Goal: Information Seeking & Learning: Find contact information

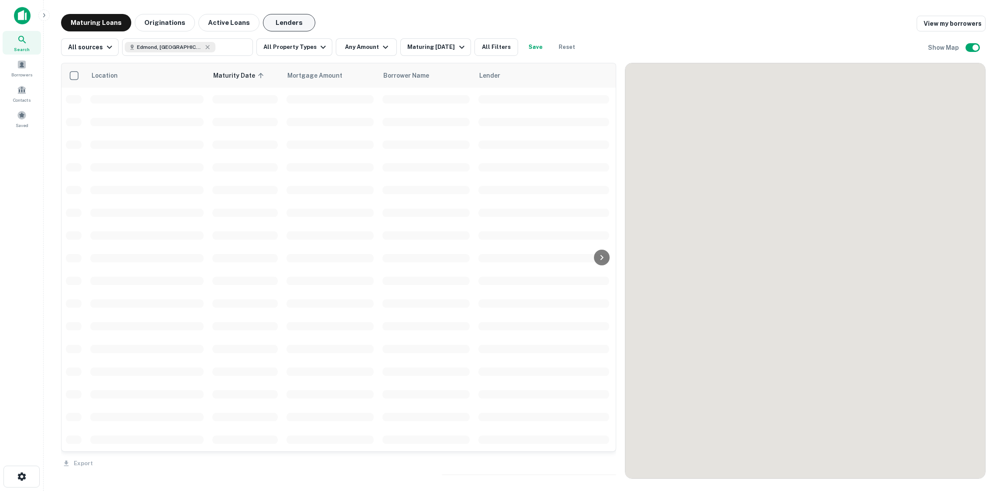
click at [284, 24] on button "Lenders" at bounding box center [289, 22] width 52 height 17
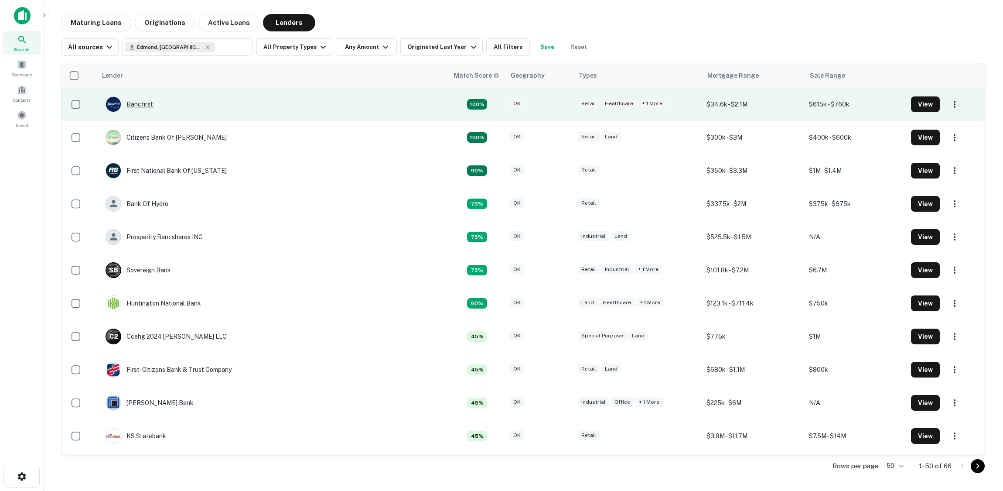
click at [143, 105] on div "Bancfirst" at bounding box center [130, 104] width 48 height 16
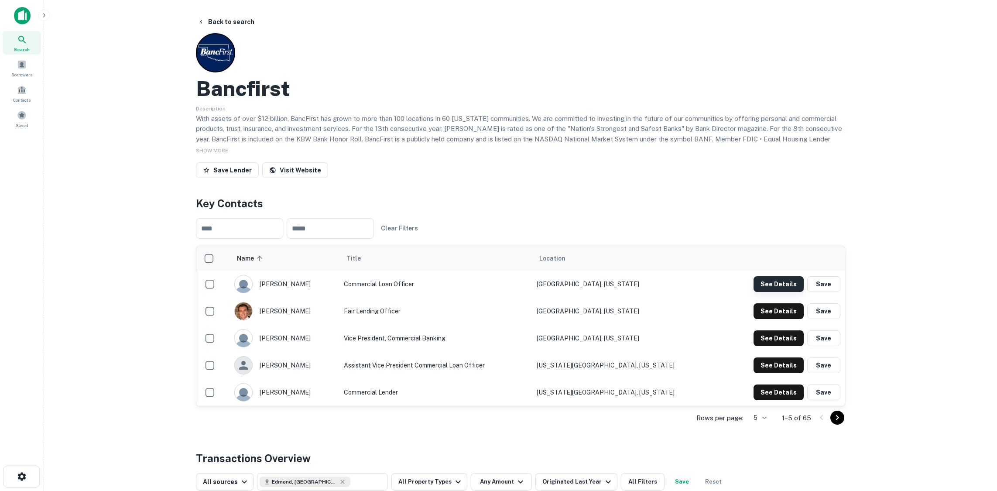
click at [777, 286] on button "See Details" at bounding box center [778, 284] width 50 height 16
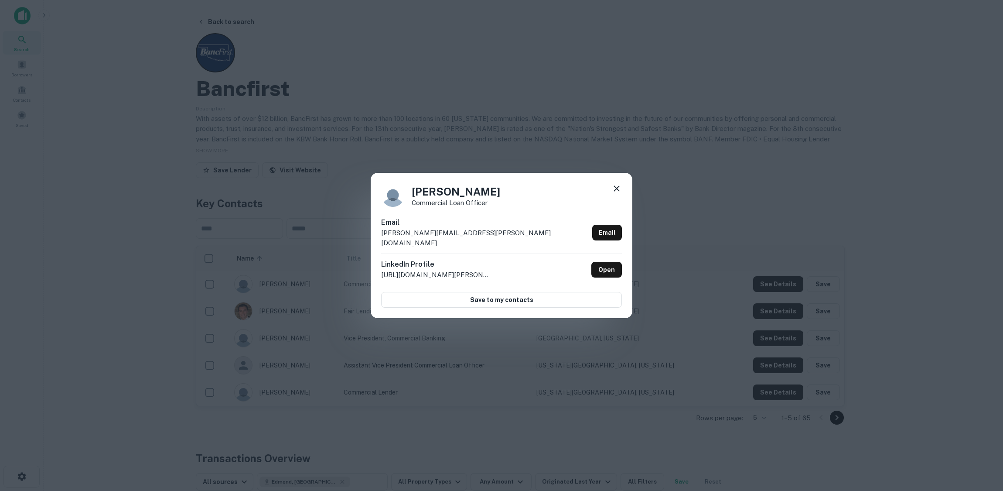
click at [502, 119] on div "[PERSON_NAME] Commercial Loan Officer Email [PERSON_NAME][EMAIL_ADDRESS][PERSON…" at bounding box center [501, 245] width 1003 height 491
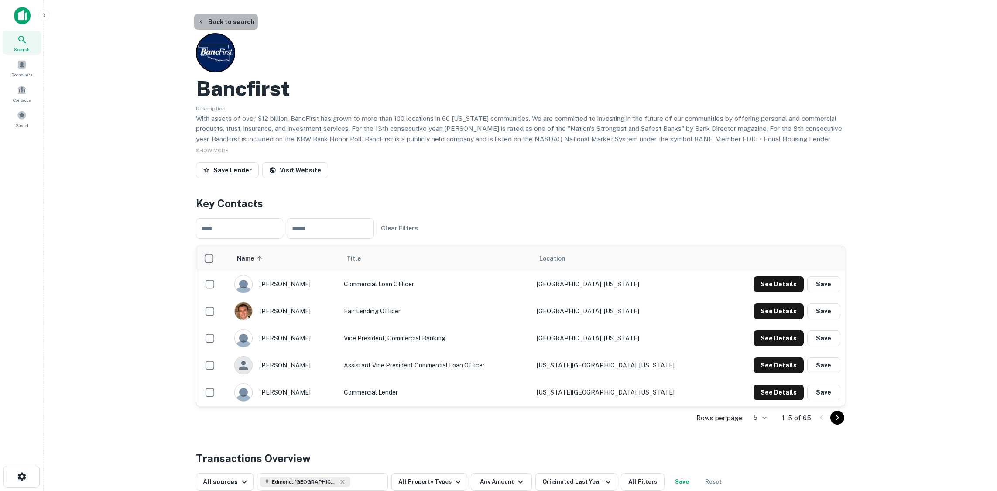
click at [237, 21] on button "Back to search" at bounding box center [226, 22] width 64 height 16
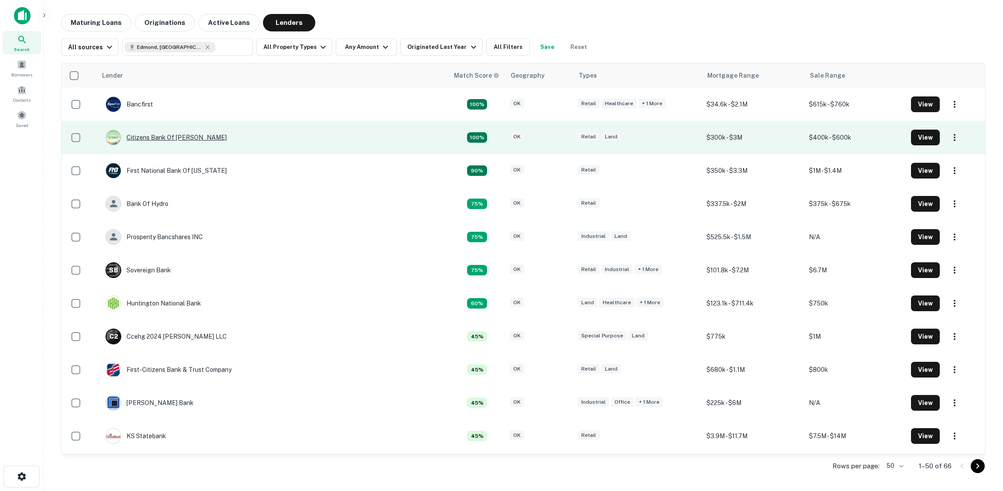
click at [166, 138] on div "Citizens Bank Of [PERSON_NAME]" at bounding box center [166, 138] width 121 height 16
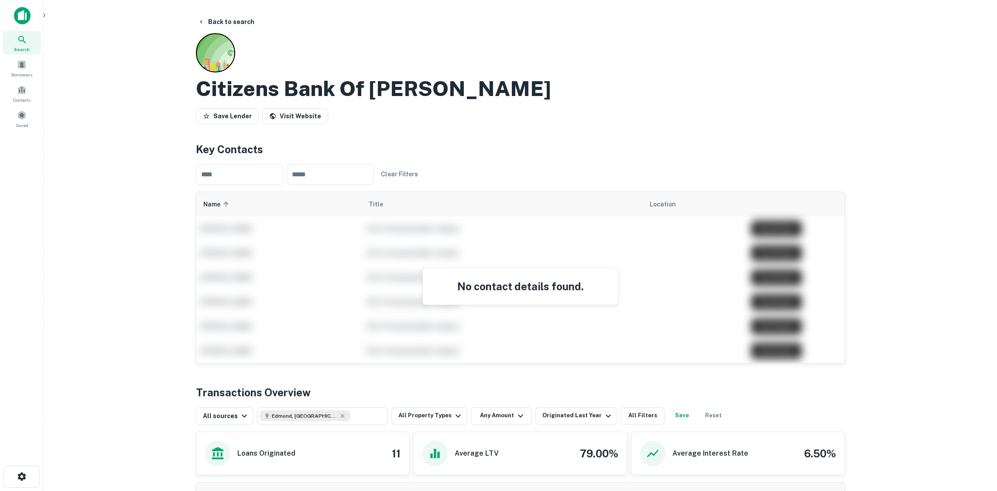
click at [150, 87] on main "Back to search Citizens Bank Of [PERSON_NAME] Visit Website Key Contacts ​ ​ Cl…" at bounding box center [520, 245] width 953 height 491
click at [221, 20] on button "Back to search" at bounding box center [226, 22] width 64 height 16
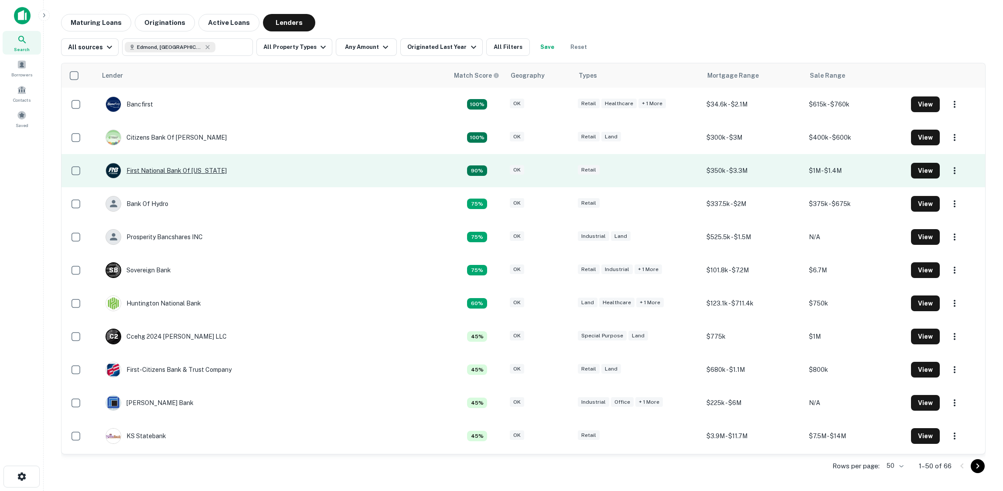
click at [187, 170] on div "First National Bank Of [US_STATE]" at bounding box center [166, 171] width 121 height 16
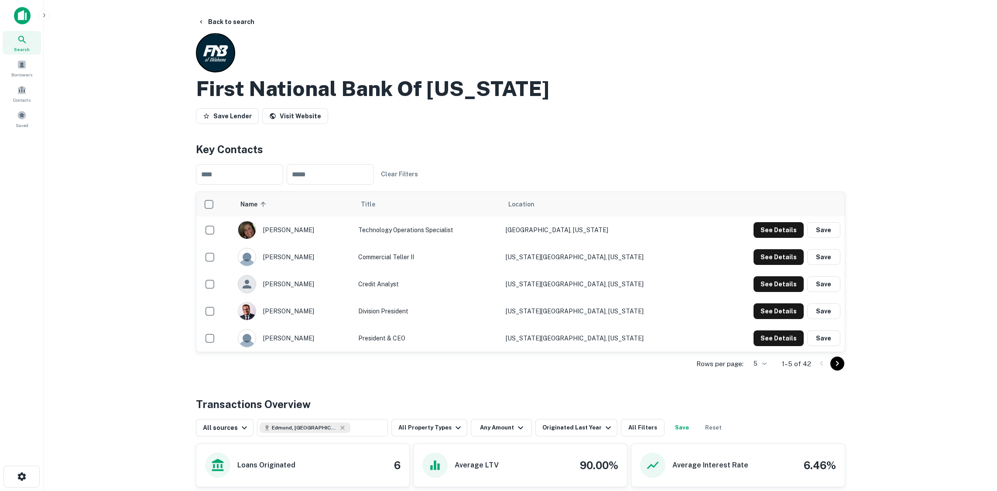
click at [837, 362] on icon "Go to next page" at bounding box center [836, 363] width 3 height 5
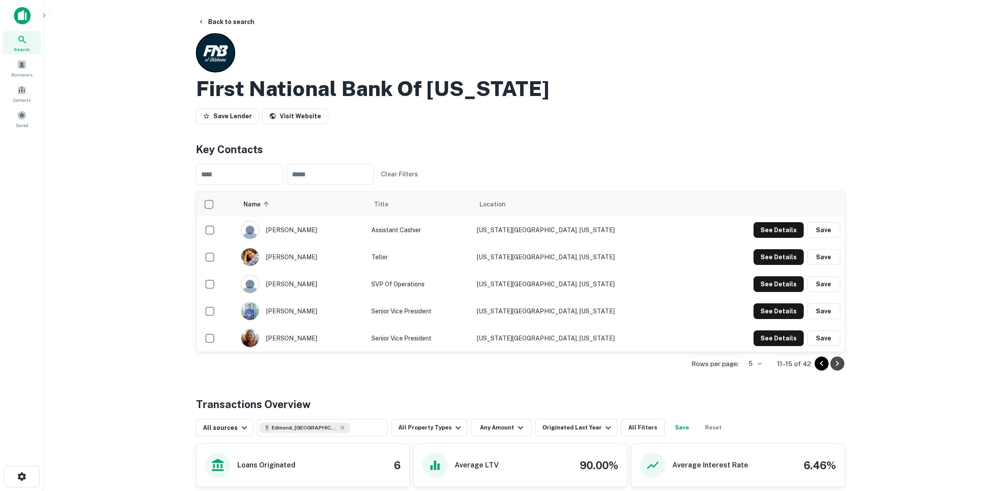
click at [837, 362] on icon "Go to next page" at bounding box center [836, 363] width 3 height 5
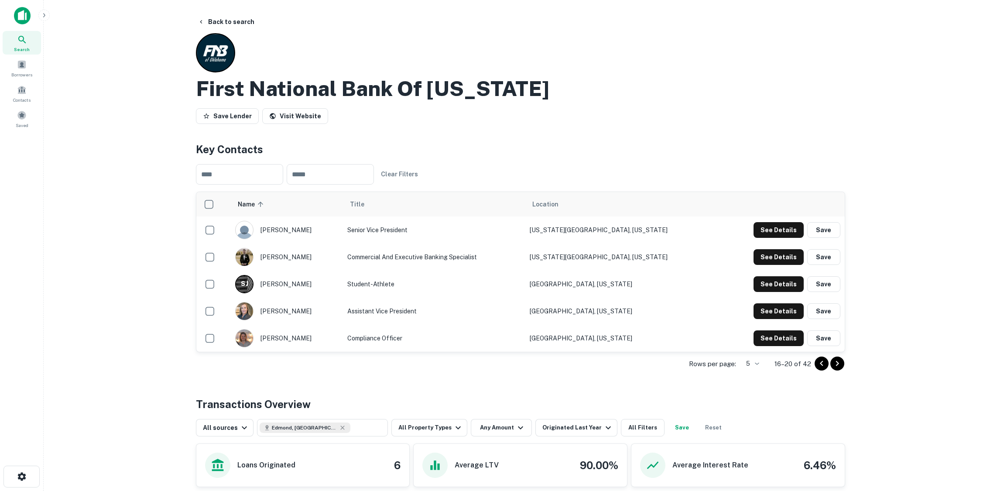
click at [837, 362] on icon "Go to next page" at bounding box center [836, 363] width 3 height 5
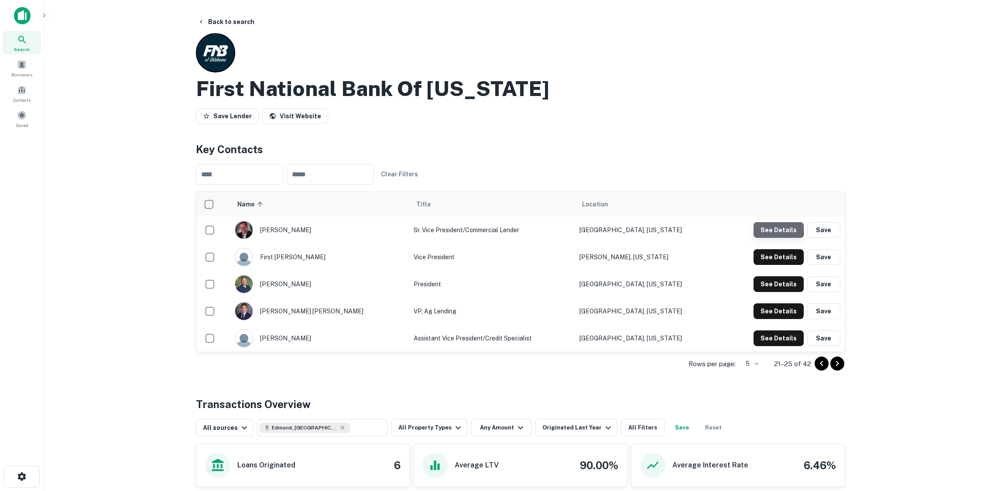
click at [777, 228] on button "See Details" at bounding box center [778, 230] width 50 height 16
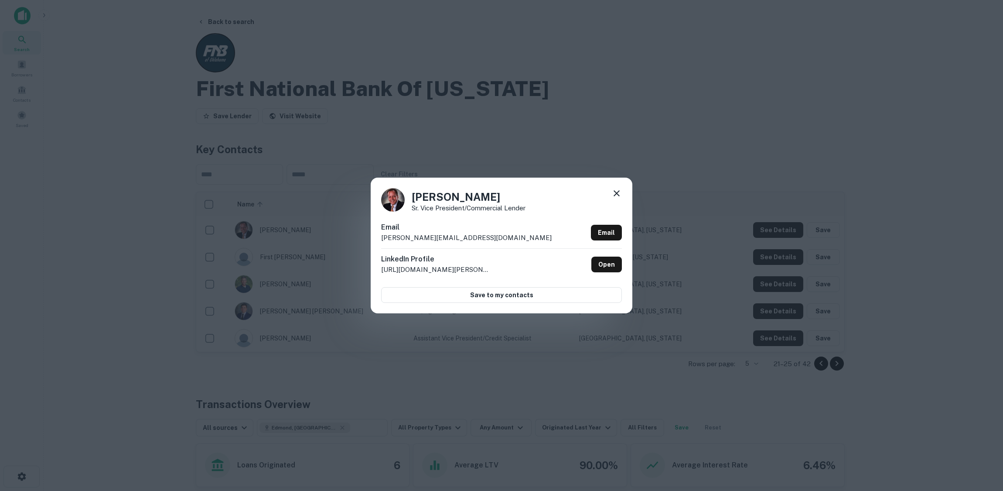
click at [367, 76] on div "[PERSON_NAME] Vice President/Commercial Lender Email [PERSON_NAME][EMAIL_ADDRES…" at bounding box center [501, 245] width 1003 height 491
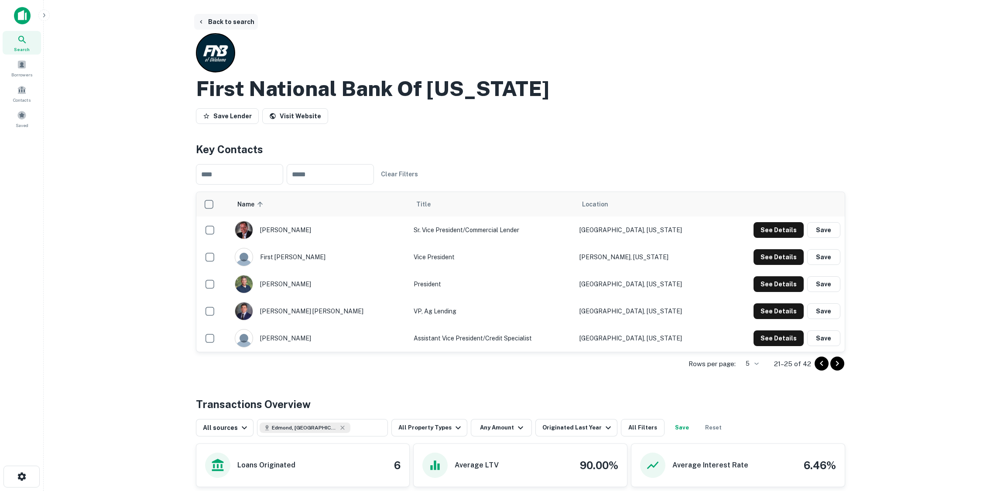
click at [241, 18] on button "Back to search" at bounding box center [226, 22] width 64 height 16
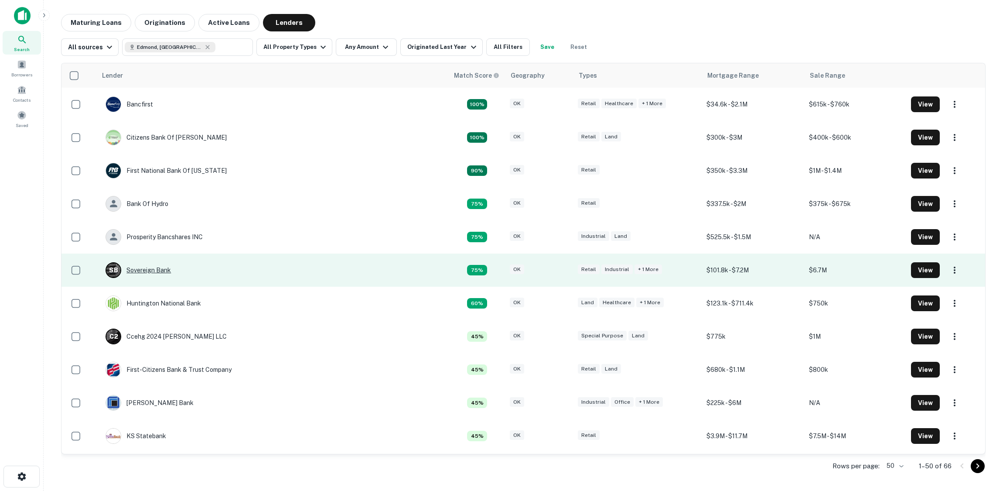
click at [165, 270] on div "S B Sovereign Bank" at bounding box center [138, 270] width 65 height 16
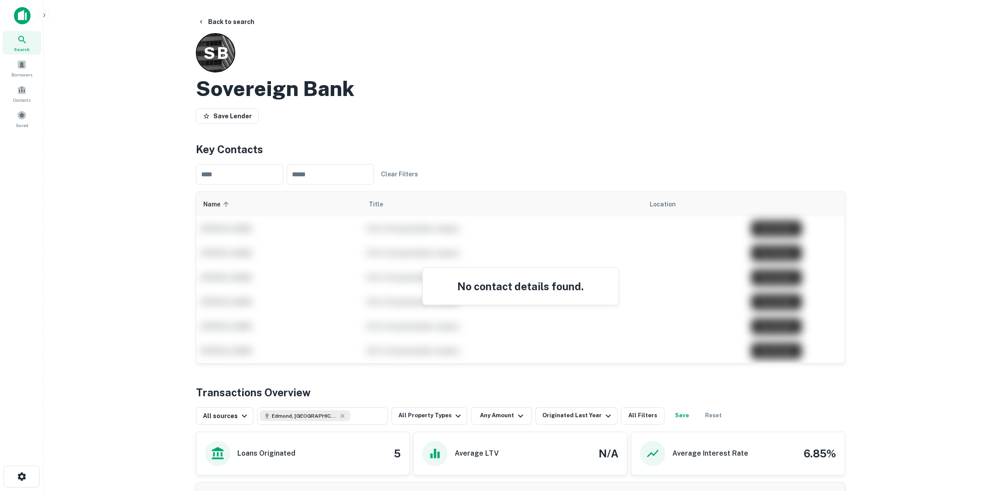
click at [270, 42] on div "S B Sovereign Bank Save Lender" at bounding box center [520, 80] width 649 height 94
click at [232, 14] on main "Back to search S B Sovereign Bank Save Lender Key Contacts ​ ​ Clear Filters Na…" at bounding box center [520, 245] width 953 height 491
click at [227, 21] on button "Back to search" at bounding box center [226, 22] width 64 height 16
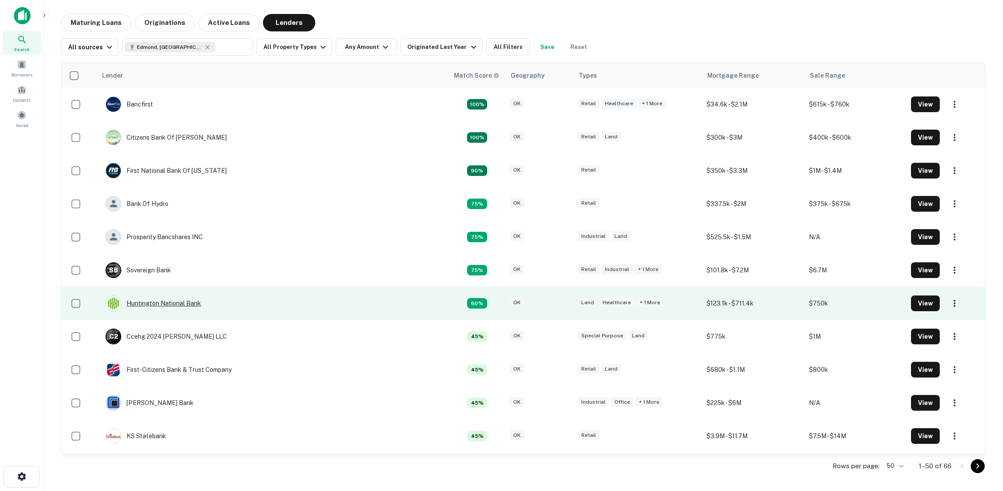
click at [180, 304] on div "Huntington National Bank" at bounding box center [154, 303] width 96 height 16
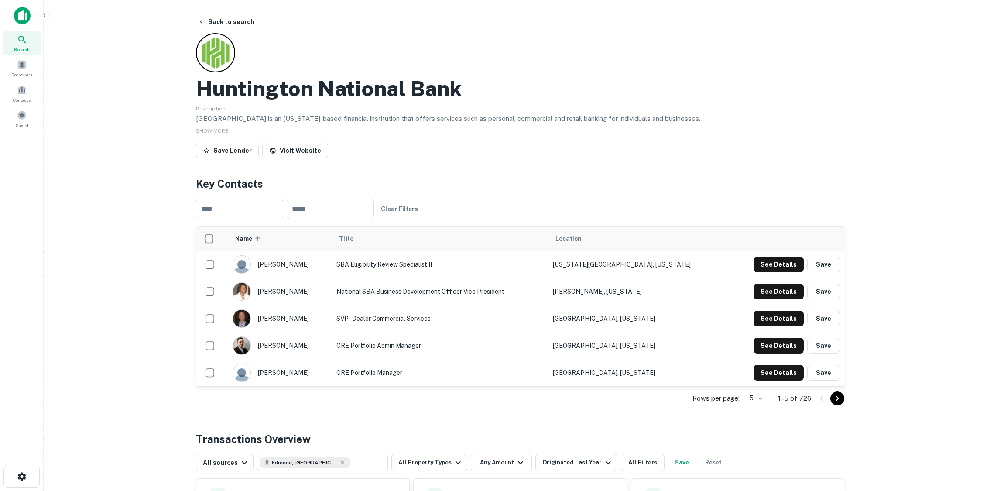
click at [661, 166] on div "Back to search Huntington National Bank Description Huntington is an [US_STATE]…" at bounding box center [520, 393] width 670 height 759
click at [836, 398] on icon "Go to next page" at bounding box center [837, 398] width 10 height 10
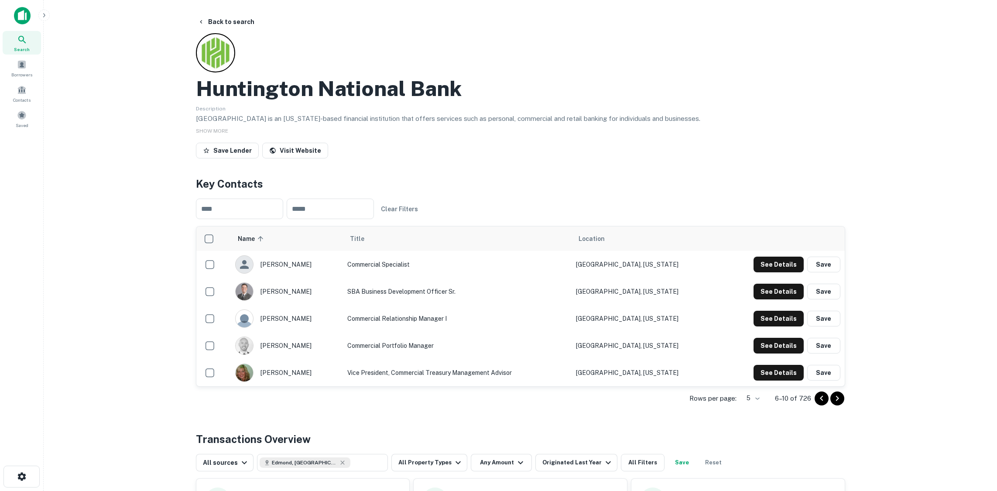
click at [836, 398] on icon "Go to next page" at bounding box center [837, 398] width 10 height 10
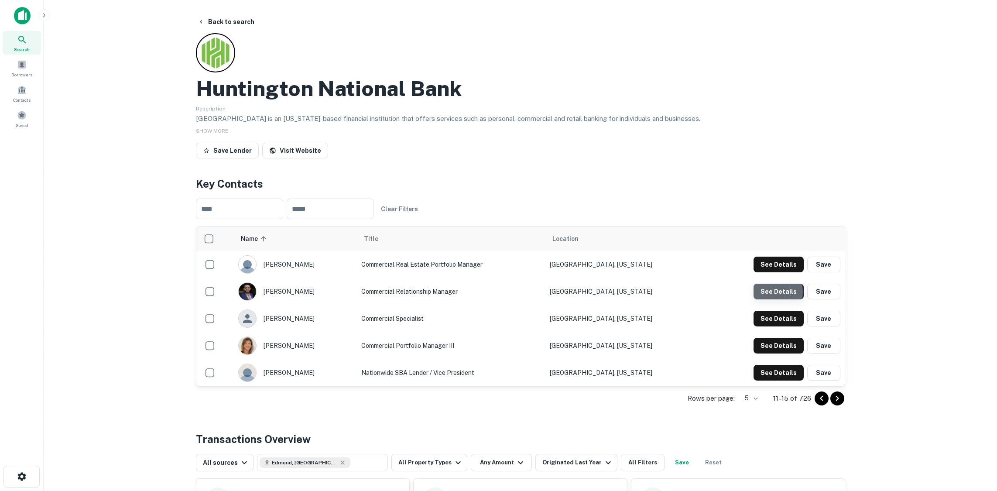
click at [769, 272] on button "See Details" at bounding box center [778, 264] width 50 height 16
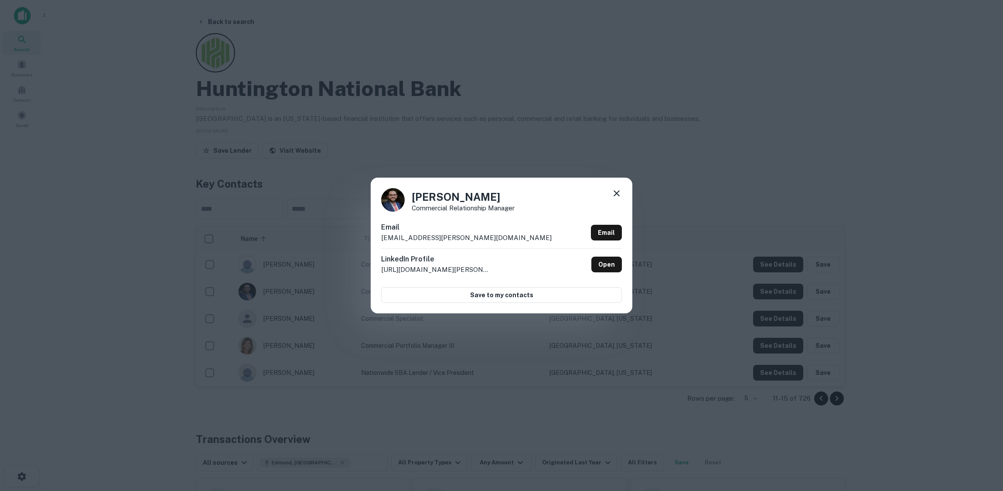
click at [280, 66] on div "[PERSON_NAME] Commercial Relationship Manager Email [EMAIL_ADDRESS][PERSON_NAME…" at bounding box center [501, 245] width 1003 height 491
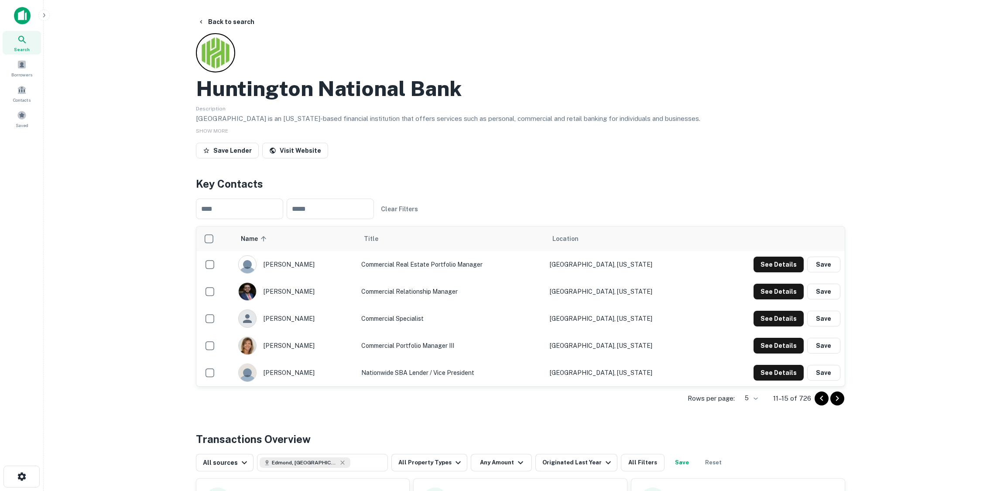
click at [223, 6] on main "Back to search Huntington National Bank Description Huntington is an [US_STATE]…" at bounding box center [520, 245] width 953 height 491
click at [223, 21] on button "Back to search" at bounding box center [226, 22] width 64 height 16
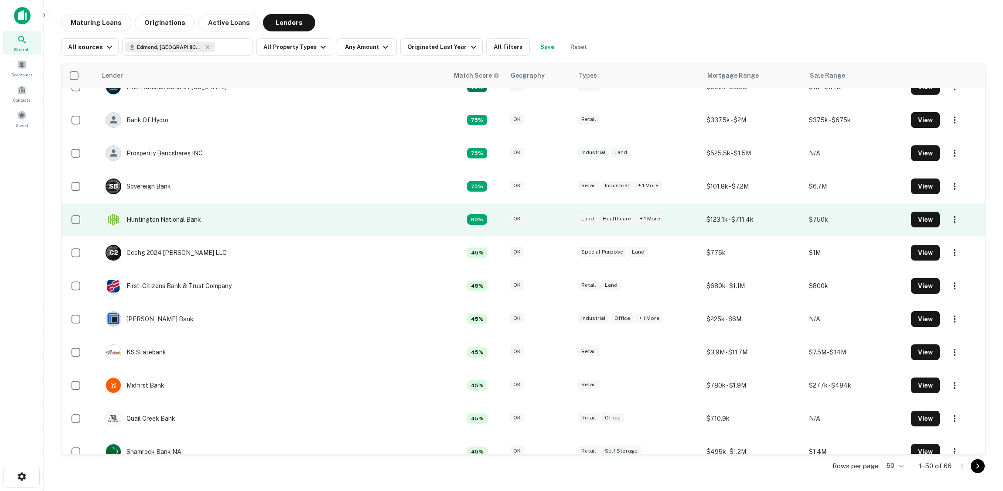
scroll to position [87, 0]
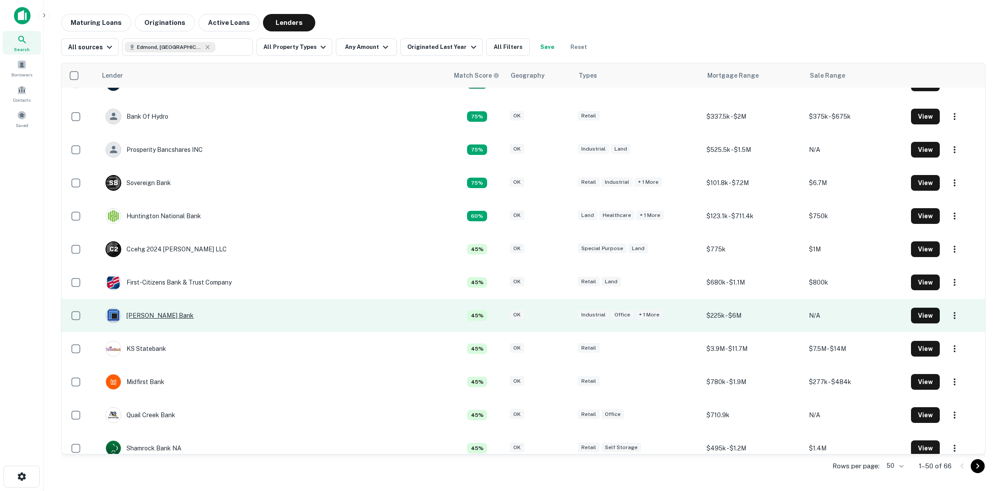
click at [169, 313] on div "[PERSON_NAME] Bank" at bounding box center [150, 316] width 88 height 16
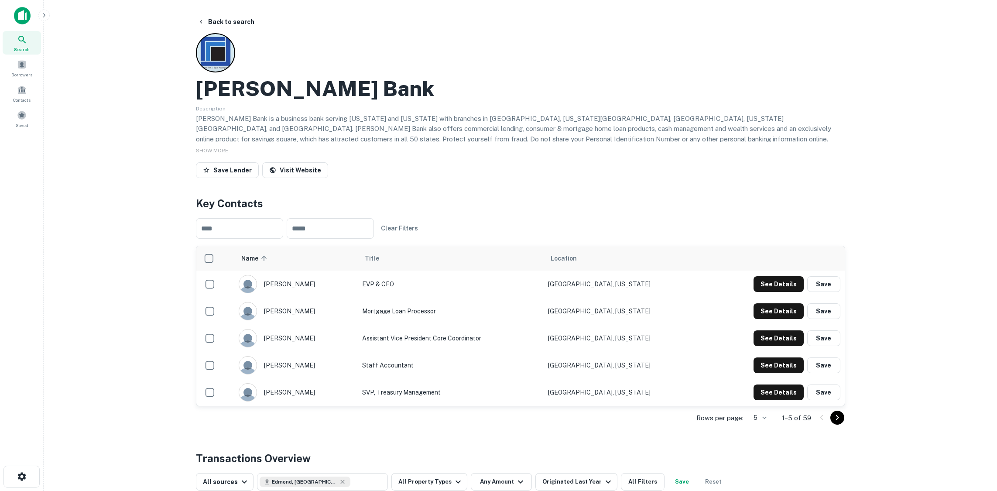
click at [707, 195] on h4 "Key Contacts" at bounding box center [520, 203] width 649 height 16
click at [839, 419] on icon "Go to next page" at bounding box center [837, 417] width 10 height 10
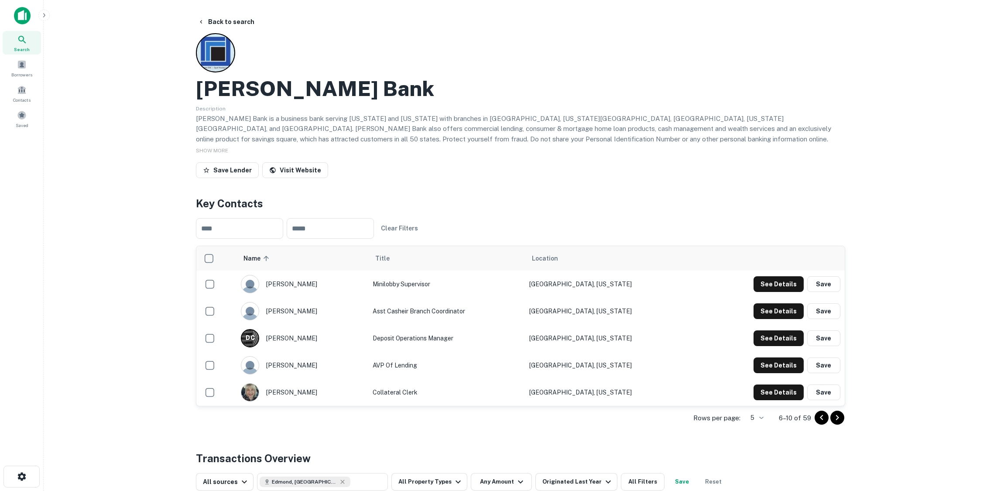
click at [839, 419] on icon "Go to next page" at bounding box center [837, 417] width 10 height 10
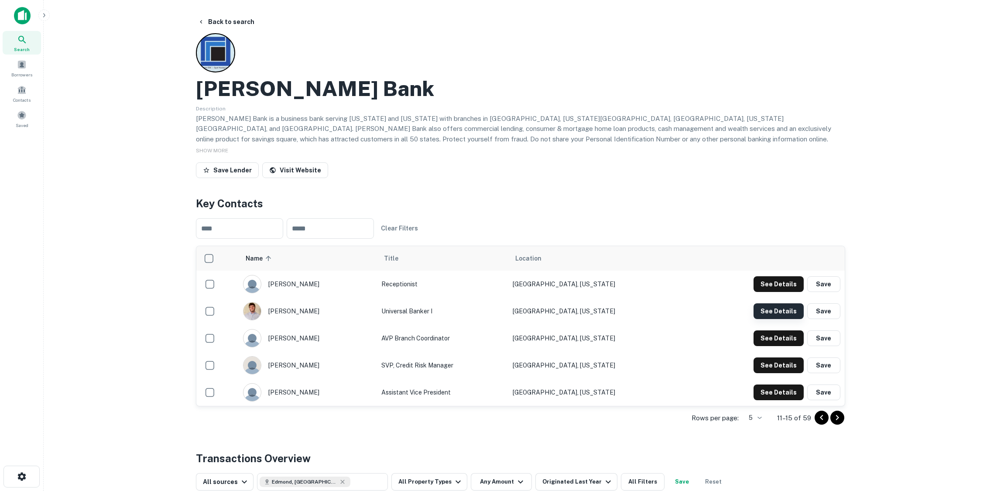
click at [776, 292] on button "See Details" at bounding box center [778, 284] width 50 height 16
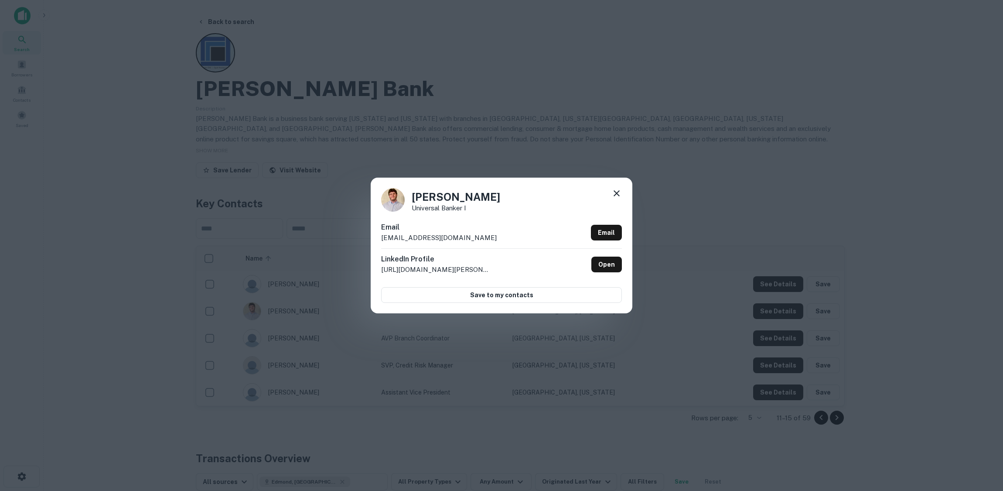
click at [419, 71] on div "[PERSON_NAME] Universal Banker I Email [EMAIL_ADDRESS][DOMAIN_NAME] Email Linke…" at bounding box center [501, 245] width 1003 height 491
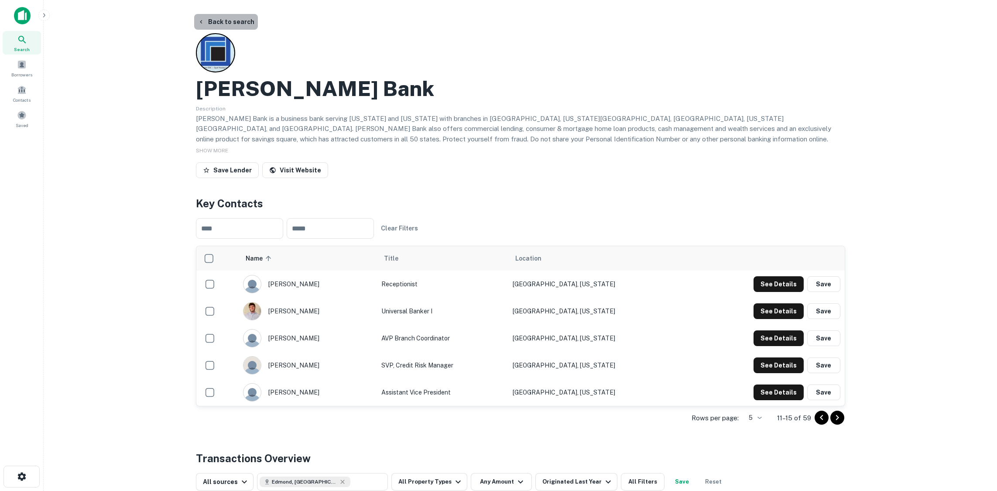
click at [229, 24] on button "Back to search" at bounding box center [226, 22] width 64 height 16
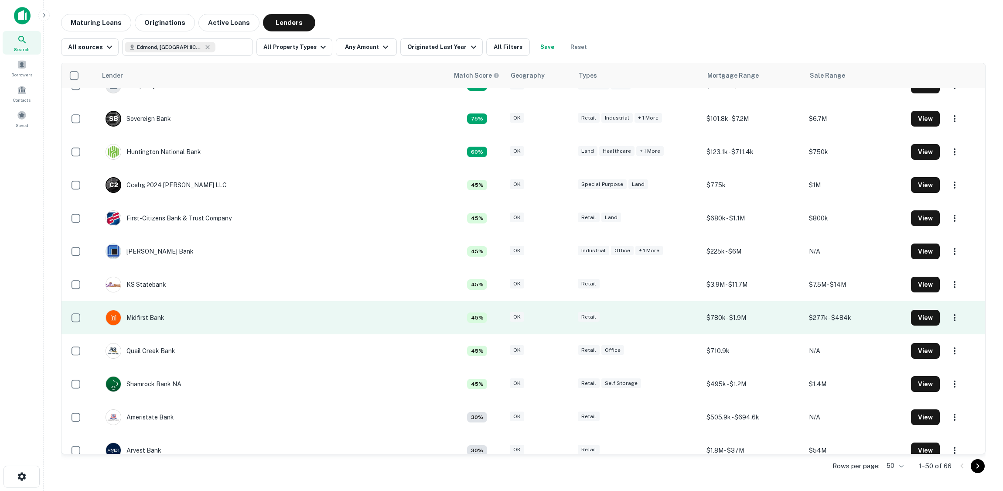
scroll to position [174, 0]
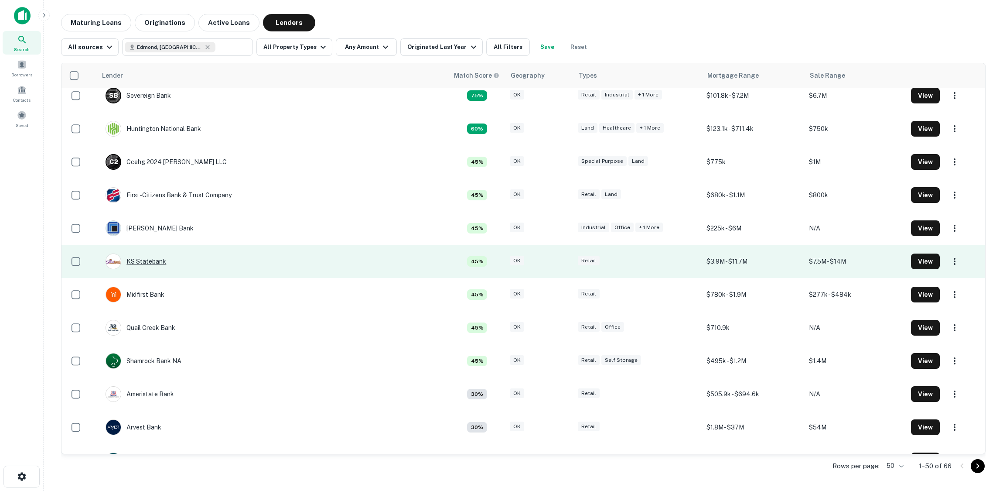
click at [155, 259] on div "KS Statebank" at bounding box center [136, 261] width 61 height 16
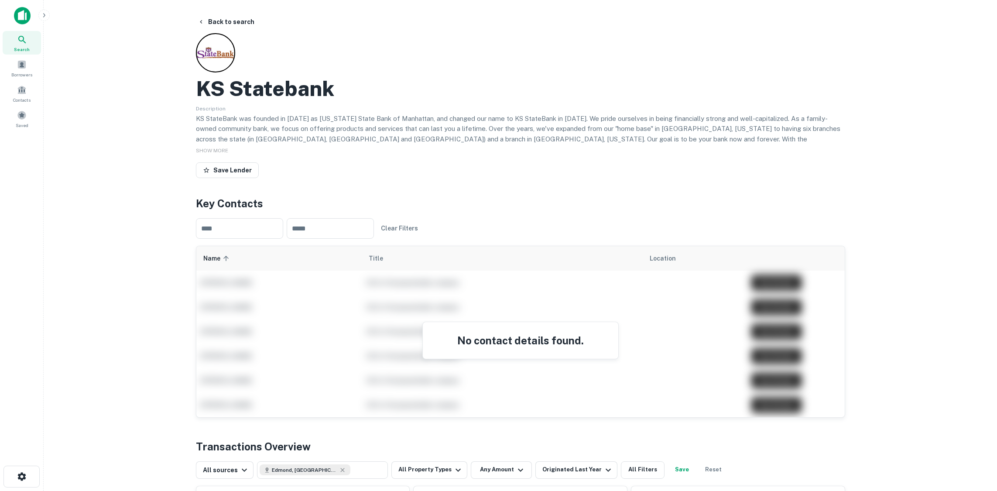
click at [281, 62] on div "KS Statebank Description KS StateBank was founded in [DATE] as [US_STATE] State…" at bounding box center [520, 107] width 649 height 148
click at [232, 20] on button "Back to search" at bounding box center [226, 22] width 64 height 16
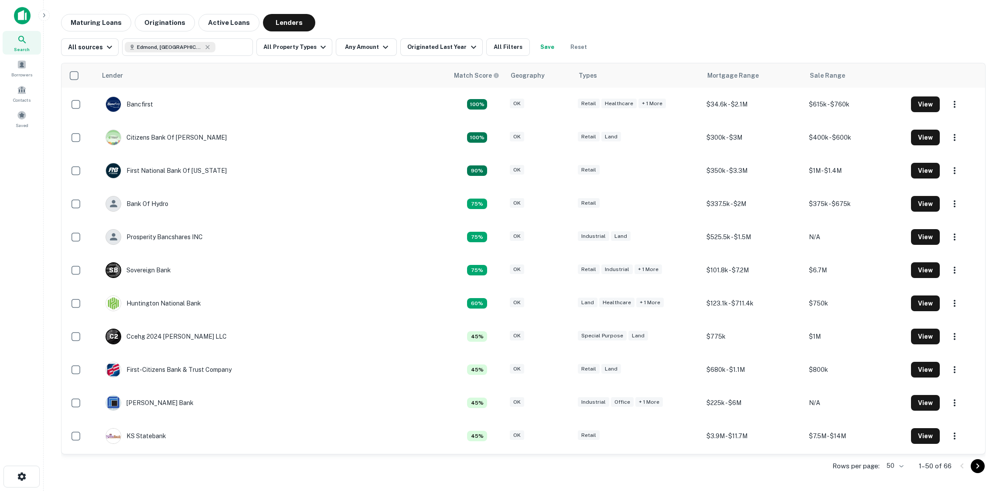
scroll to position [174, 0]
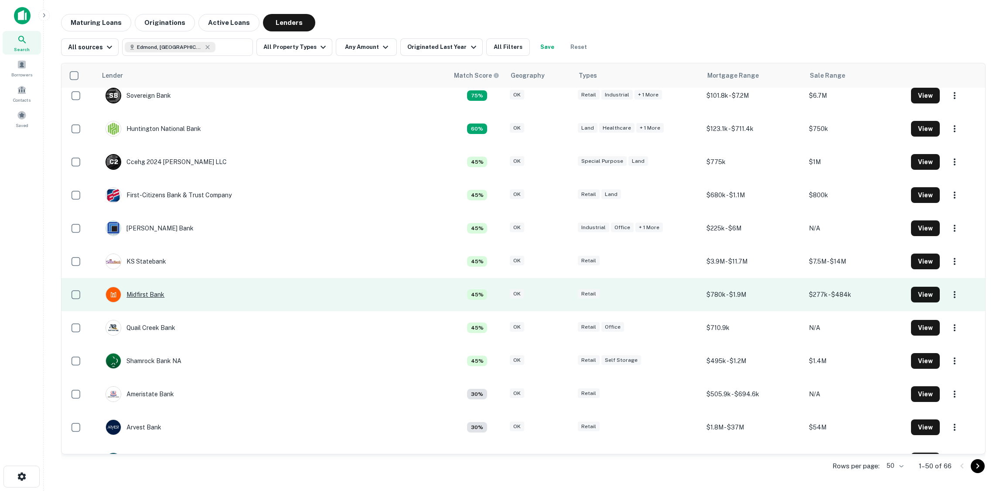
click at [156, 297] on div "Midfirst Bank" at bounding box center [135, 295] width 59 height 16
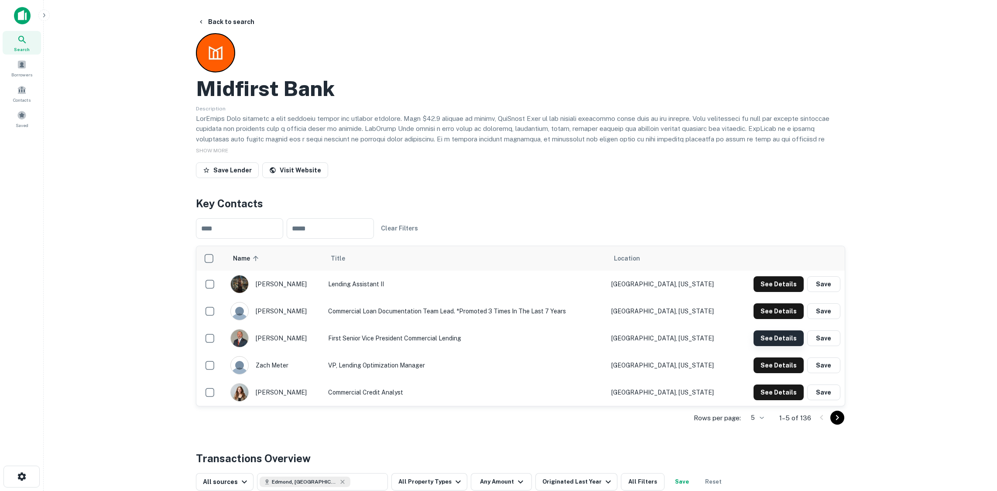
click at [796, 292] on button "See Details" at bounding box center [778, 284] width 50 height 16
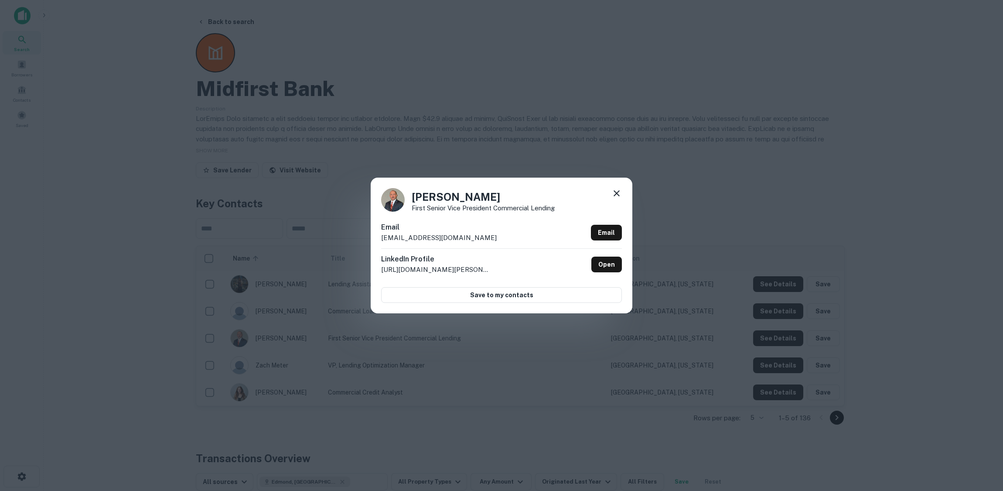
drag, startPoint x: 365, startPoint y: 88, endPoint x: 355, endPoint y: 86, distance: 10.2
click at [365, 88] on div "[PERSON_NAME] First Senior Vice President Commercial Lending Email [EMAIL_ADDRE…" at bounding box center [501, 245] width 1003 height 491
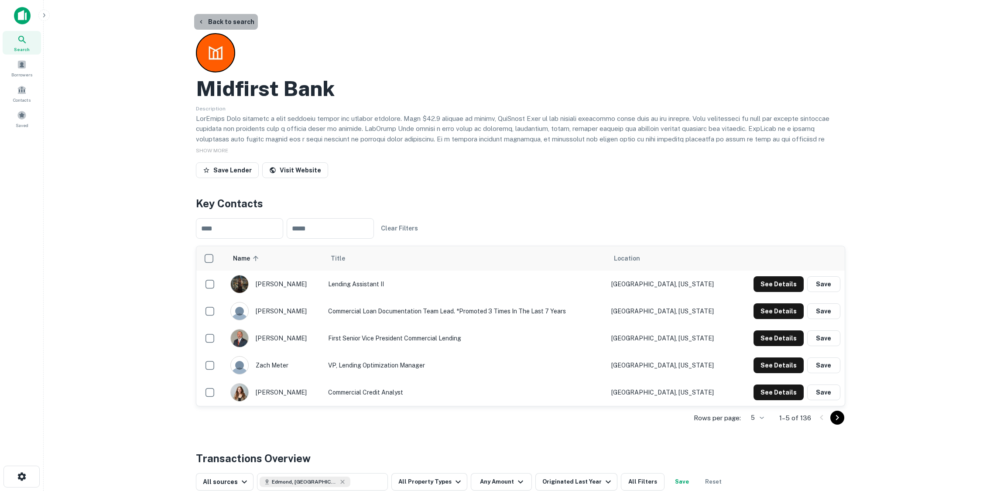
click at [239, 24] on button "Back to search" at bounding box center [226, 22] width 64 height 16
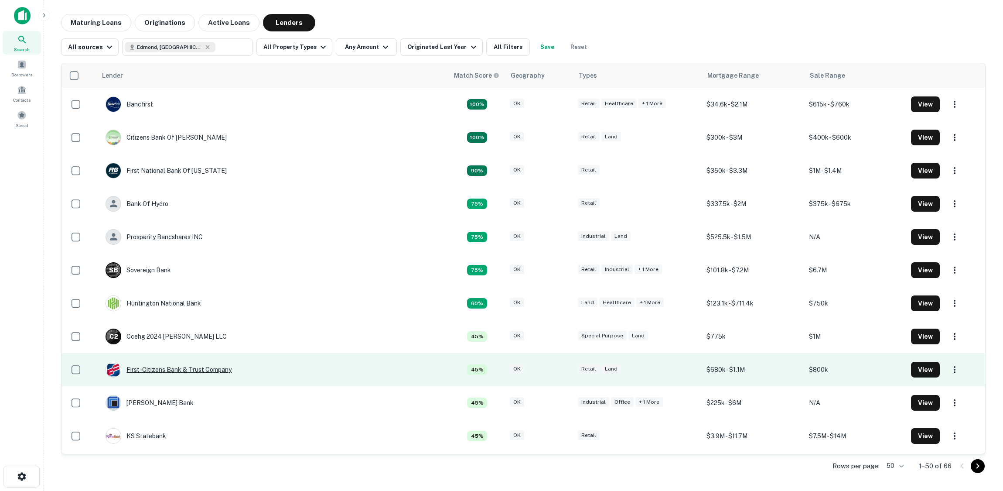
scroll to position [174, 0]
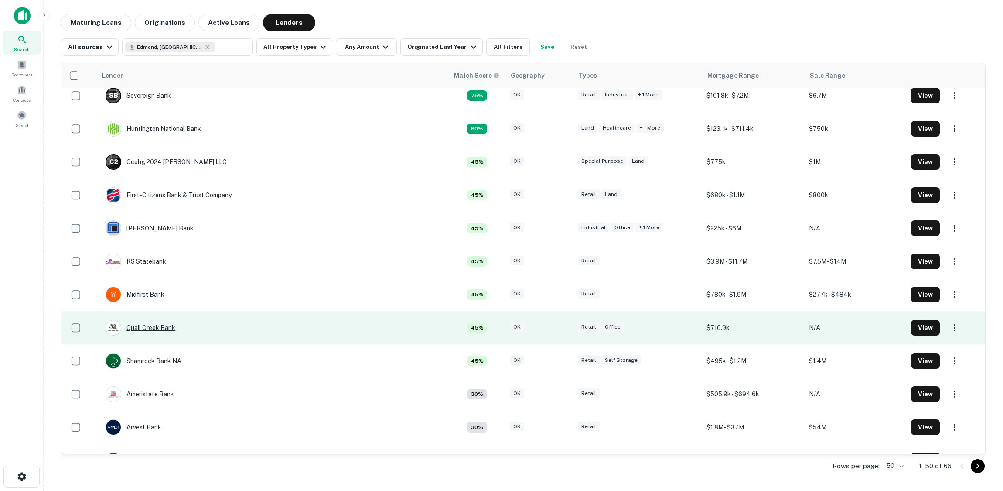
click at [155, 328] on div "Quail Creek Bank" at bounding box center [141, 328] width 70 height 16
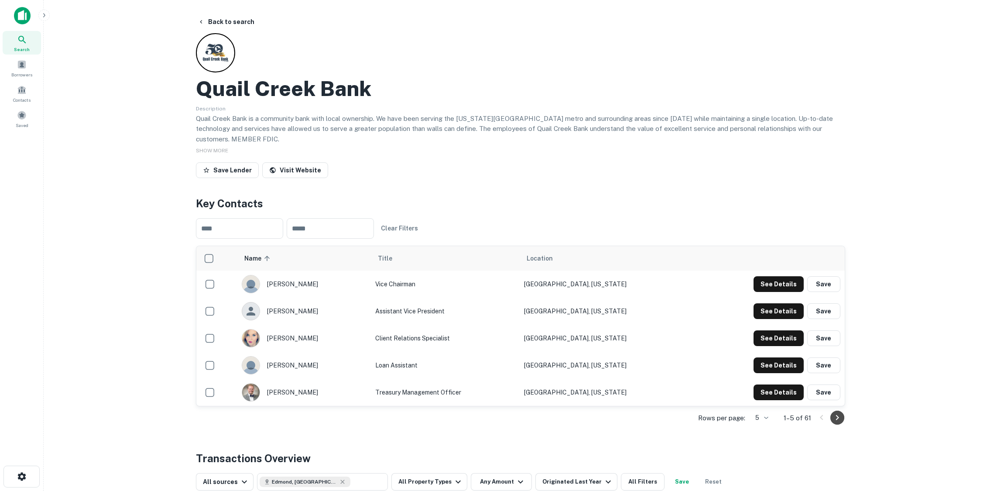
click at [839, 412] on icon "Go to next page" at bounding box center [837, 417] width 10 height 10
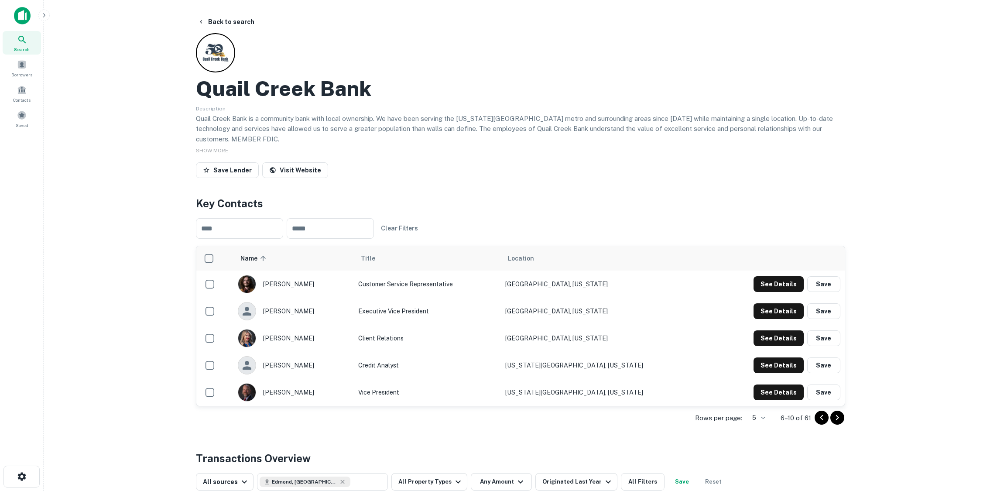
click at [839, 412] on icon "Go to next page" at bounding box center [837, 417] width 10 height 10
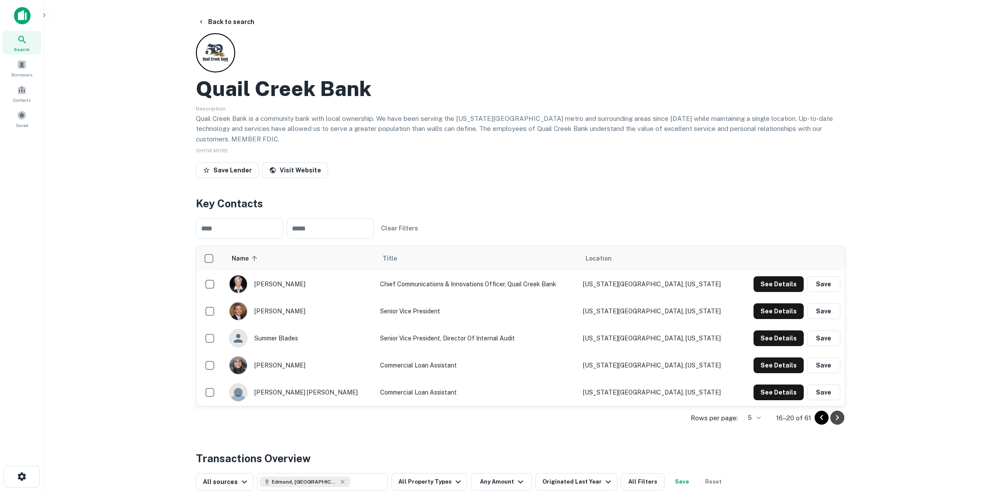
click at [839, 412] on icon "Go to next page" at bounding box center [837, 417] width 10 height 10
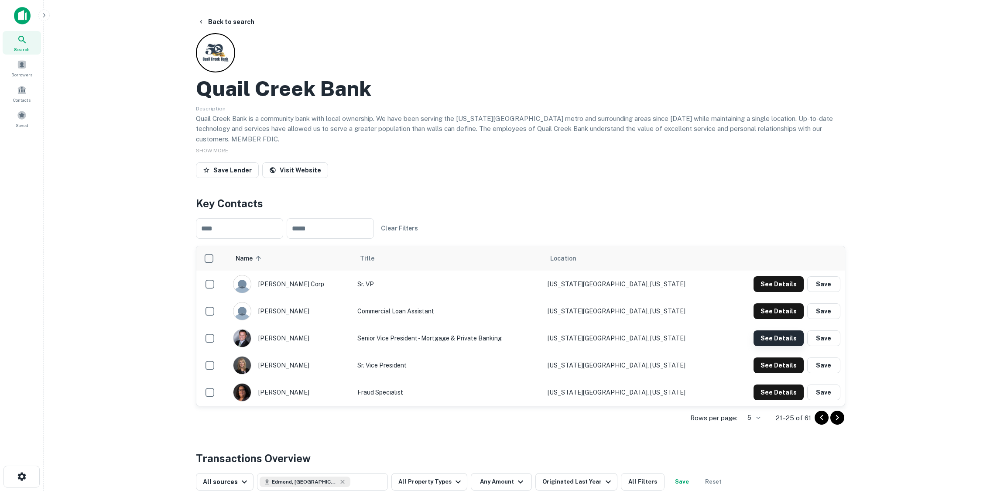
click at [789, 292] on button "See Details" at bounding box center [778, 284] width 50 height 16
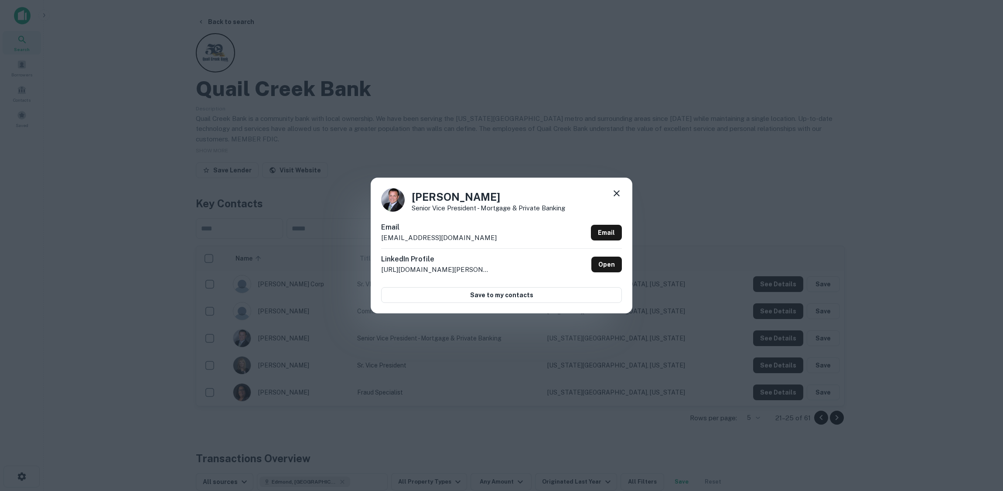
click at [632, 139] on div "[PERSON_NAME] Senior Vice President - Mortgage & Private Banking Email [EMAIL_A…" at bounding box center [501, 245] width 1003 height 491
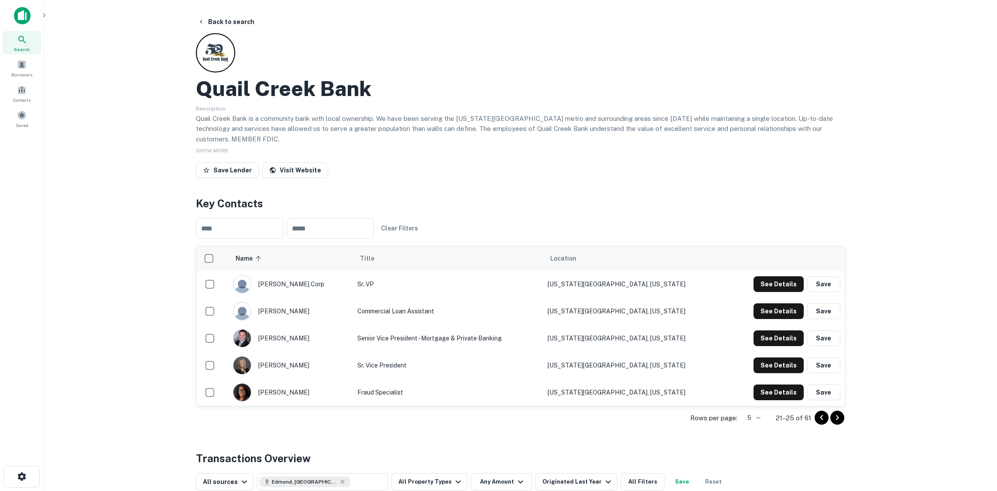
click at [839, 412] on icon "Go to next page" at bounding box center [837, 417] width 10 height 10
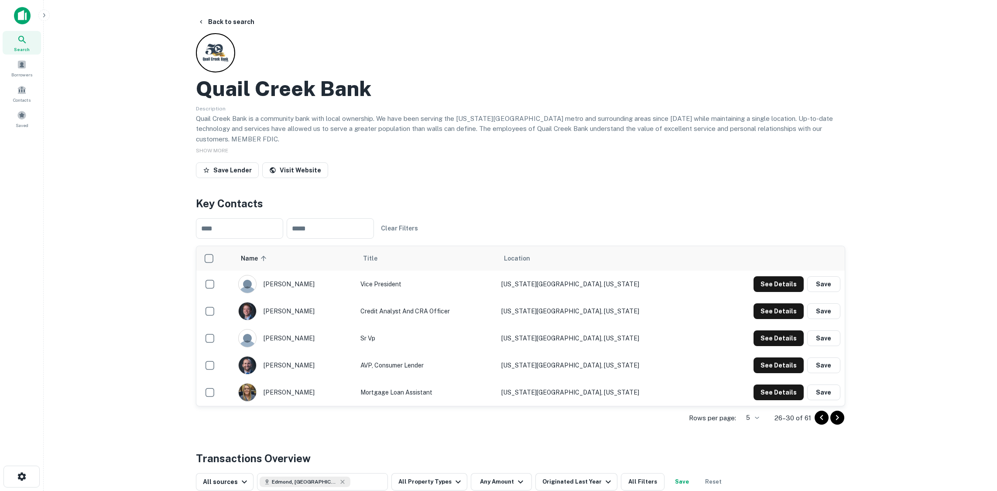
click at [839, 412] on icon "Go to next page" at bounding box center [837, 417] width 10 height 10
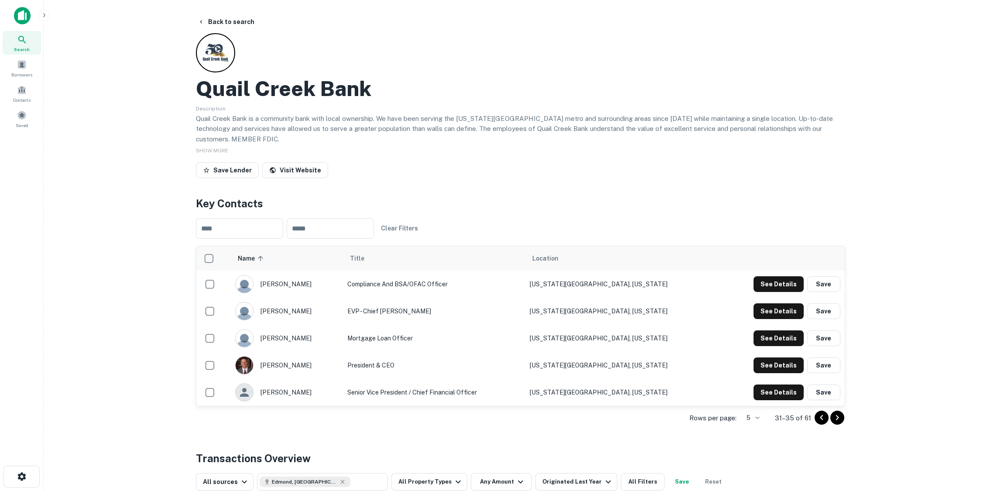
click at [839, 412] on icon "Go to next page" at bounding box center [837, 417] width 10 height 10
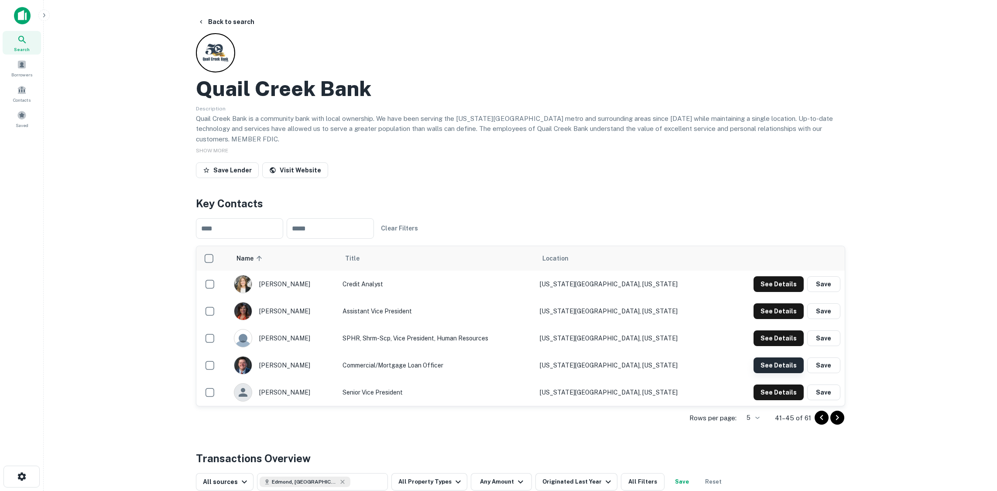
click at [775, 292] on button "See Details" at bounding box center [778, 284] width 50 height 16
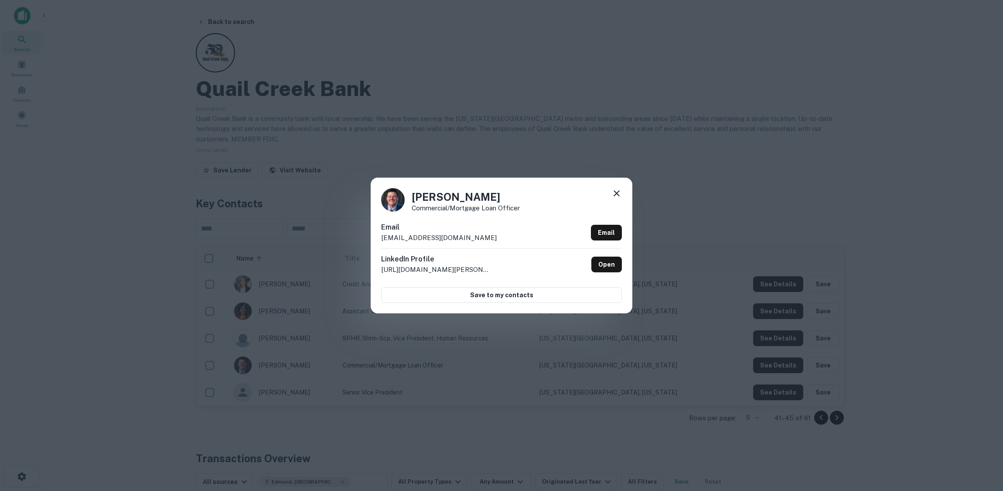
click at [328, 85] on div "[PERSON_NAME] Commercial/Mortgage Loan Officer Email [EMAIL_ADDRESS][DOMAIN_NAM…" at bounding box center [501, 245] width 1003 height 491
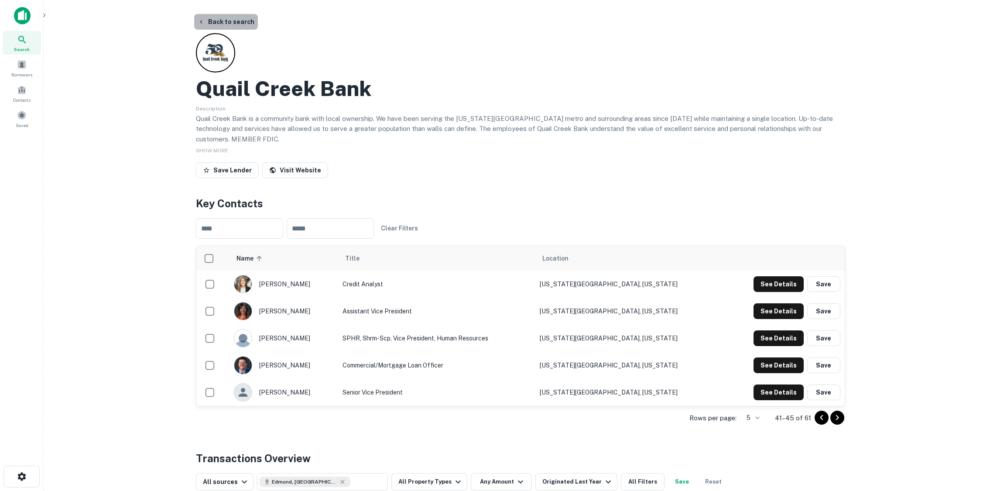
click at [235, 18] on button "Back to search" at bounding box center [226, 22] width 64 height 16
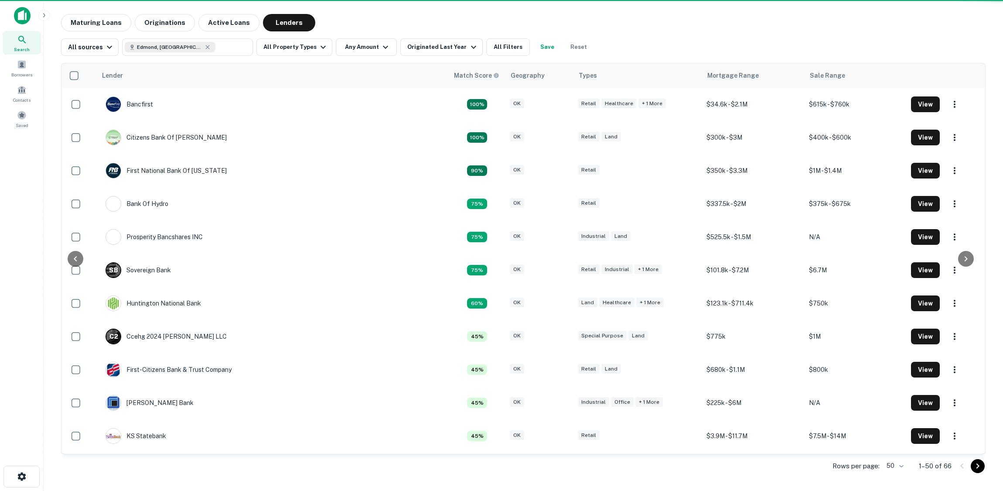
scroll to position [174, 0]
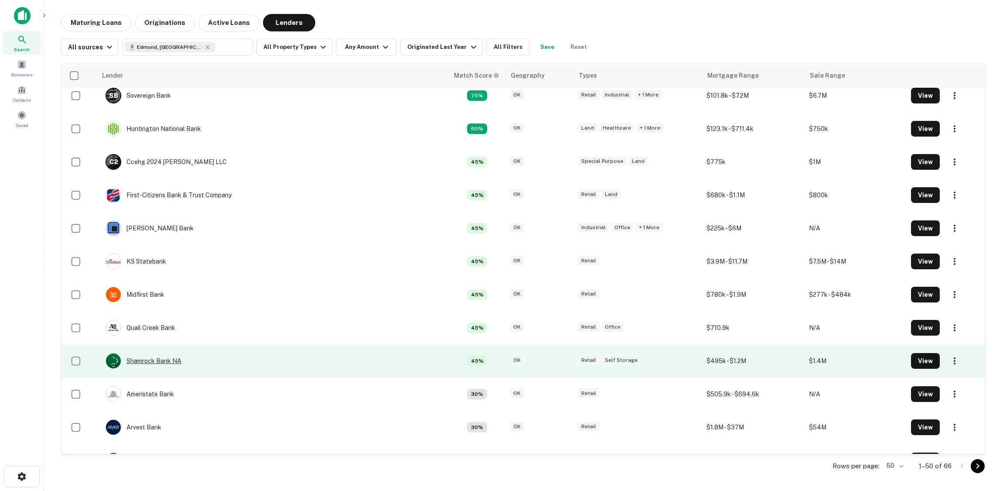
click at [163, 360] on div "Shamrock Bank NA" at bounding box center [144, 361] width 76 height 16
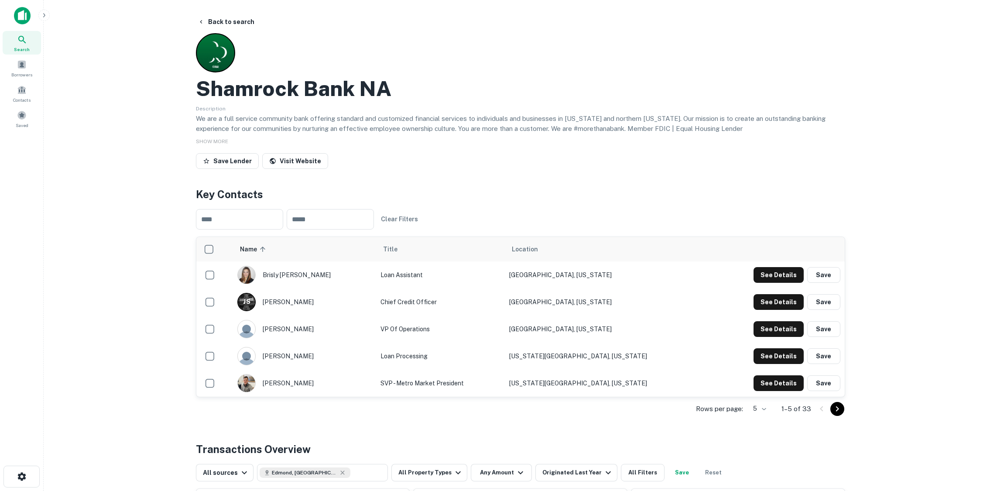
click at [838, 409] on icon "Go to next page" at bounding box center [837, 408] width 10 height 10
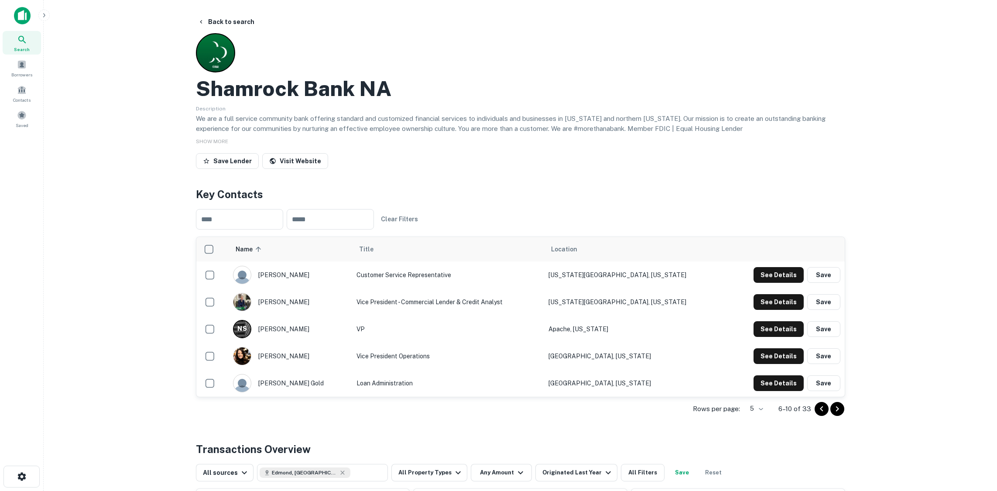
click at [838, 409] on icon "Go to next page" at bounding box center [836, 408] width 3 height 5
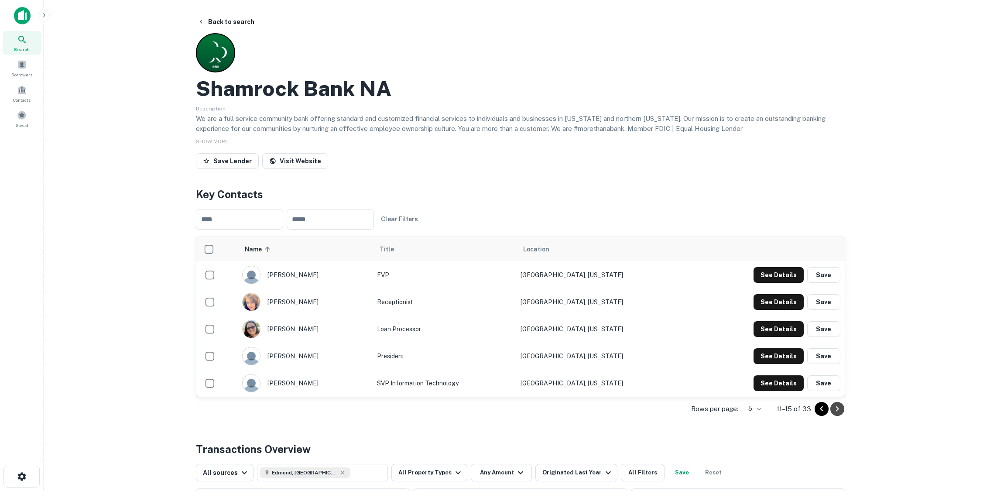
click at [838, 409] on icon "Go to next page" at bounding box center [836, 408] width 3 height 5
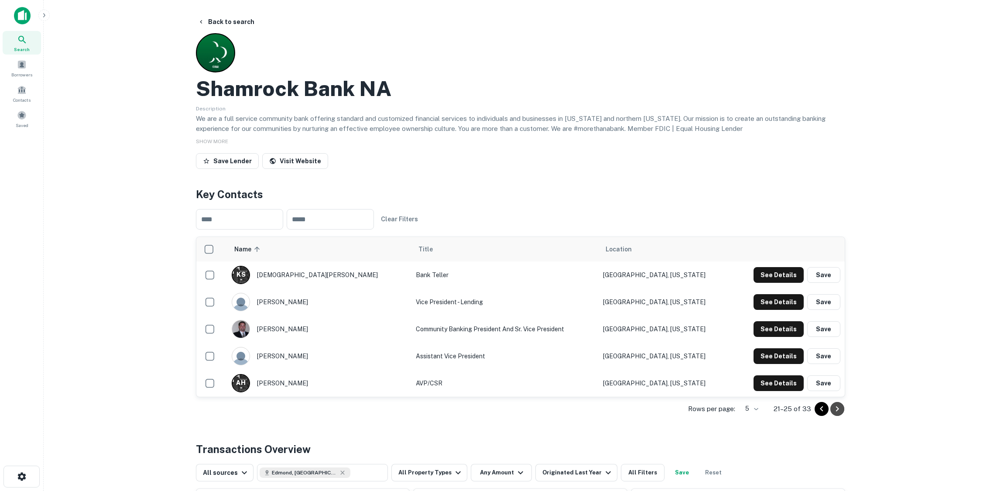
click at [838, 409] on icon "Go to next page" at bounding box center [836, 408] width 3 height 5
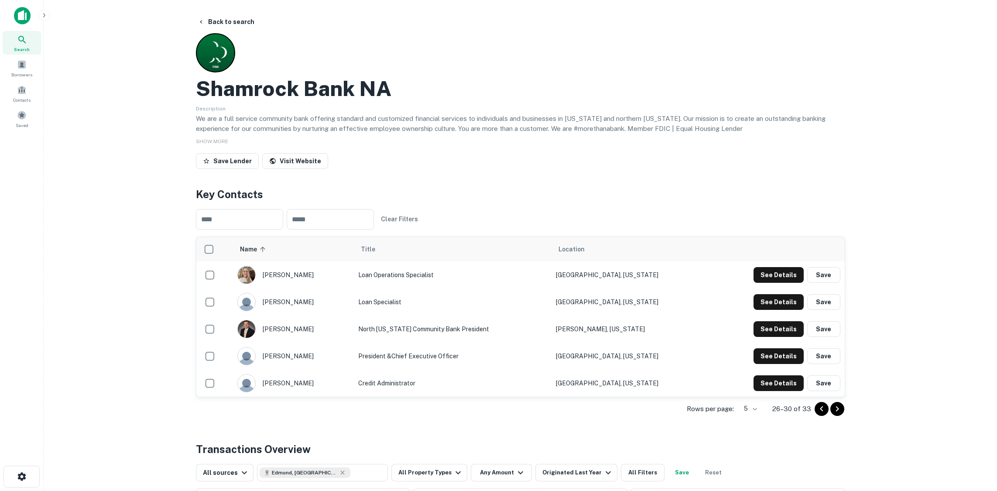
click at [838, 409] on icon "Go to next page" at bounding box center [836, 408] width 3 height 5
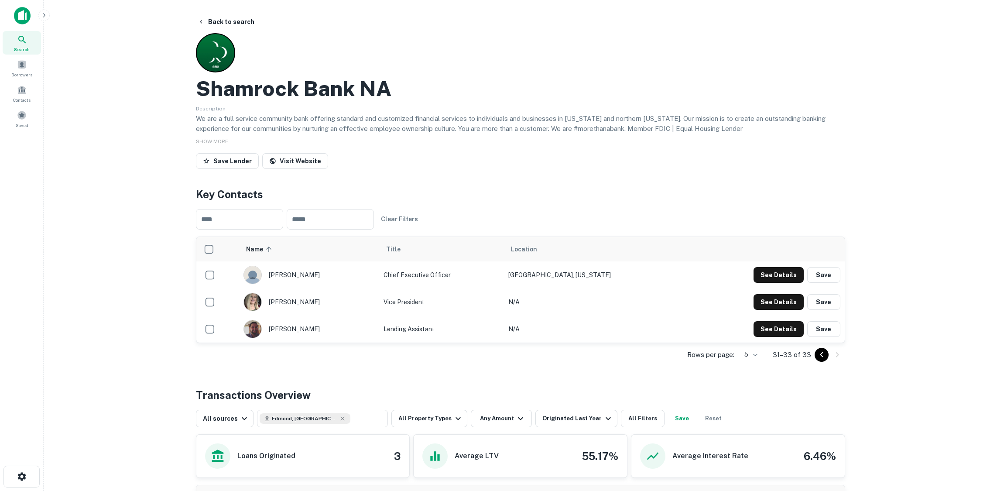
click at [819, 355] on icon "Go to previous page" at bounding box center [821, 354] width 10 height 10
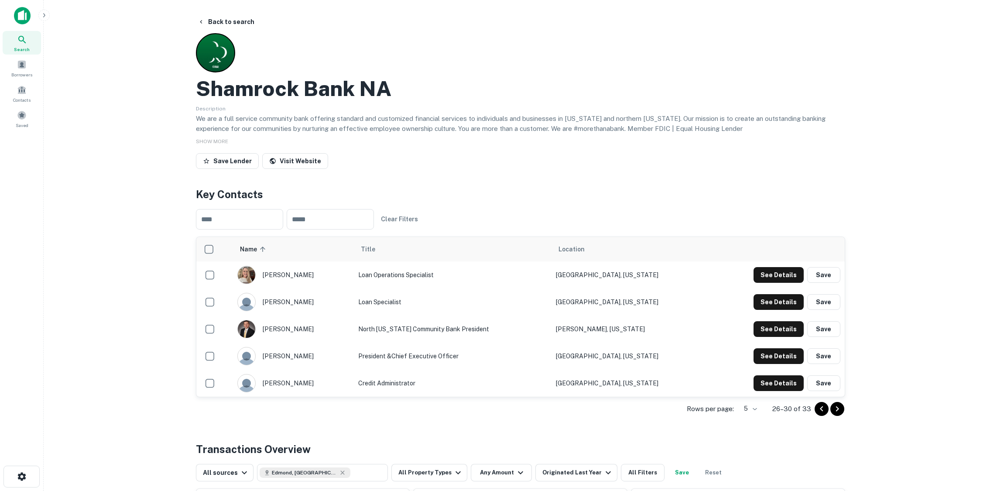
click at [816, 410] on icon "Go to previous page" at bounding box center [821, 408] width 10 height 10
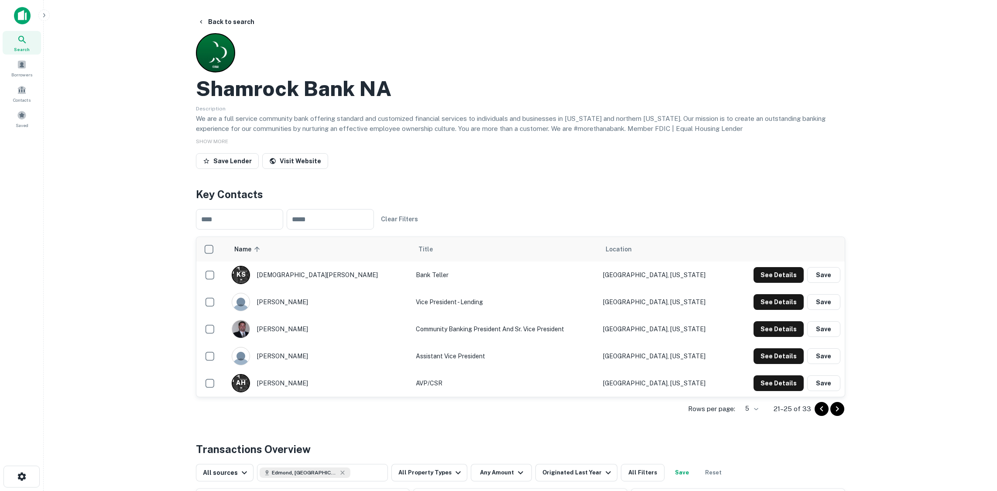
click at [818, 410] on icon "Go to previous page" at bounding box center [821, 408] width 10 height 10
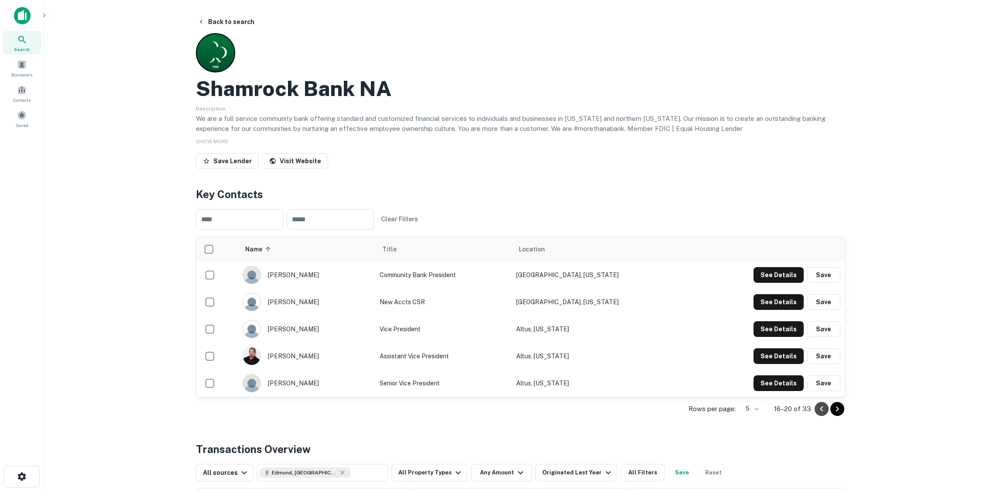
click at [818, 410] on icon "Go to previous page" at bounding box center [821, 408] width 10 height 10
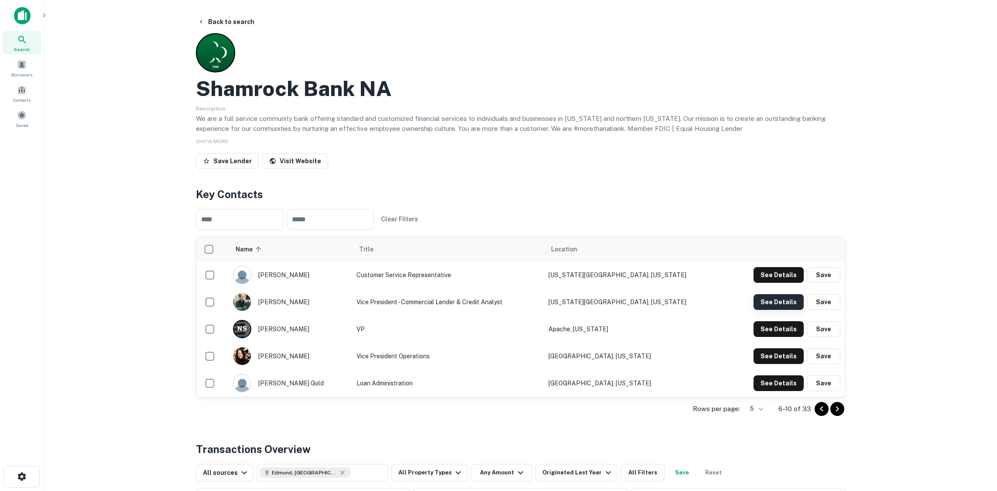
click at [786, 283] on button "See Details" at bounding box center [778, 275] width 50 height 16
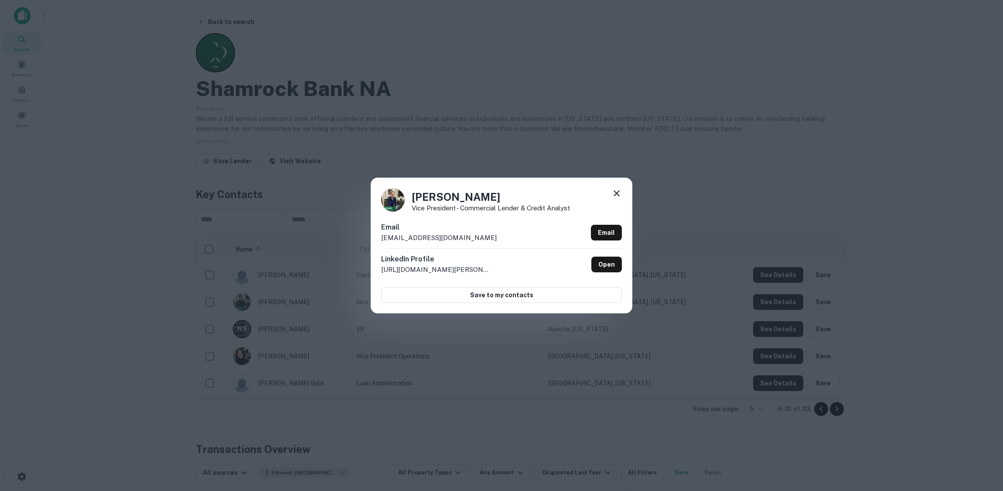
click at [451, 44] on div "[PERSON_NAME] Vice President - Commercial Lender & Credit Analyst Email [EMAIL_…" at bounding box center [501, 245] width 1003 height 491
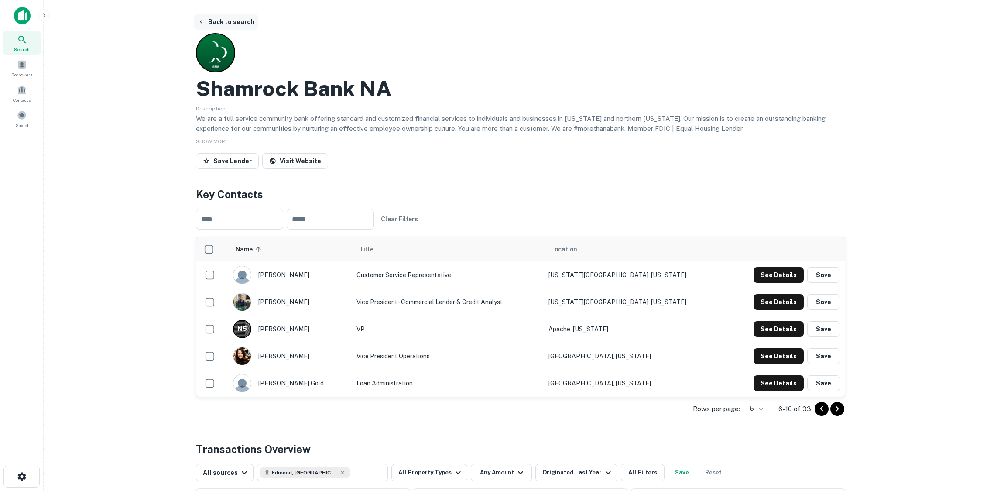
click at [225, 17] on button "Back to search" at bounding box center [226, 22] width 64 height 16
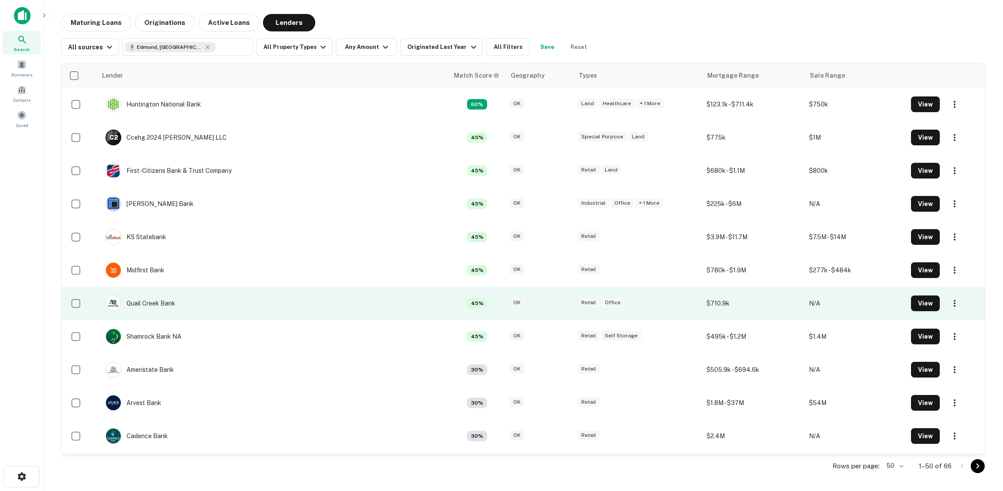
scroll to position [262, 0]
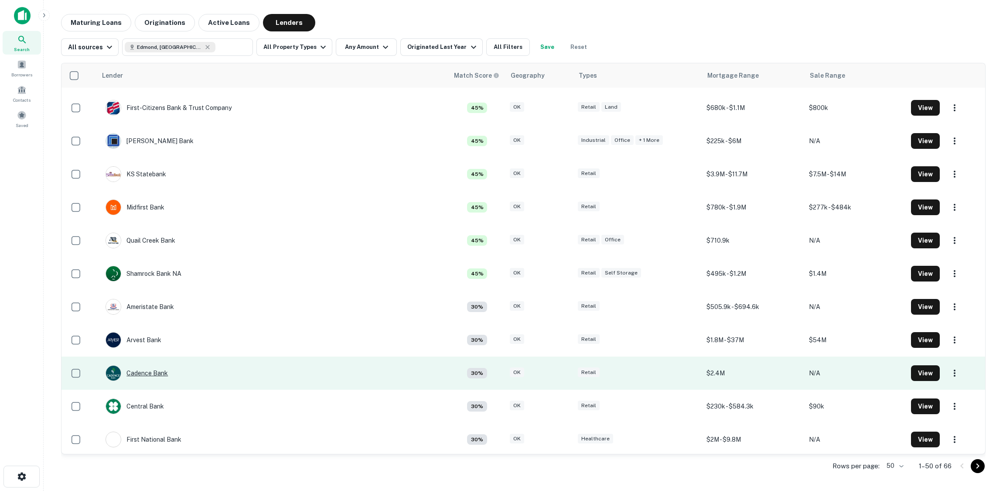
click at [159, 372] on div "Cadence Bank" at bounding box center [137, 373] width 62 height 16
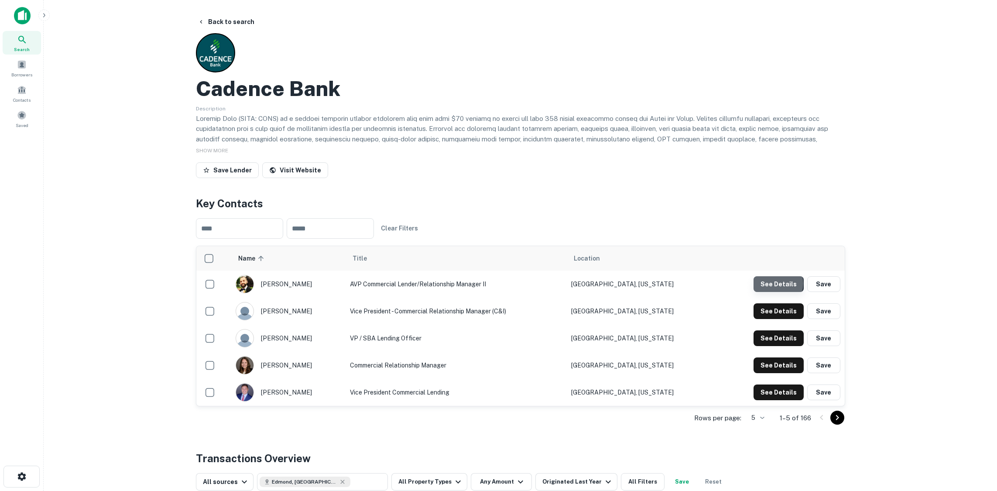
click at [778, 283] on button "See Details" at bounding box center [778, 284] width 50 height 16
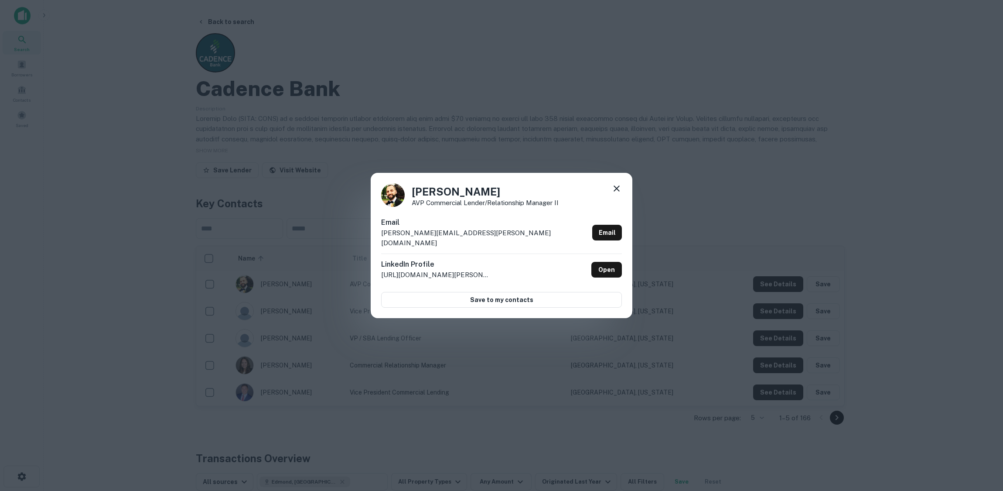
click at [345, 105] on div "[PERSON_NAME] AVP Commercial Lender/Relationship Manager II Email [PERSON_NAME]…" at bounding box center [501, 245] width 1003 height 491
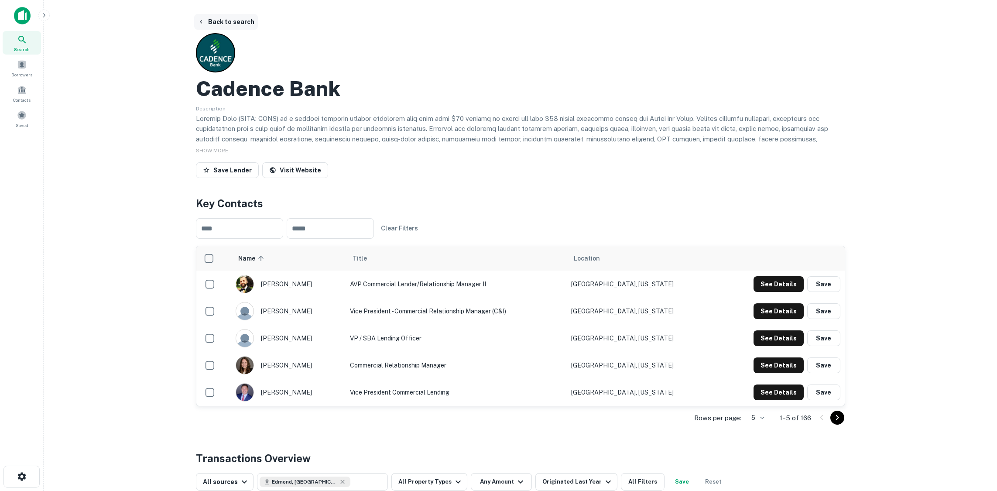
click at [215, 24] on button "Back to search" at bounding box center [226, 22] width 64 height 16
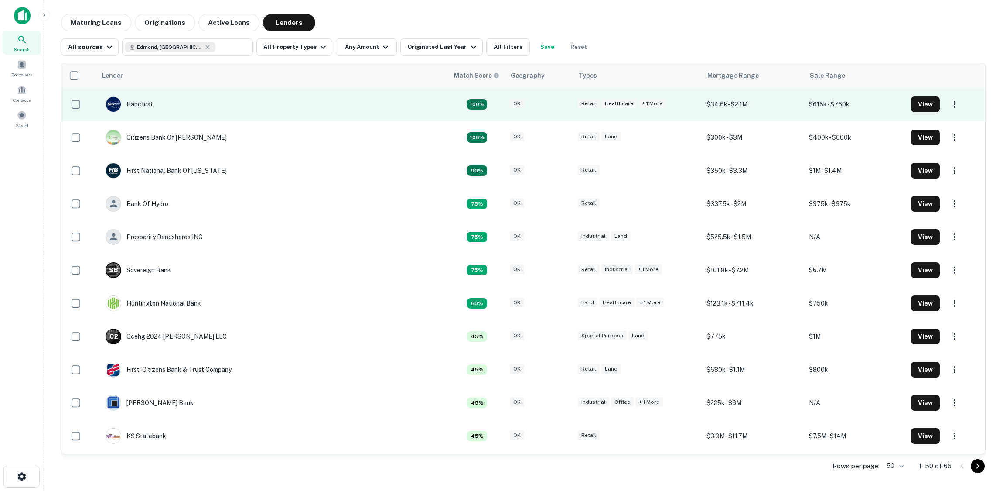
scroll to position [262, 0]
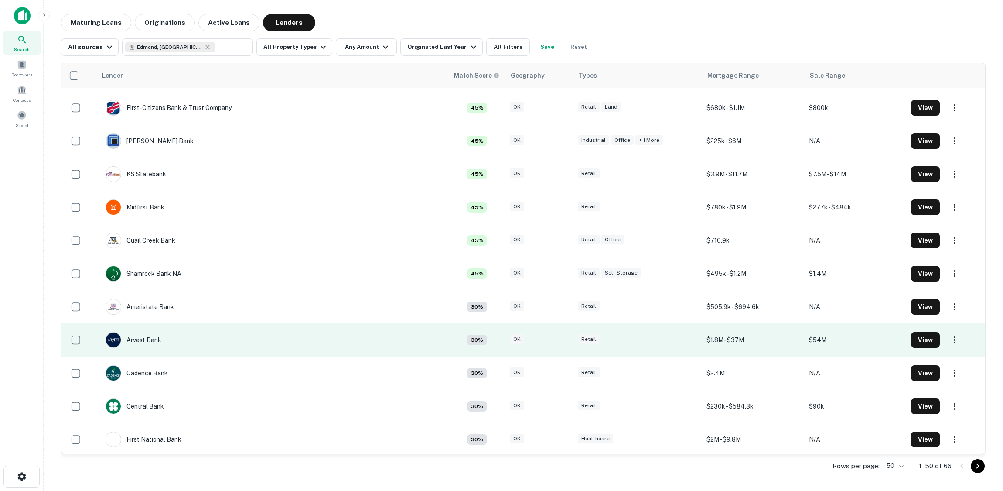
click at [161, 341] on div "Arvest Bank" at bounding box center [134, 340] width 56 height 16
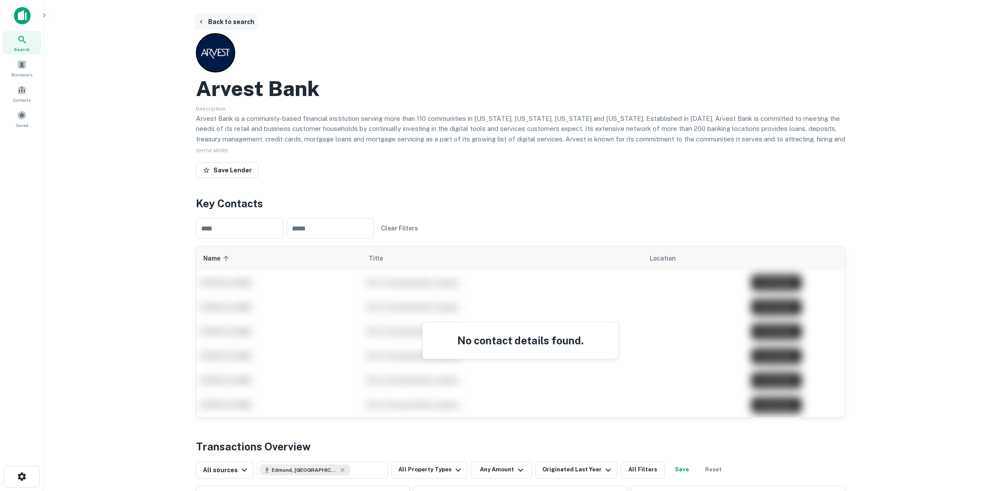
click at [233, 16] on button "Back to search" at bounding box center [226, 22] width 64 height 16
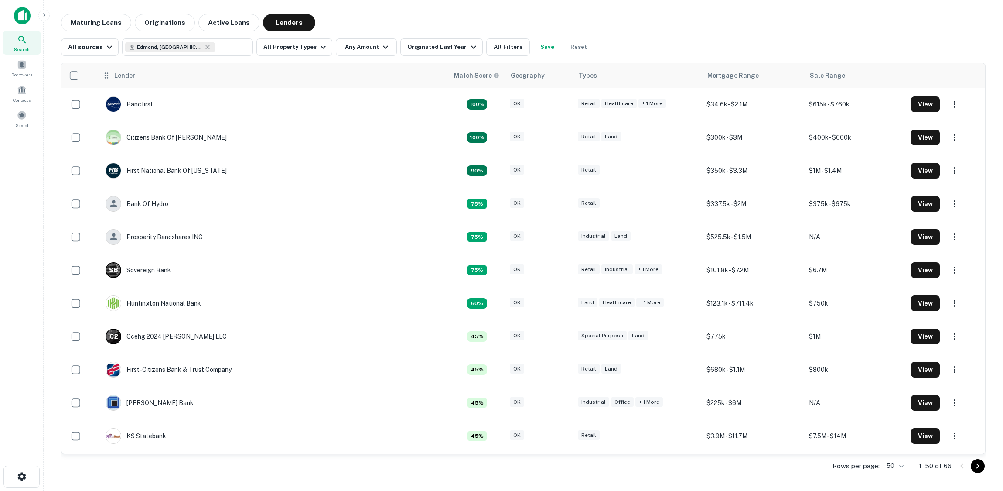
scroll to position [262, 0]
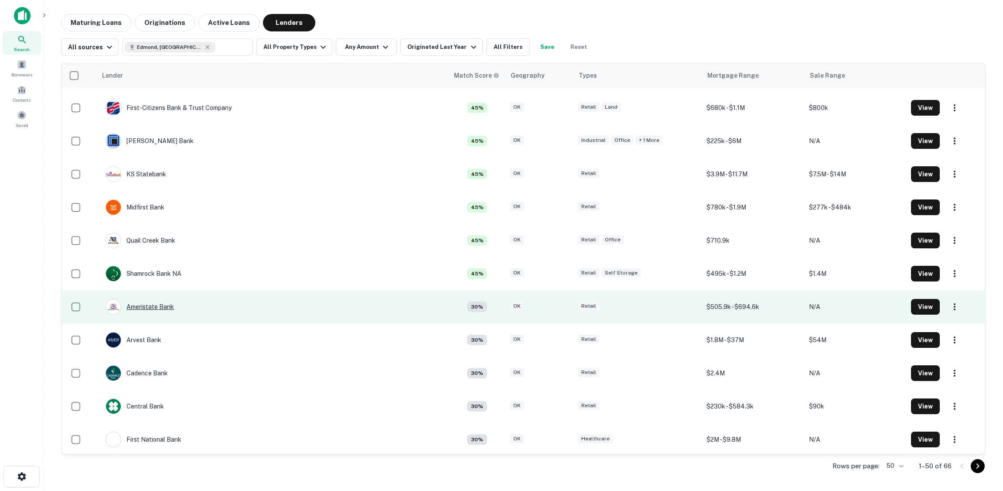
click at [164, 304] on div "Ameristate Bank" at bounding box center [140, 307] width 68 height 16
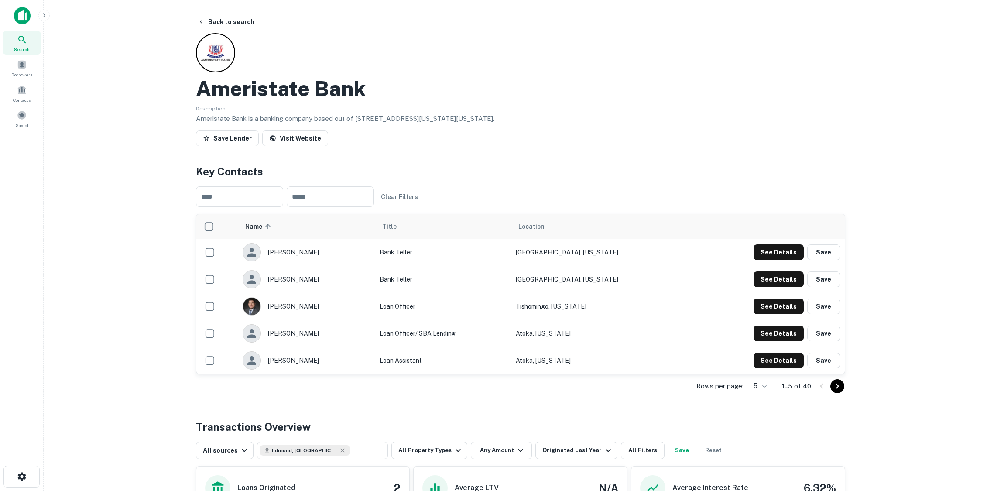
click at [835, 390] on icon "Go to next page" at bounding box center [837, 386] width 10 height 10
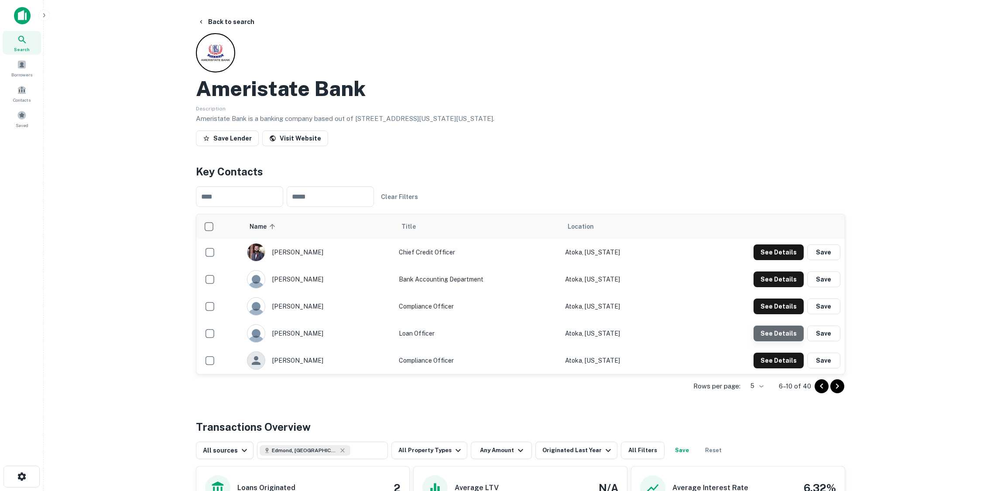
click at [780, 260] on button "See Details" at bounding box center [778, 252] width 50 height 16
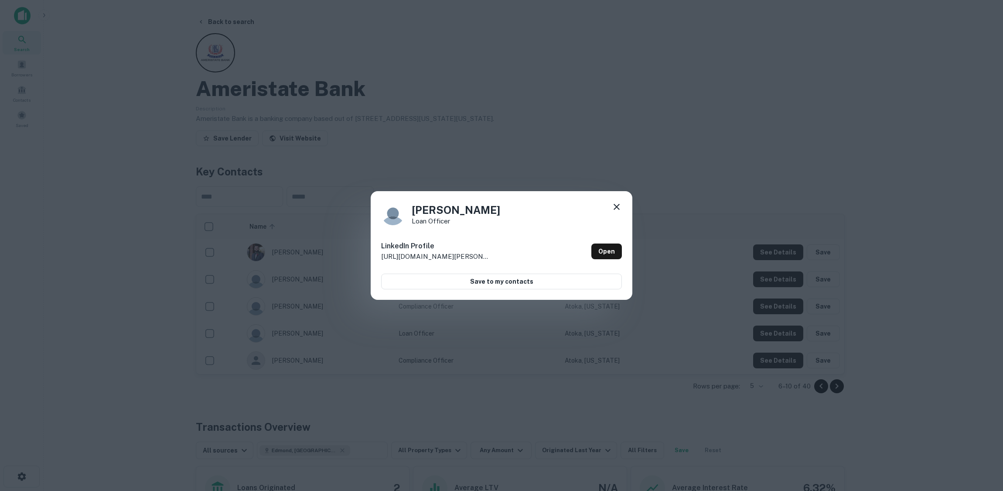
click at [504, 72] on div "[PERSON_NAME] Loan Officer LinkedIn Profile [URL][DOMAIN_NAME][PERSON_NAME] Ope…" at bounding box center [501, 245] width 1003 height 491
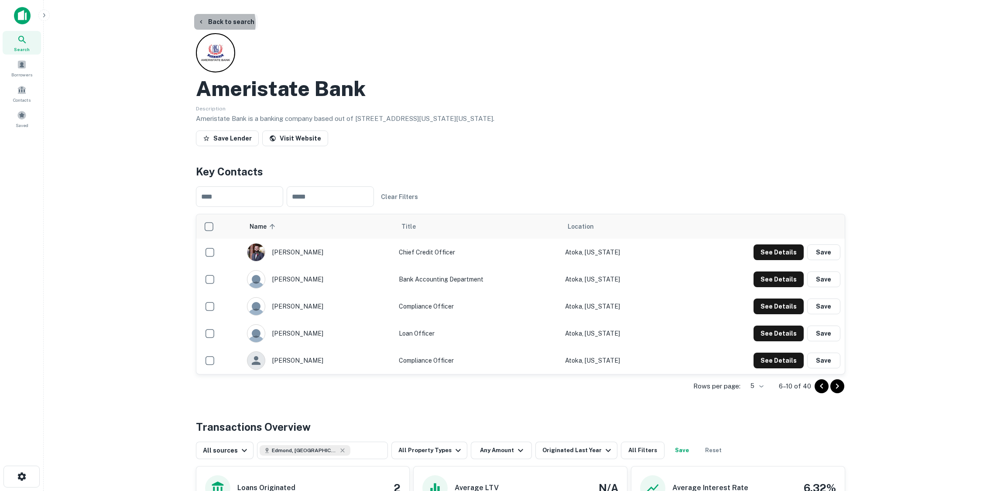
click at [217, 23] on button "Back to search" at bounding box center [226, 22] width 64 height 16
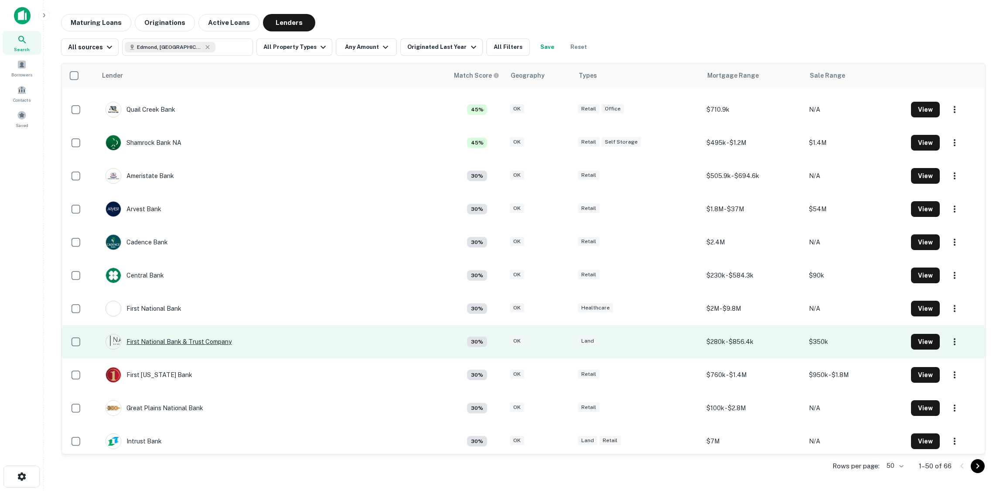
scroll to position [436, 0]
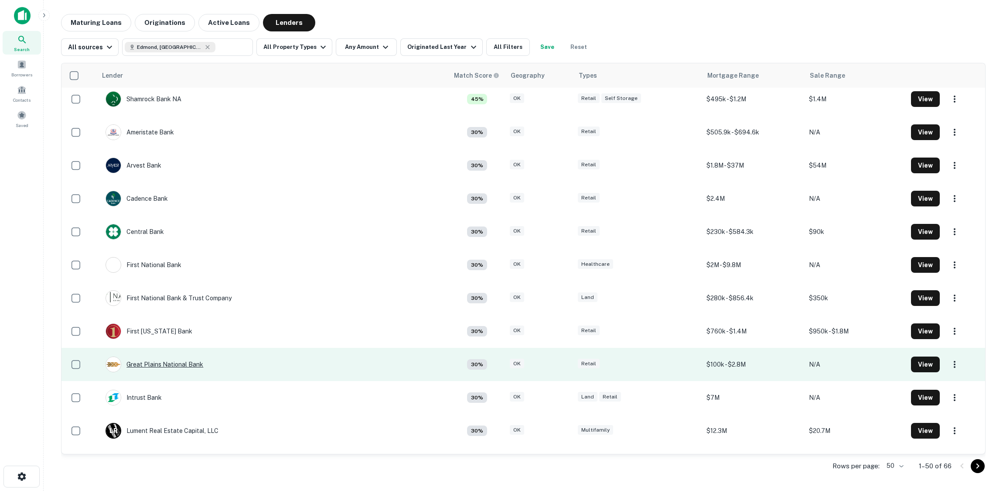
click at [185, 365] on div "Great Plains National Bank" at bounding box center [155, 364] width 98 height 16
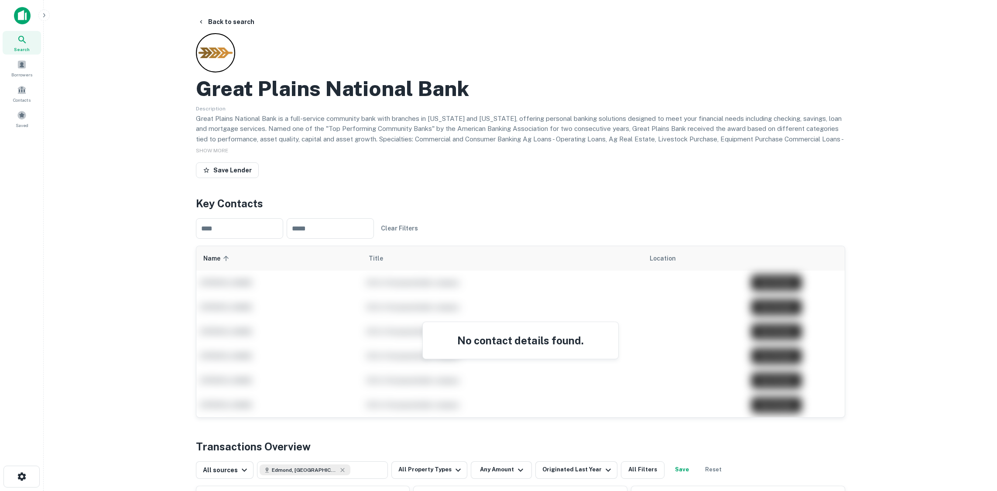
click at [353, 175] on div "Save Lender" at bounding box center [520, 171] width 649 height 19
click at [236, 21] on button "Back to search" at bounding box center [226, 22] width 64 height 16
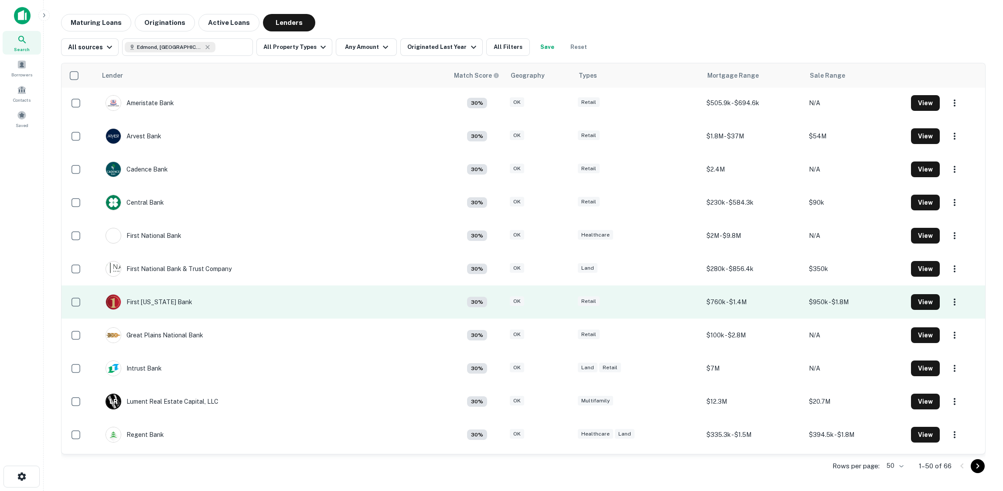
scroll to position [480, 0]
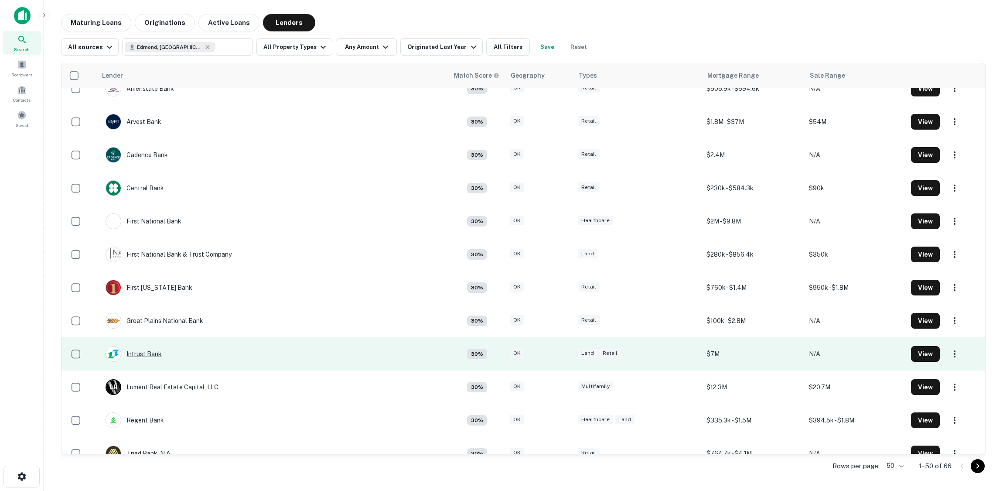
click at [153, 355] on div "Intrust Bank" at bounding box center [134, 354] width 56 height 16
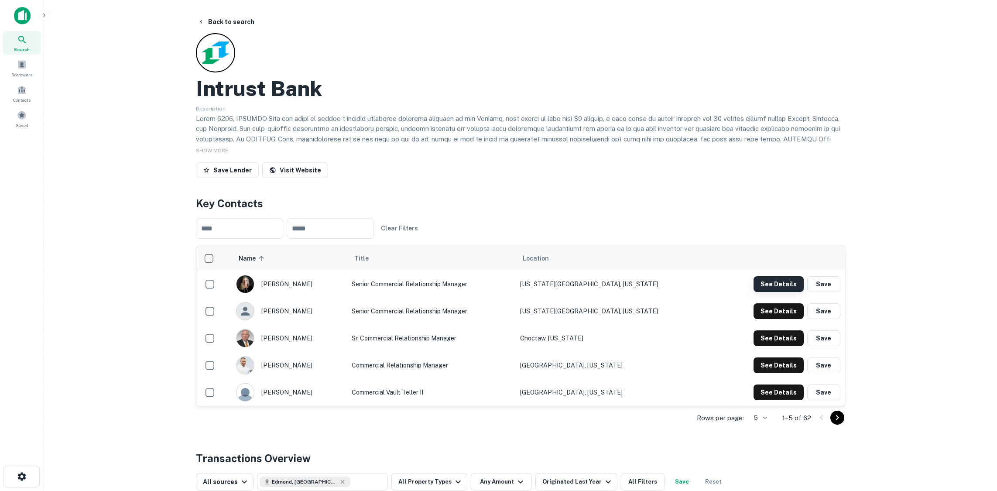
click at [779, 286] on button "See Details" at bounding box center [778, 284] width 50 height 16
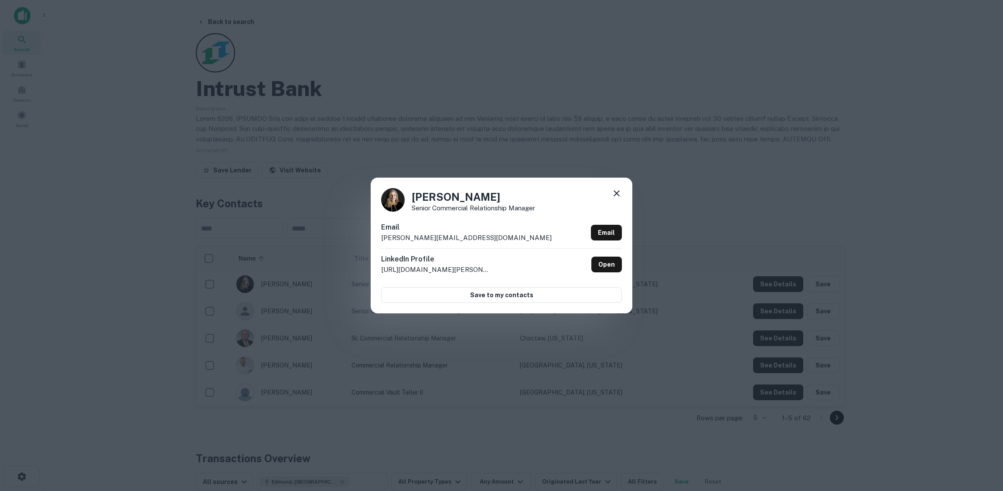
click at [410, 55] on div "[PERSON_NAME] Senior Commercial Relationship Manager Email [PERSON_NAME][EMAIL_…" at bounding box center [501, 245] width 1003 height 491
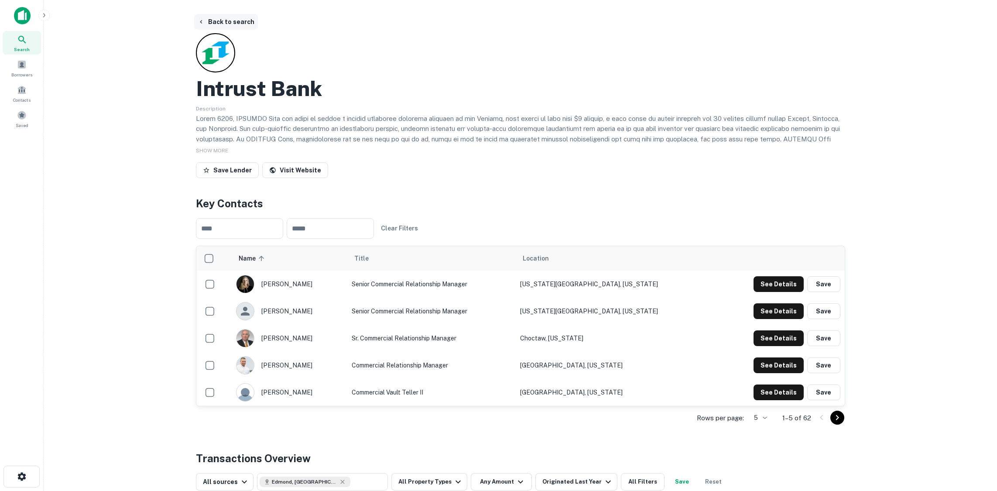
click at [245, 20] on button "Back to search" at bounding box center [226, 22] width 64 height 16
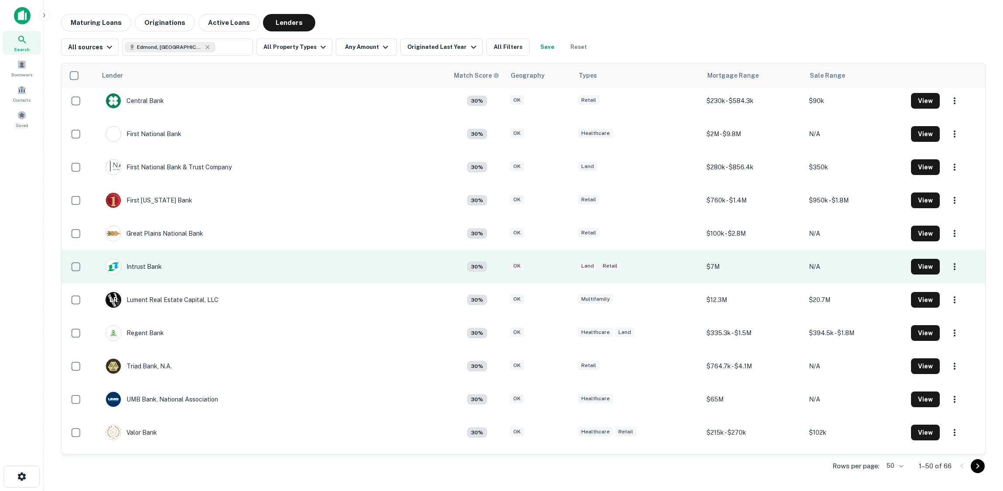
scroll to position [654, 0]
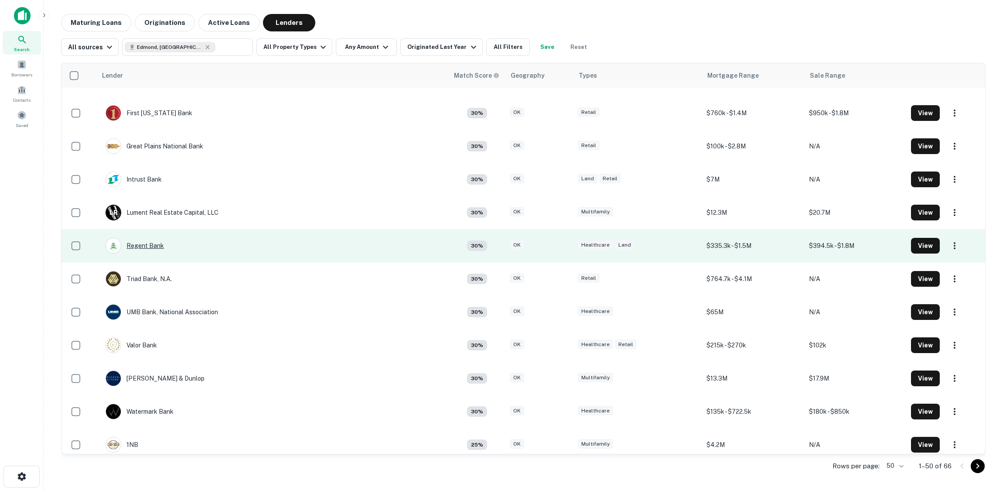
click at [157, 246] on div "Regent Bank" at bounding box center [135, 246] width 58 height 16
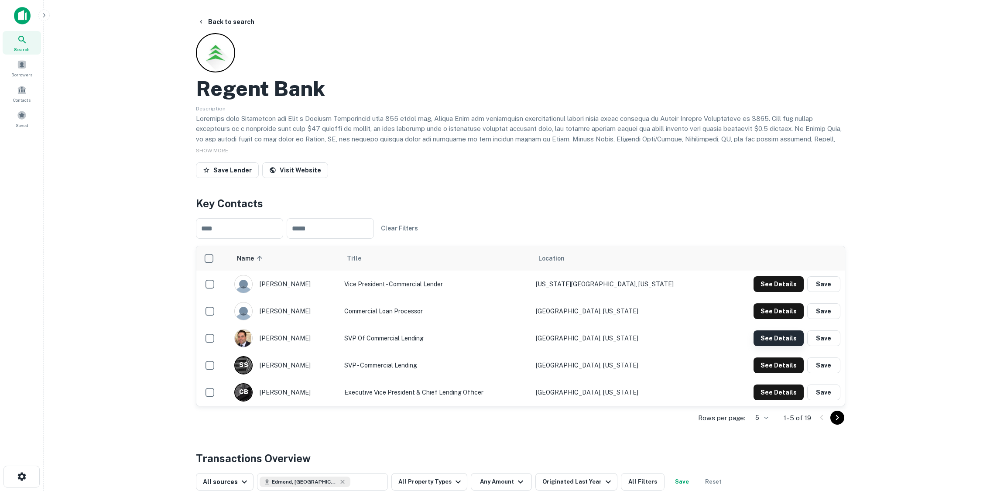
click at [776, 292] on button "See Details" at bounding box center [778, 284] width 50 height 16
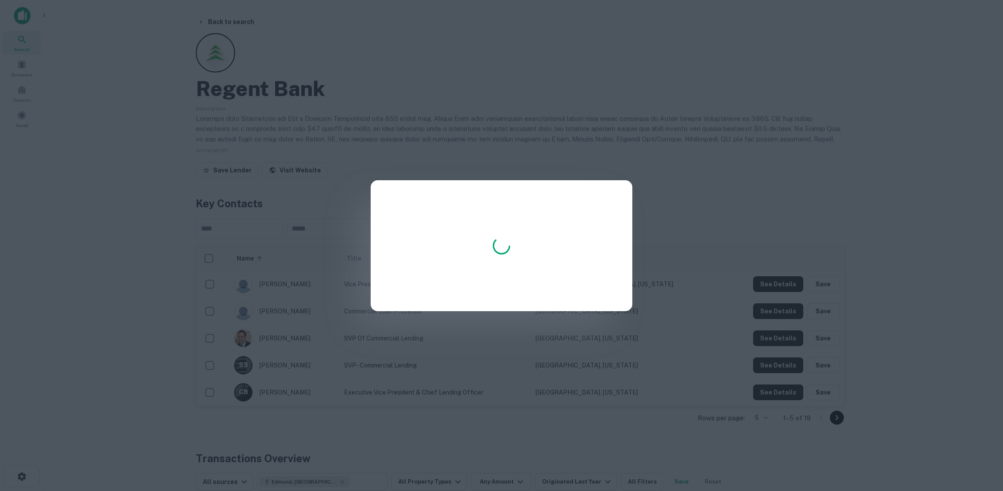
click at [505, 212] on div at bounding box center [502, 245] width 262 height 131
click at [509, 159] on div at bounding box center [501, 245] width 1003 height 491
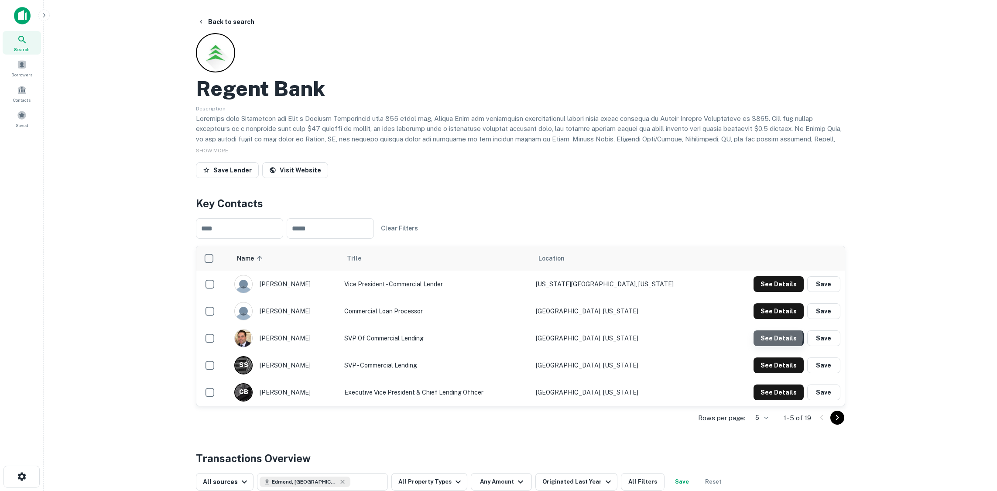
click at [769, 292] on button "See Details" at bounding box center [778, 284] width 50 height 16
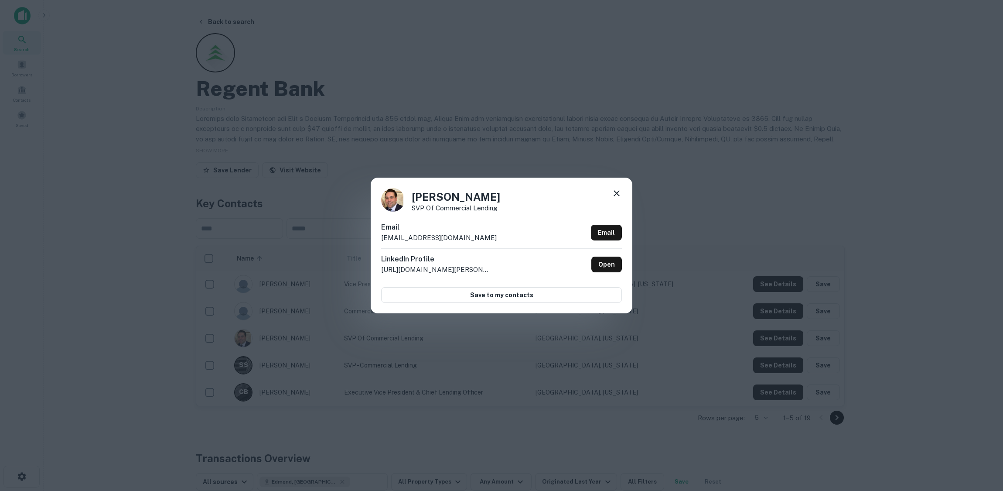
click at [396, 90] on div "[PERSON_NAME] SVP of Commercial Lending Email [EMAIL_ADDRESS][DOMAIN_NAME] Emai…" at bounding box center [501, 245] width 1003 height 491
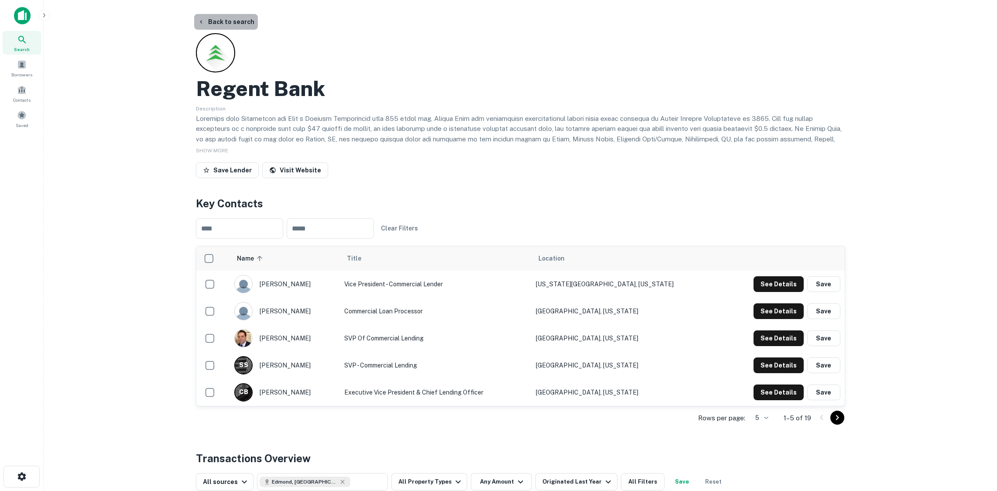
click at [242, 23] on button "Back to search" at bounding box center [226, 22] width 64 height 16
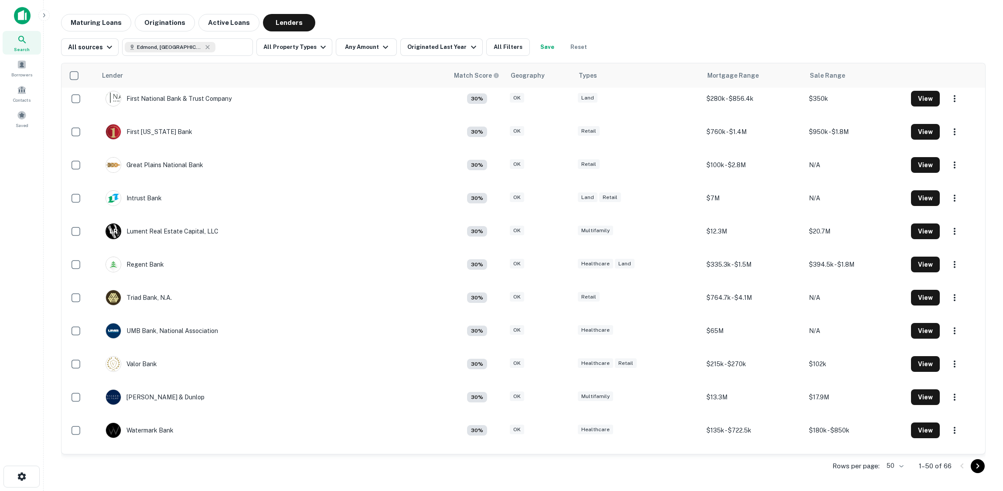
scroll to position [654, 0]
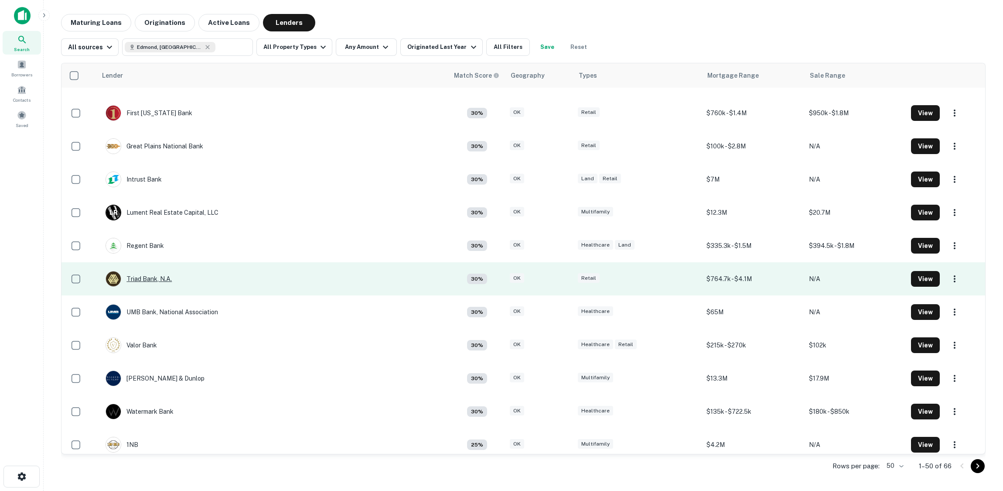
click at [164, 277] on div "Triad Bank, N.a." at bounding box center [139, 279] width 66 height 16
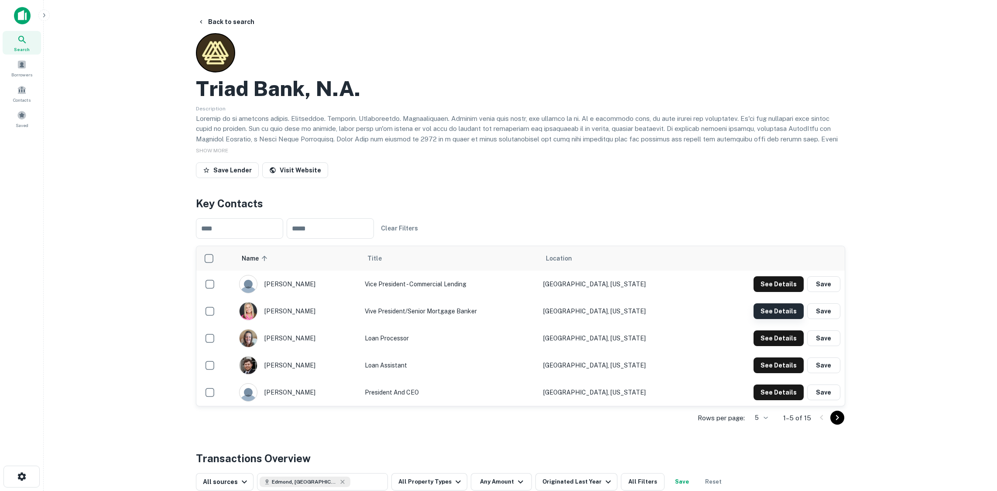
click at [778, 292] on button "See Details" at bounding box center [778, 284] width 50 height 16
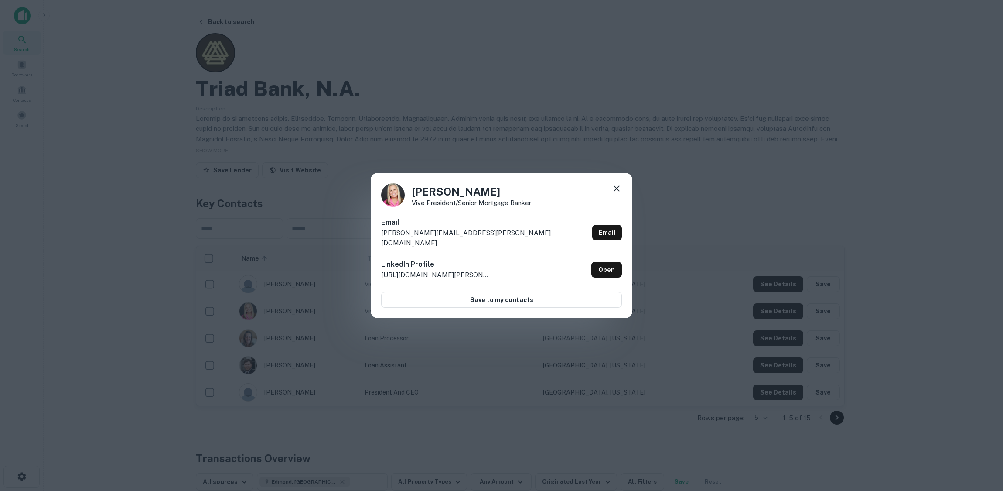
click at [523, 93] on div "[PERSON_NAME] Vive President/Senior Mortgage Banker Email [PERSON_NAME][EMAIL_A…" at bounding box center [501, 245] width 1003 height 491
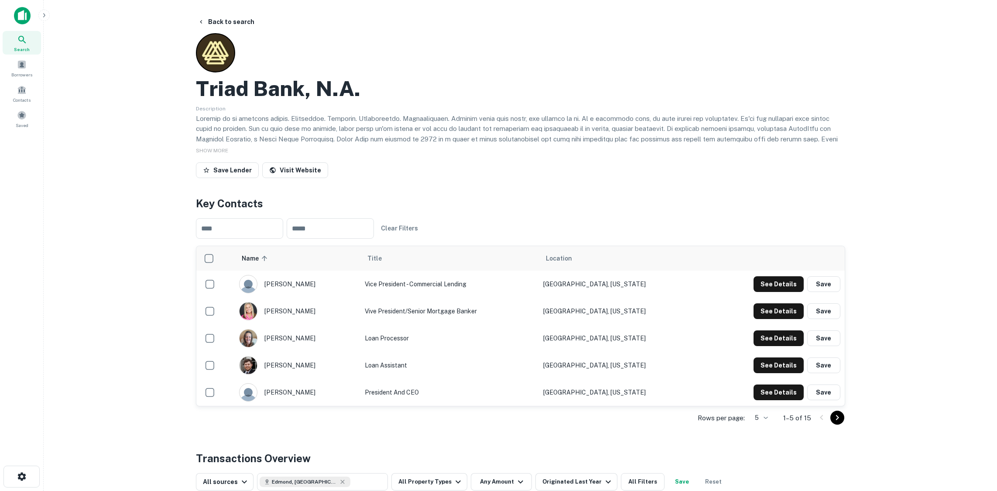
click at [838, 413] on icon "Go to next page" at bounding box center [837, 417] width 10 height 10
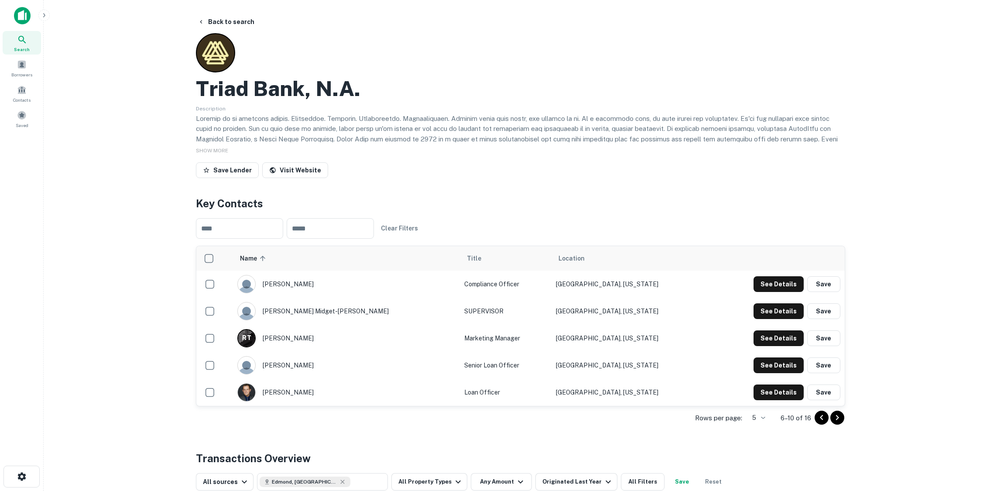
click at [836, 420] on icon "Go to next page" at bounding box center [837, 417] width 10 height 10
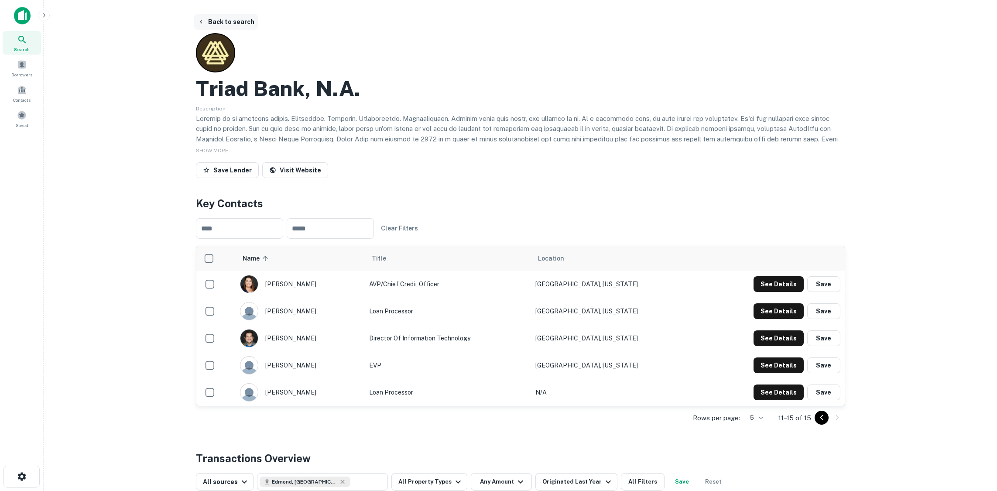
click at [239, 24] on button "Back to search" at bounding box center [226, 22] width 64 height 16
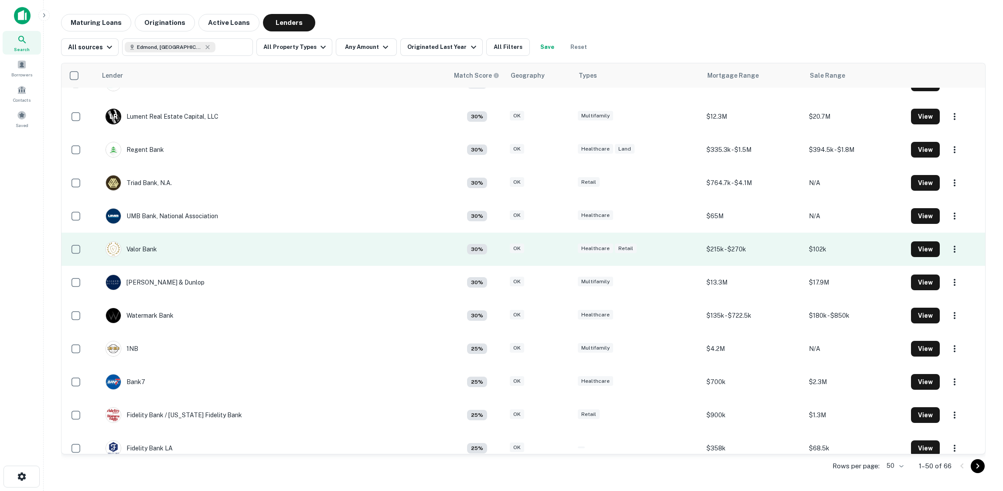
scroll to position [785, 0]
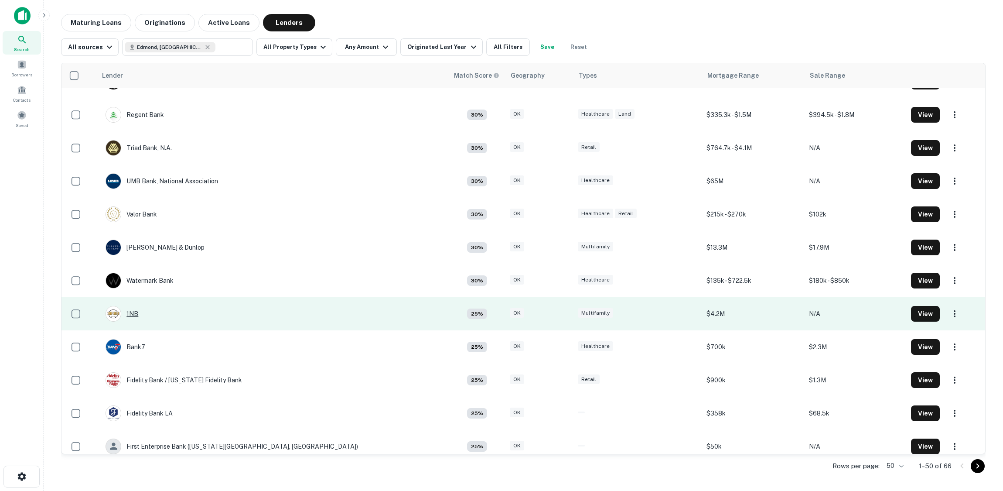
click at [138, 313] on div "1NB" at bounding box center [122, 314] width 33 height 16
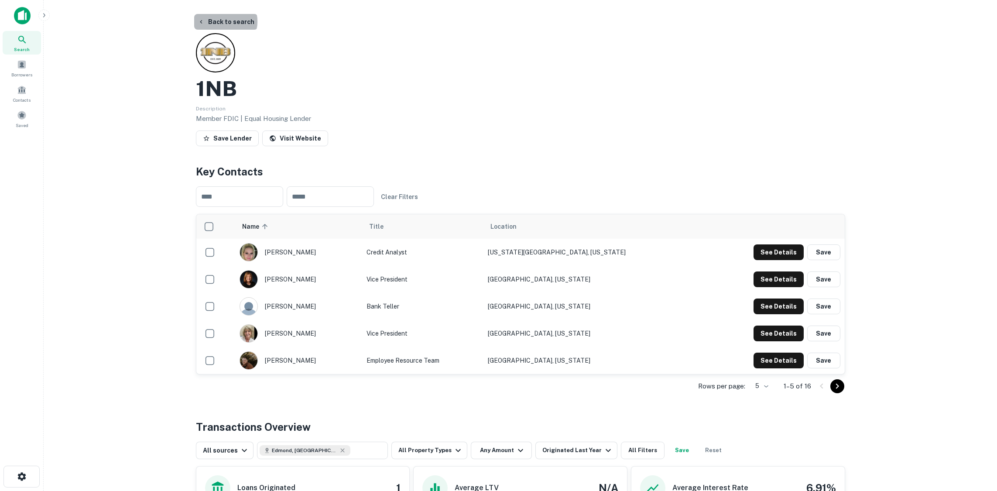
click at [225, 21] on button "Back to search" at bounding box center [226, 22] width 64 height 16
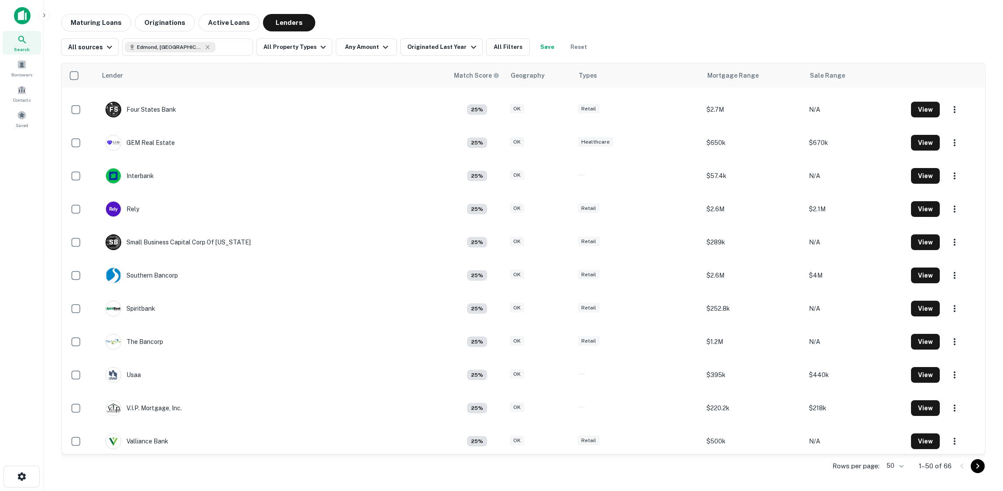
scroll to position [1003, 0]
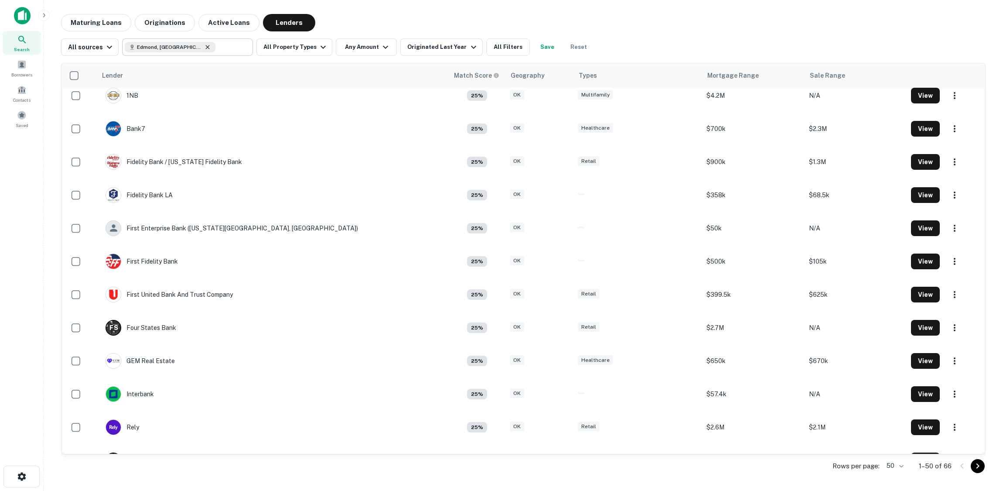
click at [204, 44] on icon at bounding box center [207, 47] width 7 height 7
type input "**********"
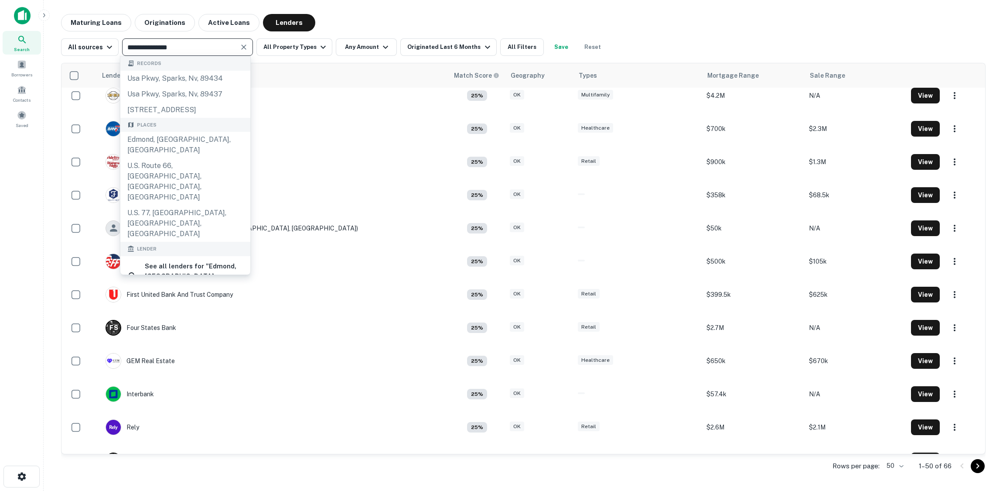
click at [239, 45] on icon "Clear" at bounding box center [243, 47] width 9 height 9
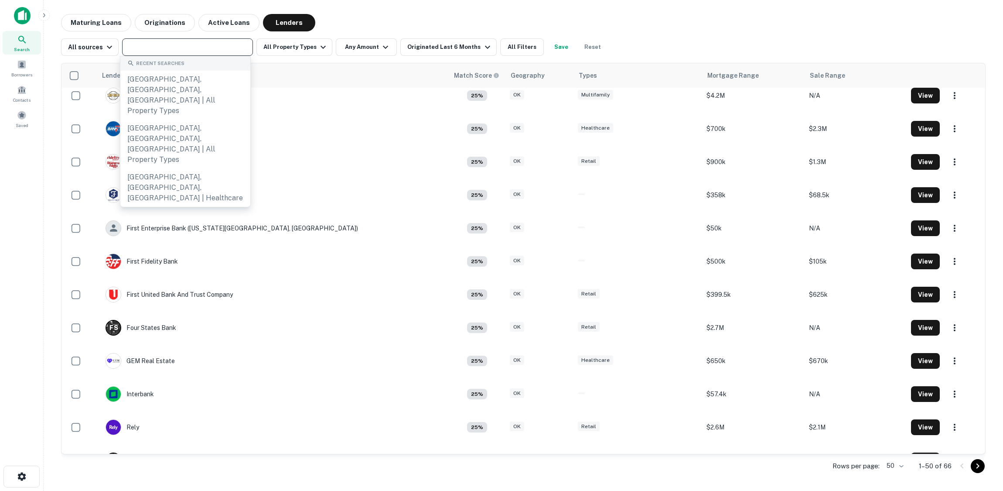
click at [225, 46] on input "text" at bounding box center [187, 47] width 124 height 12
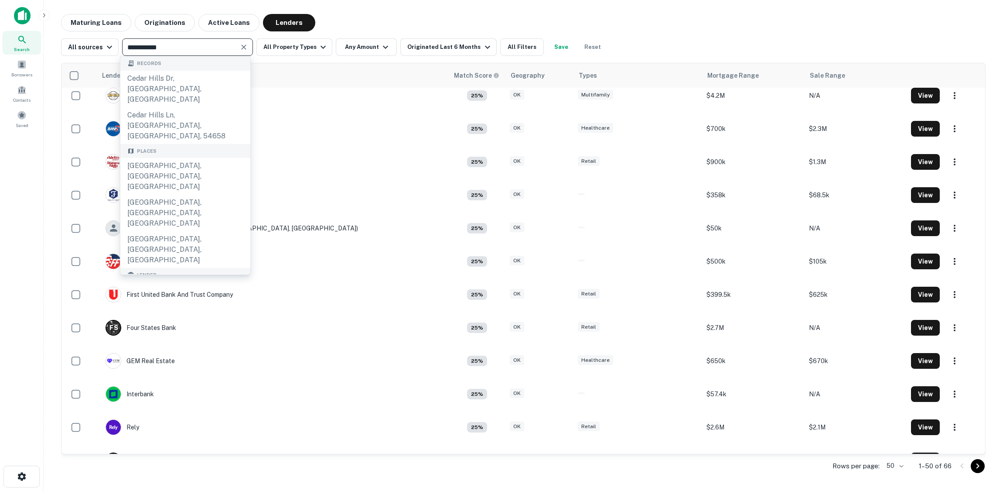
type input "**********"
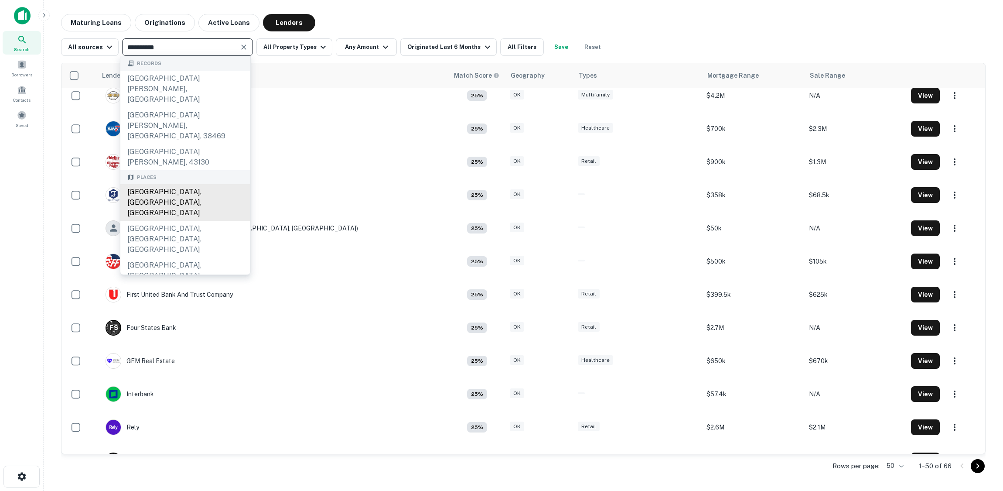
click at [179, 184] on div "[GEOGRAPHIC_DATA], [GEOGRAPHIC_DATA], [GEOGRAPHIC_DATA]" at bounding box center [185, 202] width 130 height 37
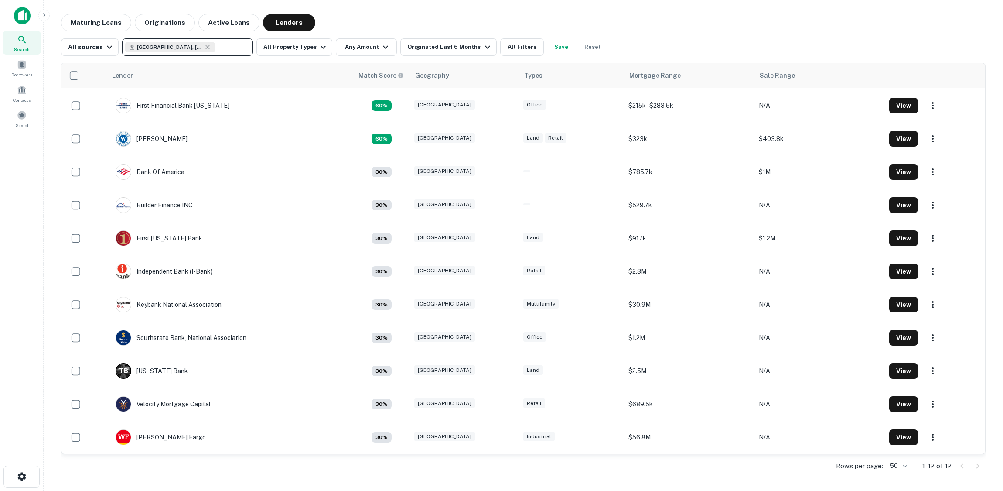
scroll to position [32, 0]
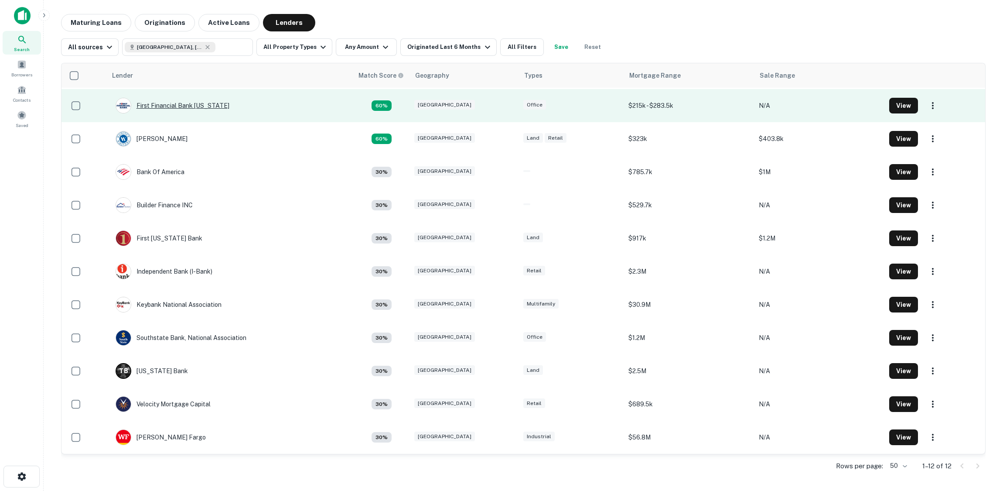
click at [194, 106] on div "First Financial Bank [US_STATE]" at bounding box center [173, 106] width 114 height 16
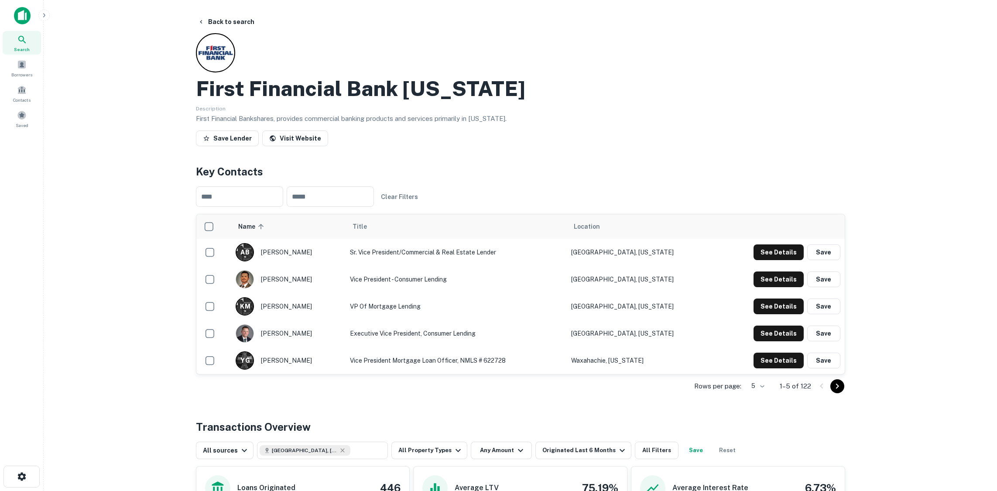
click at [837, 390] on icon "Go to next page" at bounding box center [837, 386] width 10 height 10
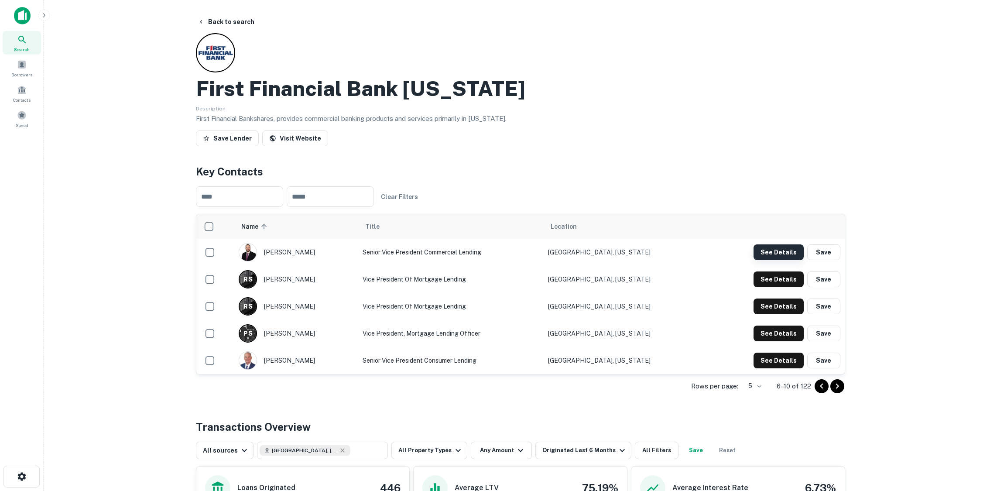
click at [781, 246] on button "See Details" at bounding box center [778, 252] width 50 height 16
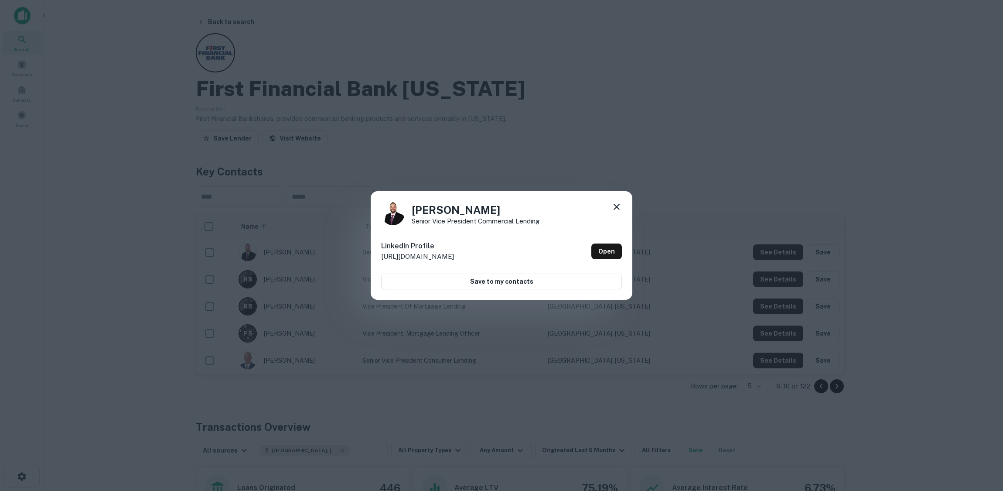
click at [588, 142] on div "[PERSON_NAME] Senior Vice President Commercial Lending LinkedIn Profile [URL][D…" at bounding box center [501, 245] width 1003 height 491
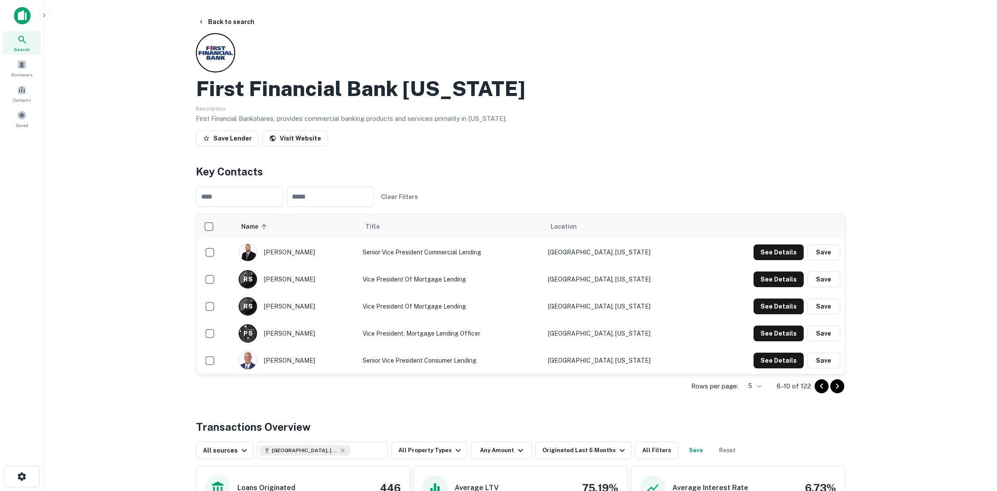
click at [841, 388] on icon "Go to next page" at bounding box center [837, 386] width 10 height 10
click at [235, 23] on button "Back to search" at bounding box center [226, 22] width 64 height 16
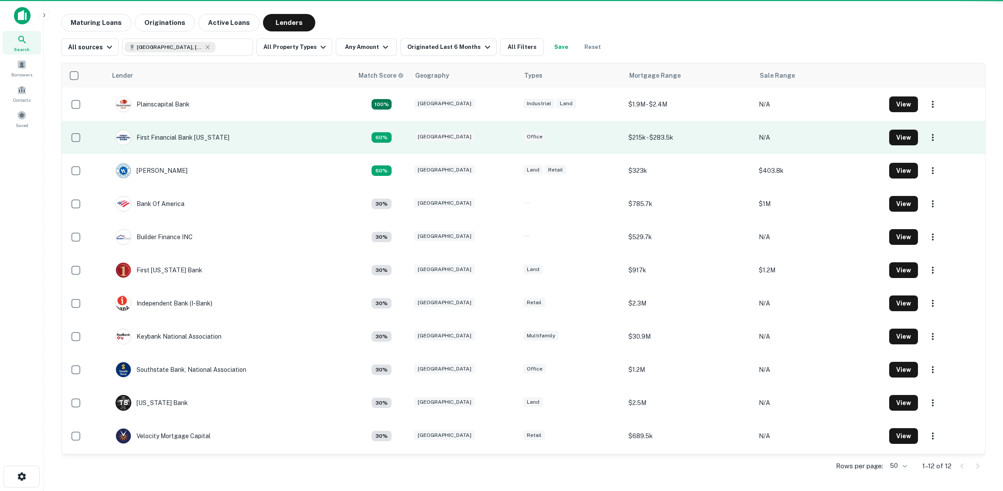
scroll to position [32, 0]
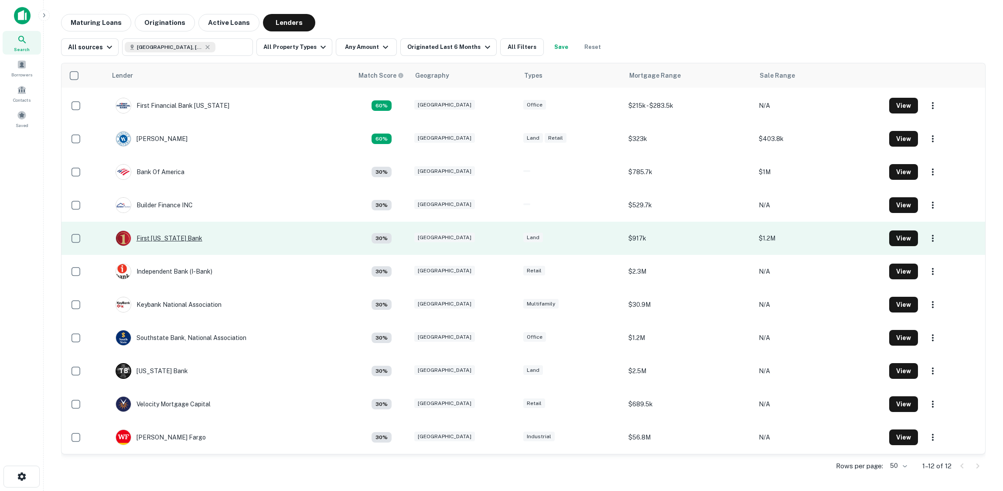
click at [158, 236] on div "First [US_STATE] Bank" at bounding box center [159, 238] width 87 height 16
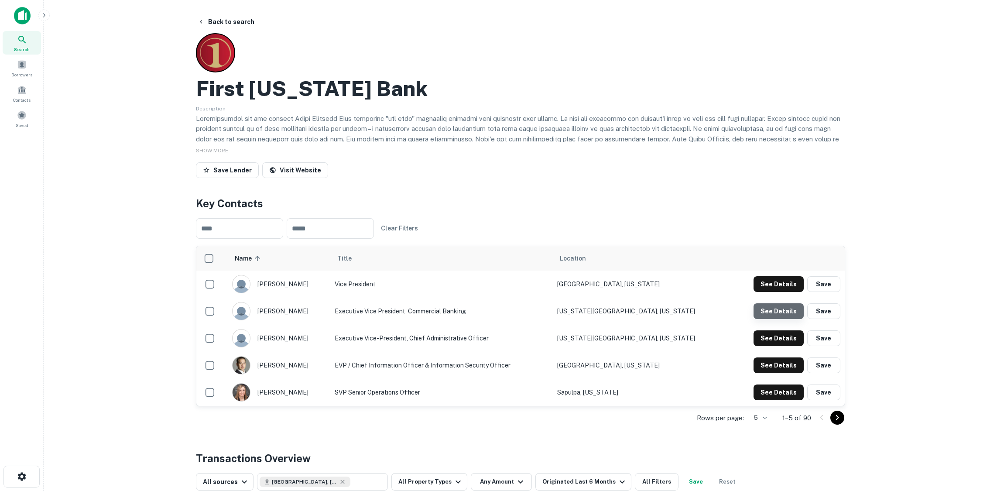
click at [781, 292] on button "See Details" at bounding box center [778, 284] width 50 height 16
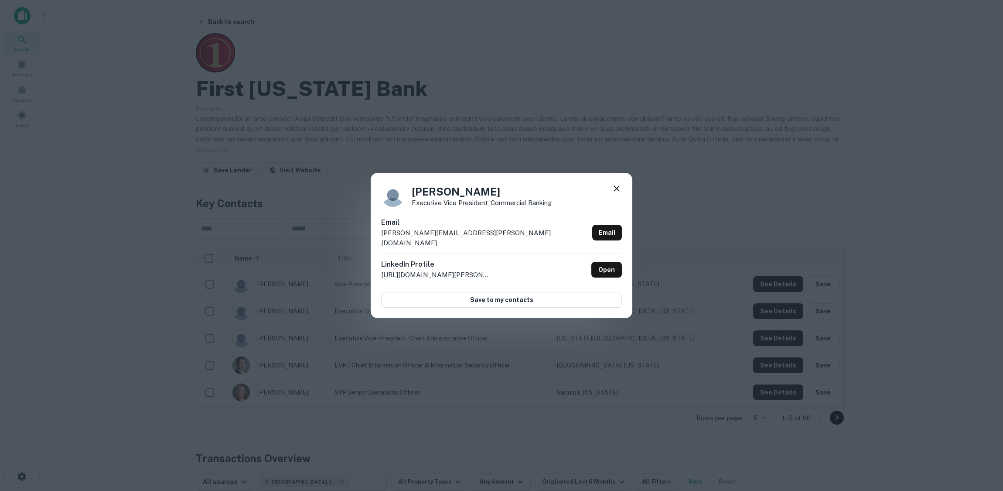
click at [501, 107] on div "[PERSON_NAME] Executive Vice President, Commercial Banking Email [PERSON_NAME][…" at bounding box center [501, 245] width 1003 height 491
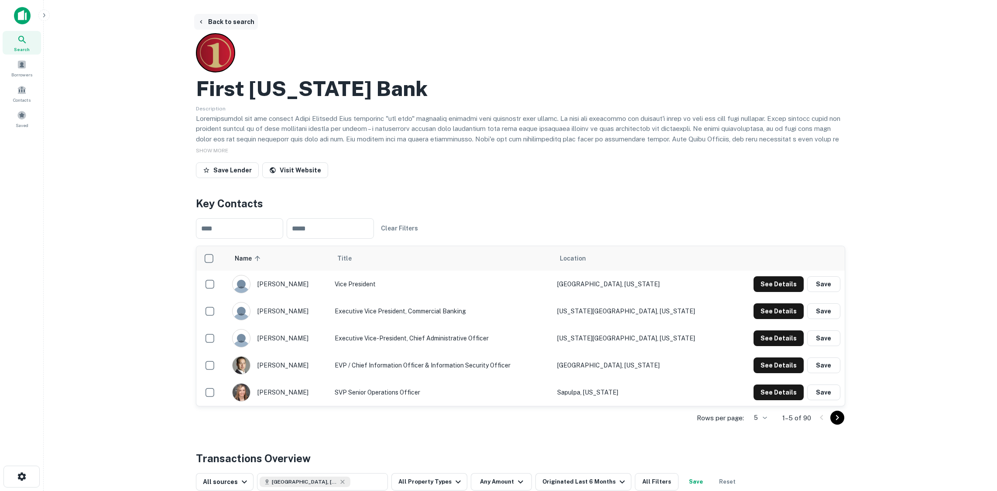
click at [229, 25] on button "Back to search" at bounding box center [226, 22] width 64 height 16
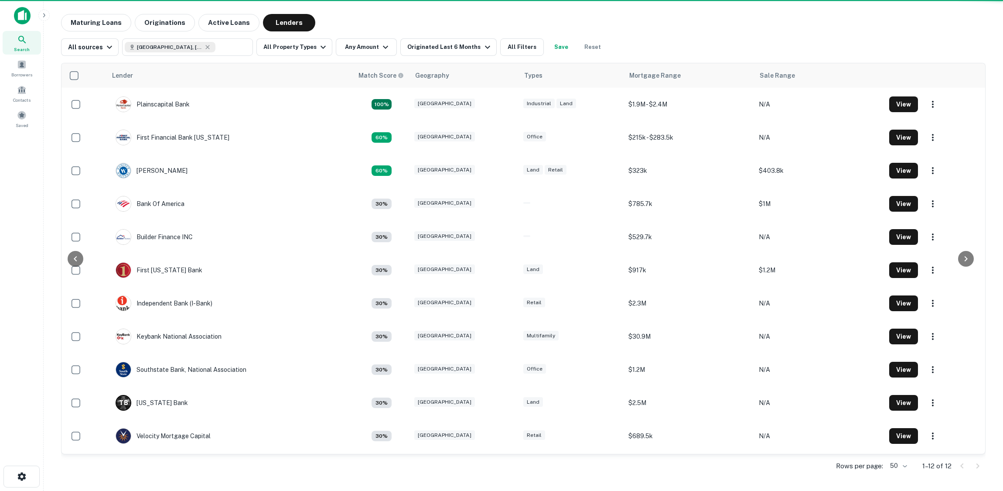
scroll to position [32, 0]
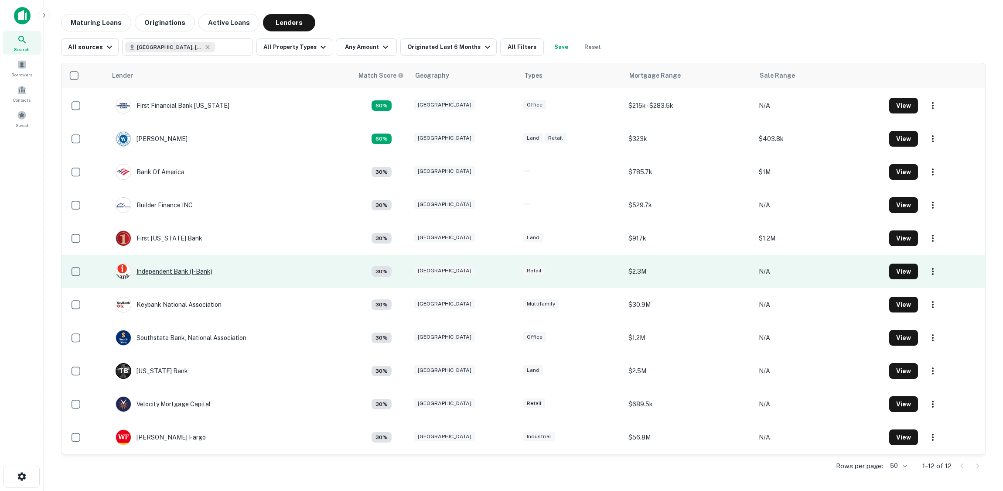
click at [192, 270] on div "Independent Bank (i-bank)" at bounding box center [164, 271] width 97 height 16
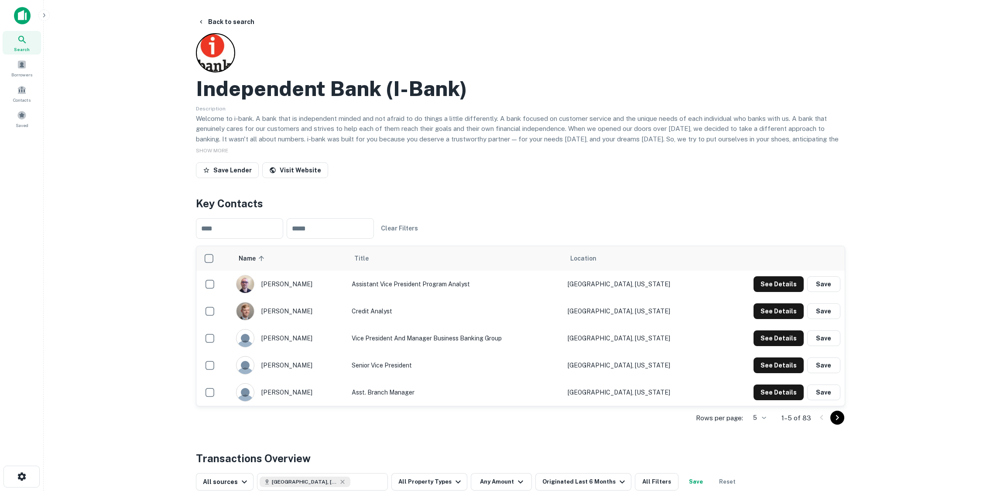
click at [837, 415] on icon "Go to next page" at bounding box center [837, 417] width 10 height 10
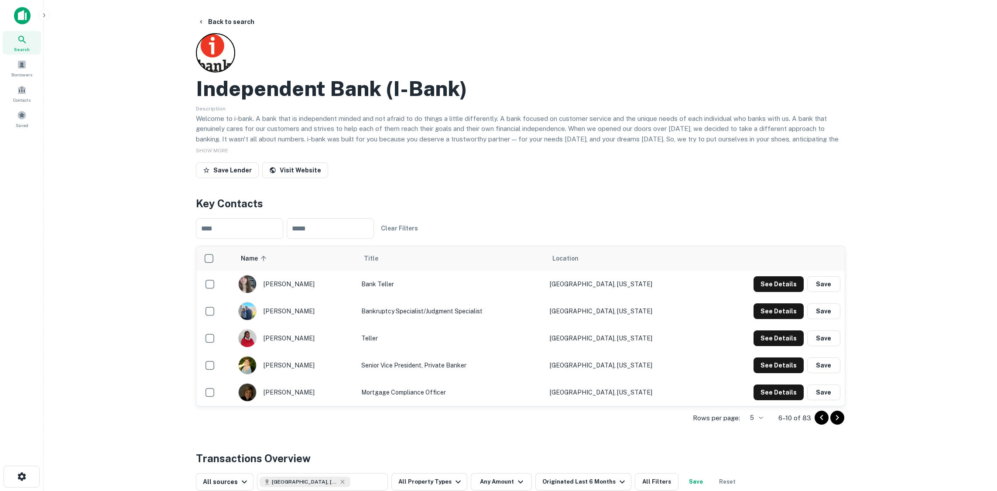
click at [837, 415] on icon "Go to next page" at bounding box center [837, 417] width 10 height 10
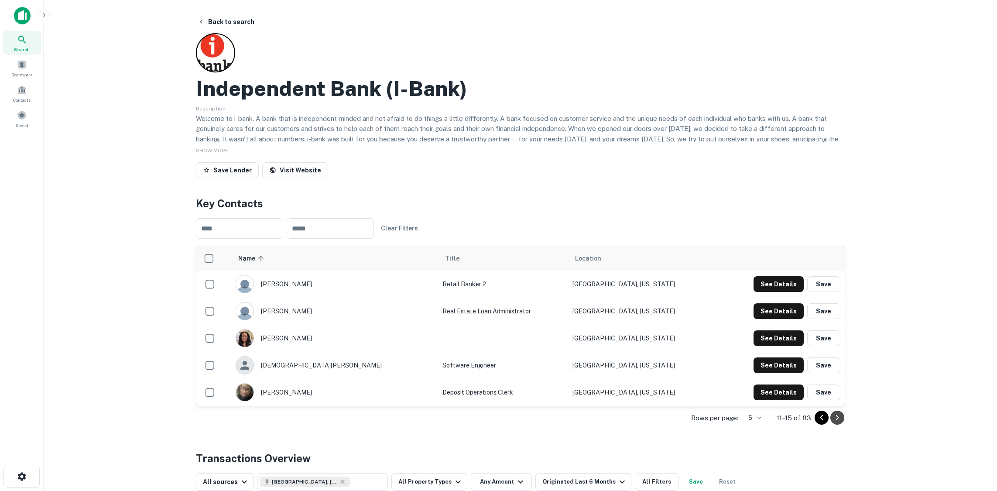
click at [837, 415] on icon "Go to next page" at bounding box center [837, 417] width 10 height 10
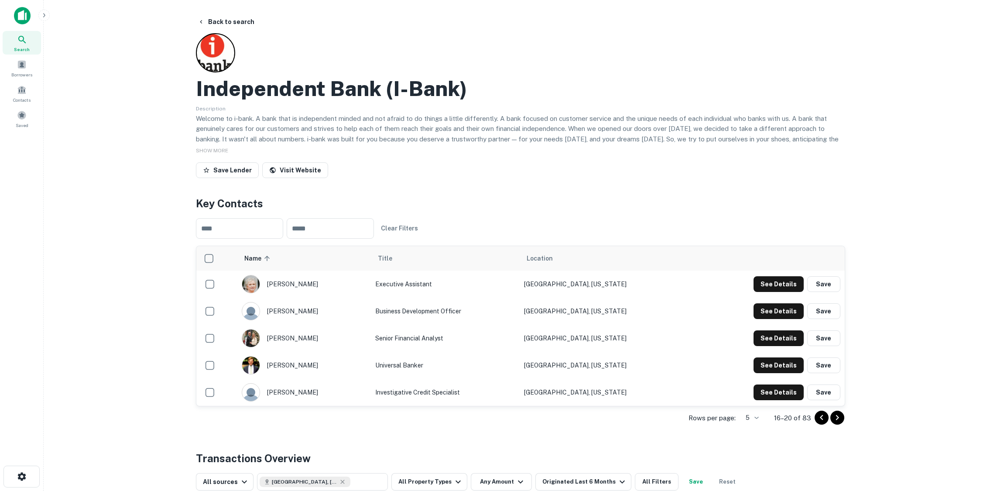
click at [837, 415] on icon "Go to next page" at bounding box center [837, 417] width 10 height 10
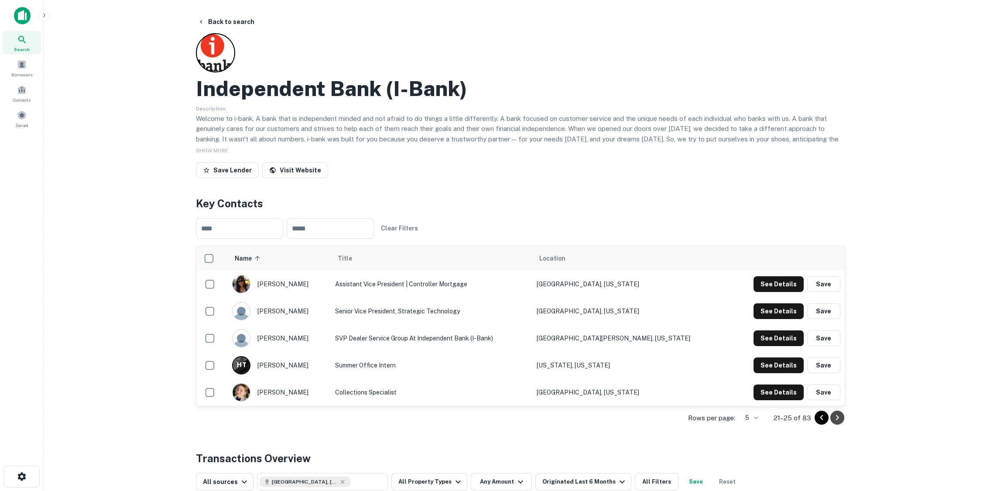
click at [837, 415] on icon "Go to next page" at bounding box center [837, 417] width 10 height 10
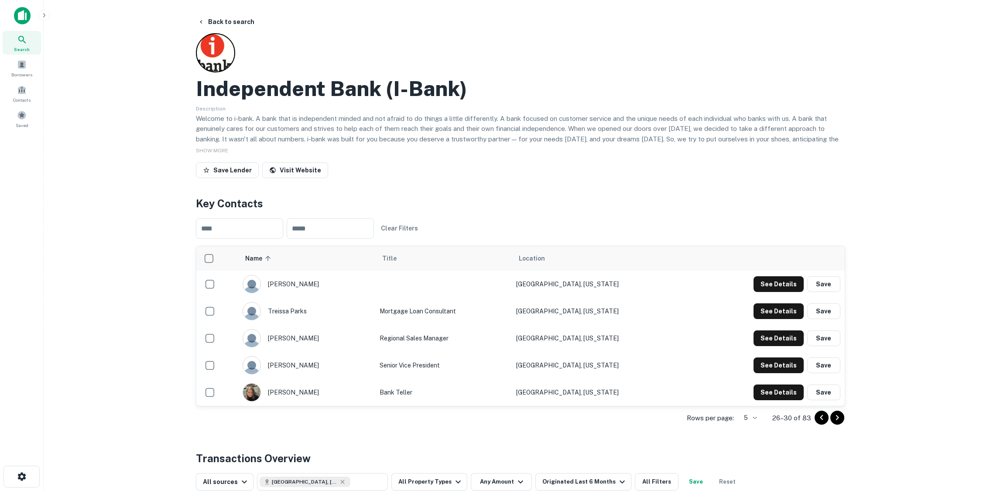
click at [837, 415] on icon "Go to next page" at bounding box center [837, 417] width 10 height 10
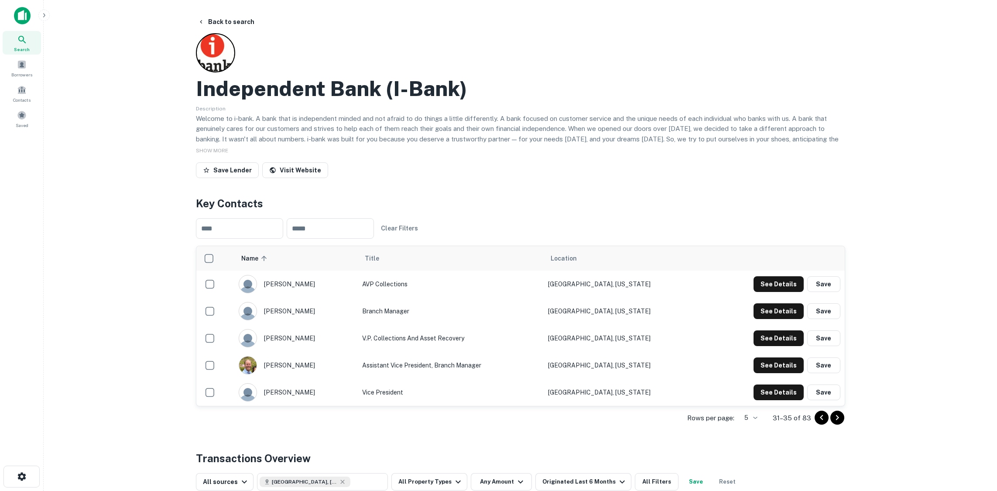
click at [837, 415] on icon "Go to next page" at bounding box center [837, 417] width 10 height 10
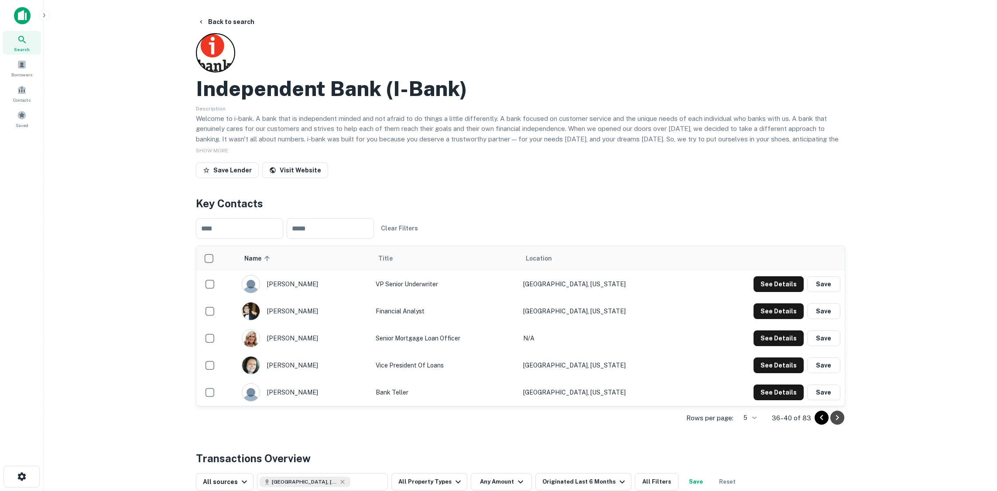
click at [837, 415] on icon "Go to next page" at bounding box center [837, 417] width 10 height 10
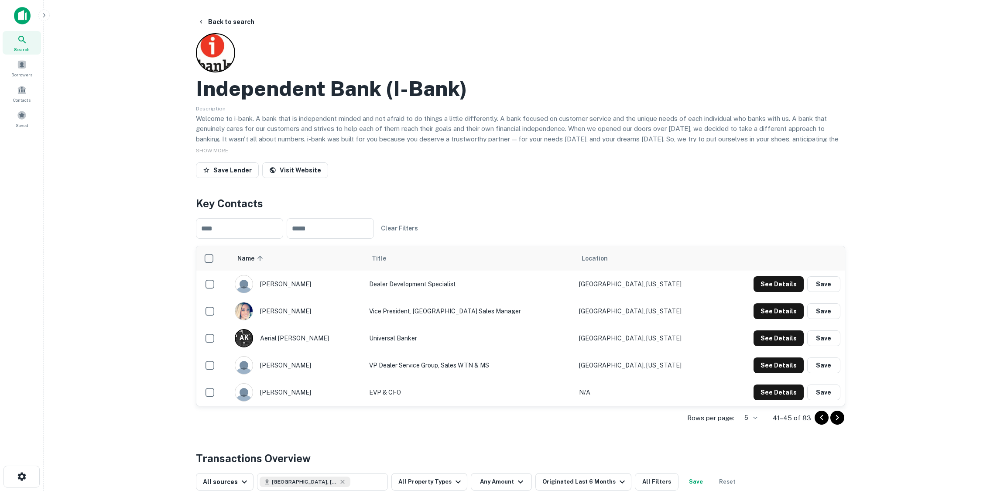
click at [837, 415] on icon "Go to next page" at bounding box center [837, 417] width 10 height 10
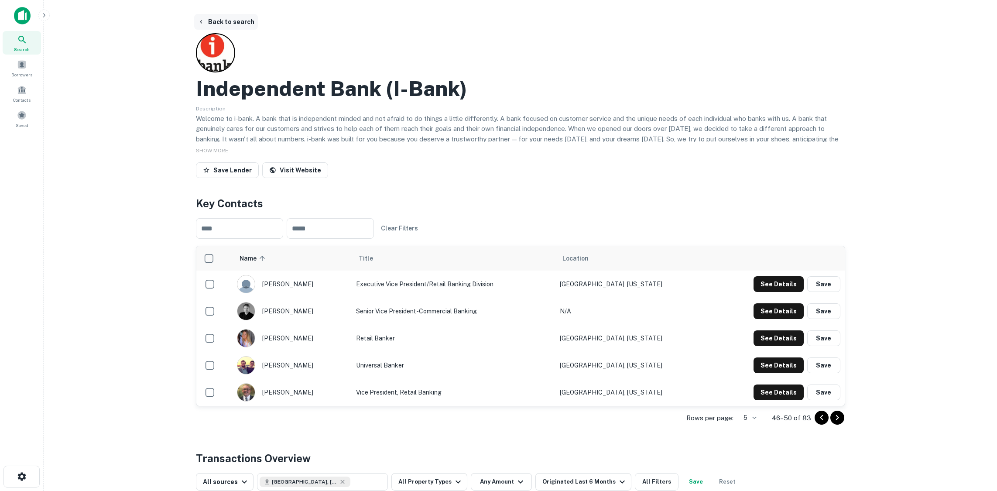
click at [230, 21] on button "Back to search" at bounding box center [226, 22] width 64 height 16
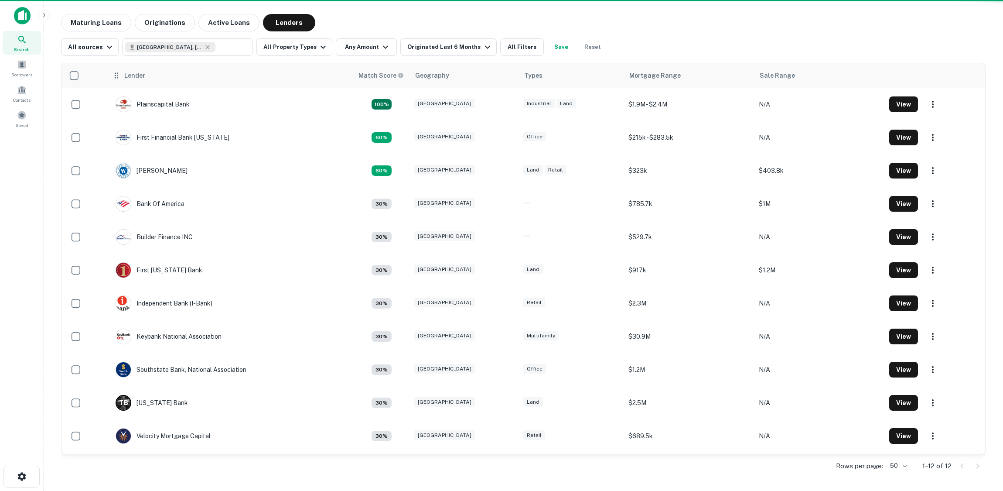
scroll to position [32, 0]
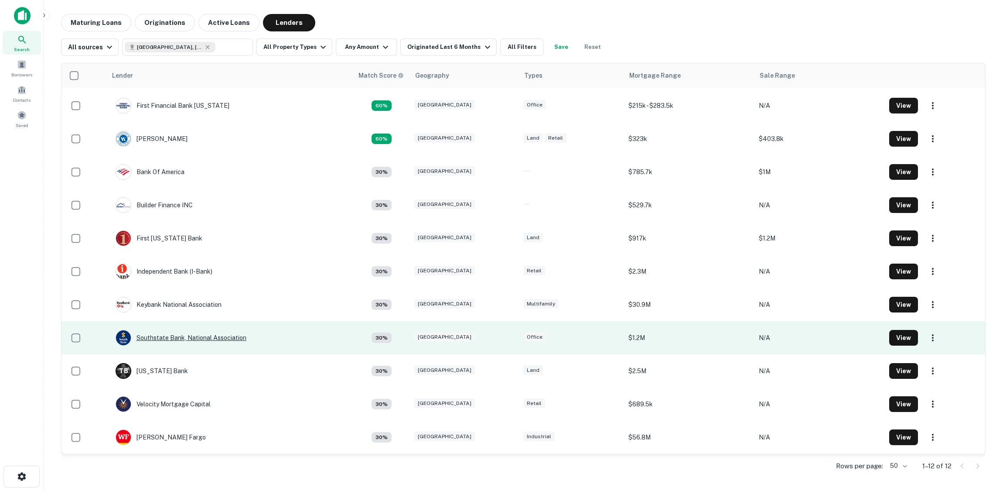
click at [195, 335] on div "Southstate Bank, National Association" at bounding box center [181, 338] width 131 height 16
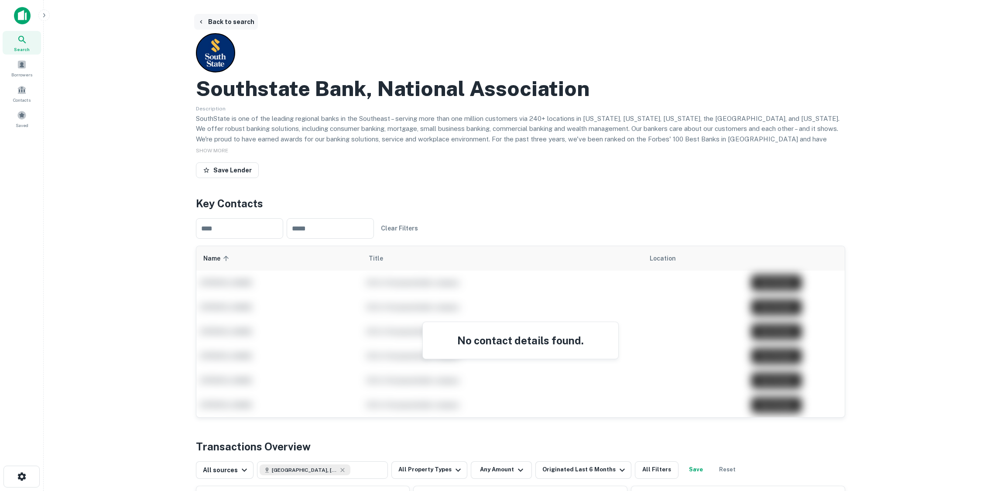
click at [219, 21] on button "Back to search" at bounding box center [226, 22] width 64 height 16
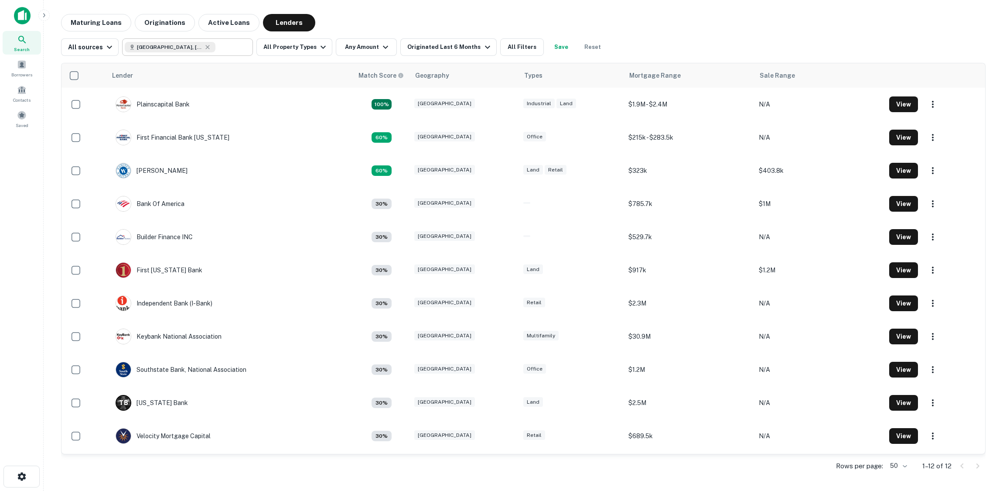
click at [204, 46] on icon at bounding box center [207, 47] width 7 height 7
type input "**********"
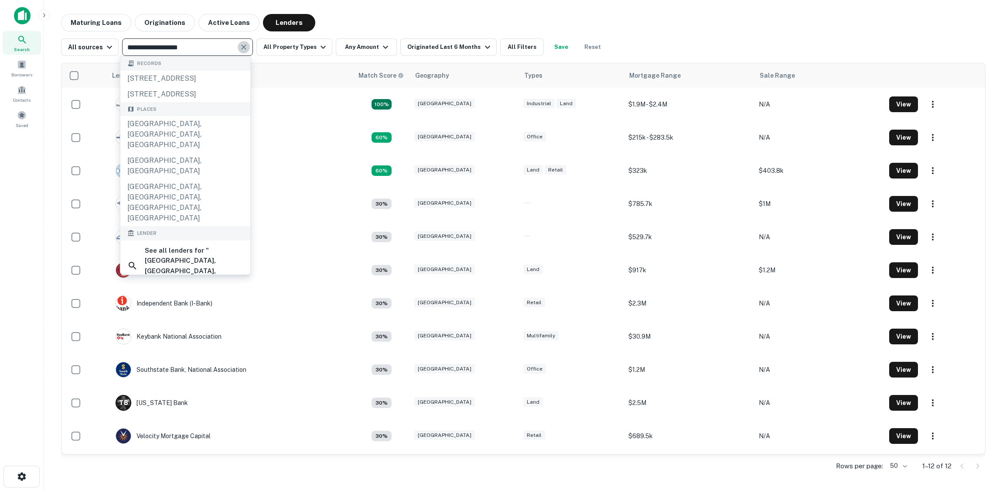
click at [239, 46] on icon "Clear" at bounding box center [243, 47] width 9 height 9
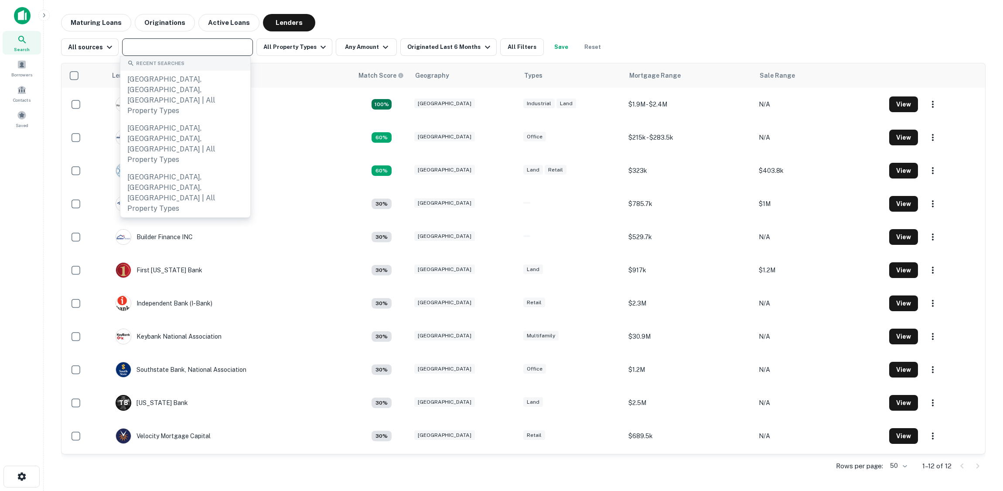
click at [226, 46] on input "text" at bounding box center [187, 47] width 124 height 12
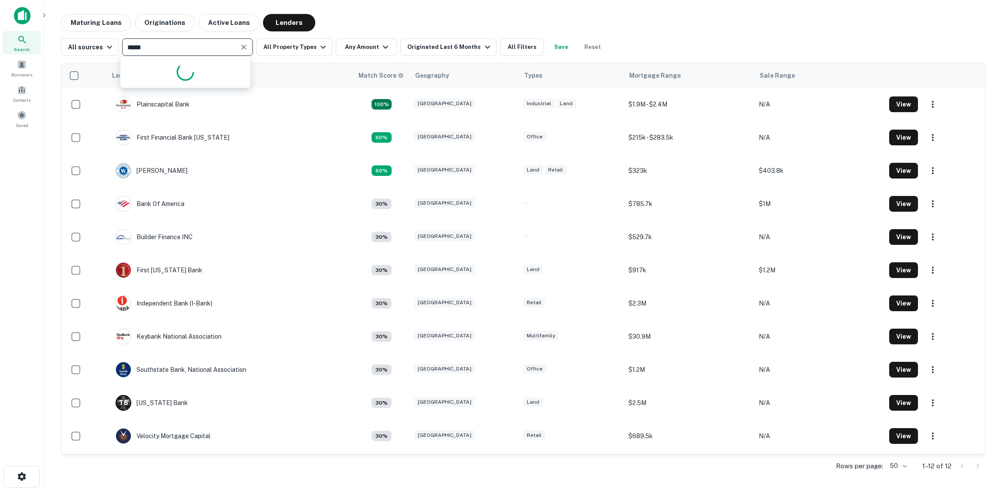
type input "******"
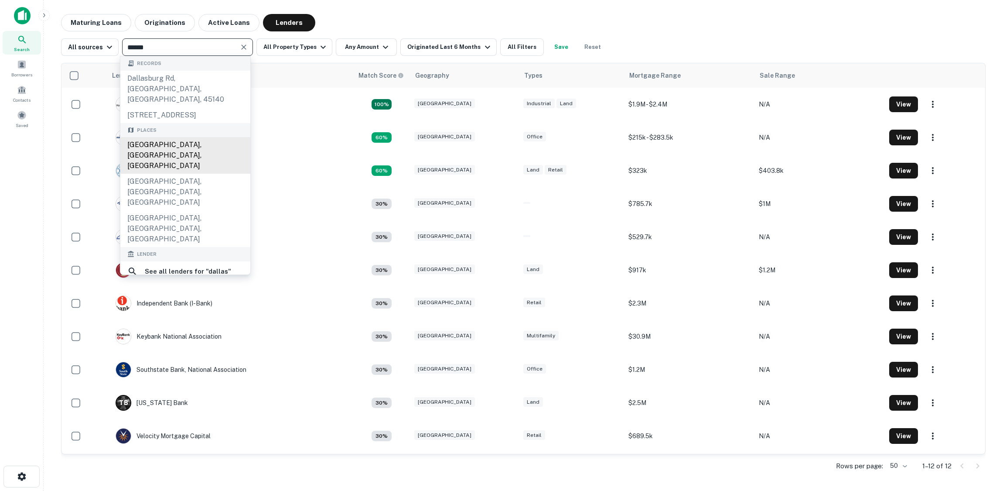
click at [168, 145] on div "[GEOGRAPHIC_DATA], [GEOGRAPHIC_DATA], [GEOGRAPHIC_DATA]" at bounding box center [185, 155] width 130 height 37
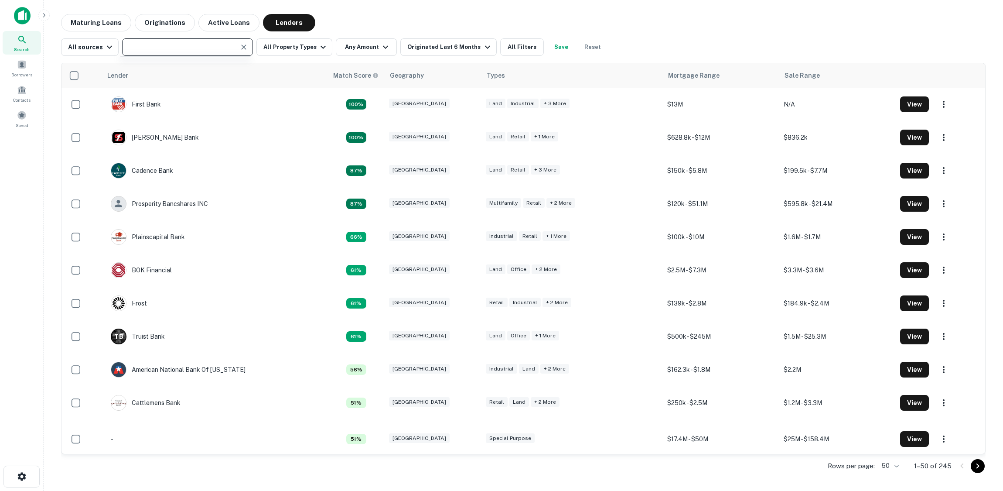
type input "**********"
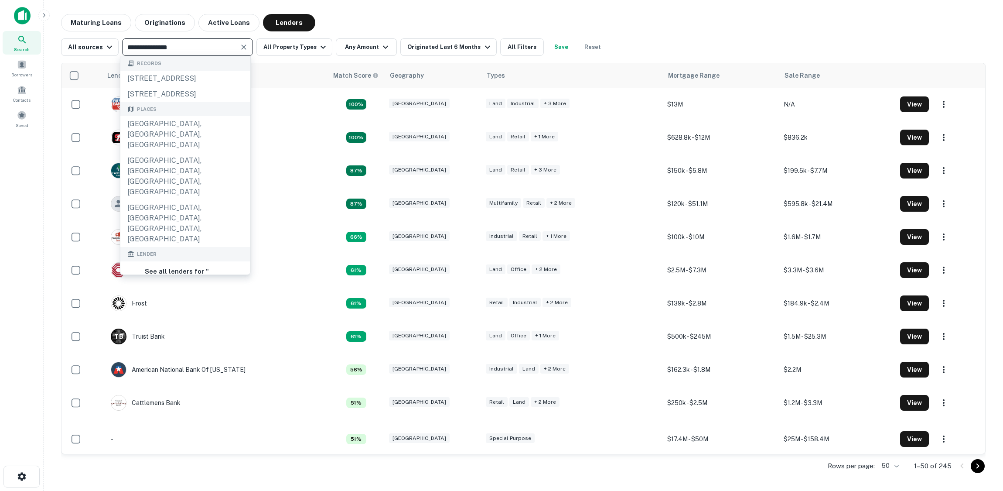
click at [613, 33] on div "**********" at bounding box center [523, 43] width 925 height 24
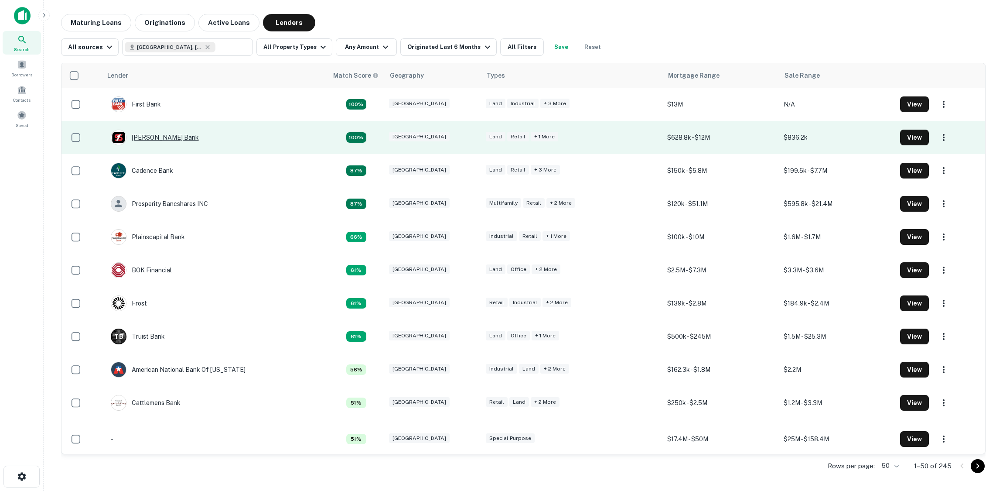
click at [154, 137] on div "[PERSON_NAME] Bank" at bounding box center [155, 138] width 88 height 16
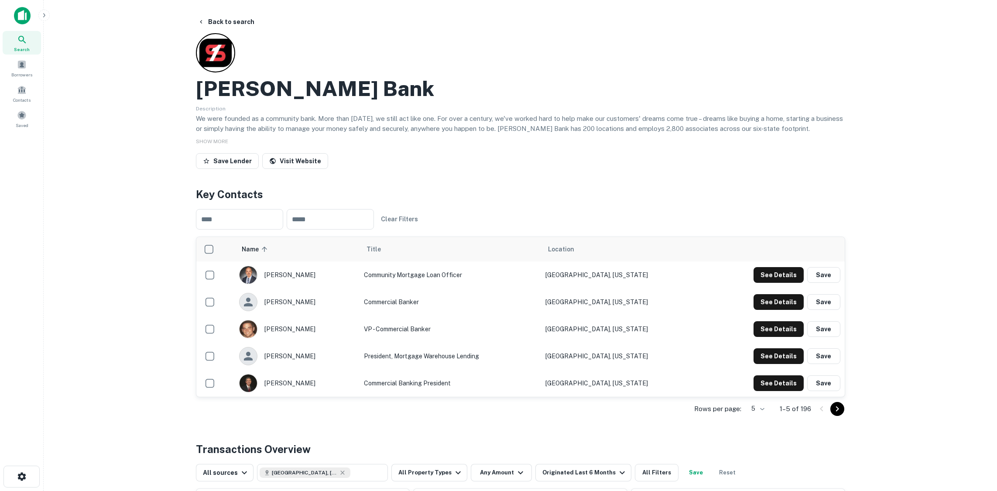
click at [835, 411] on icon "Go to next page" at bounding box center [837, 408] width 10 height 10
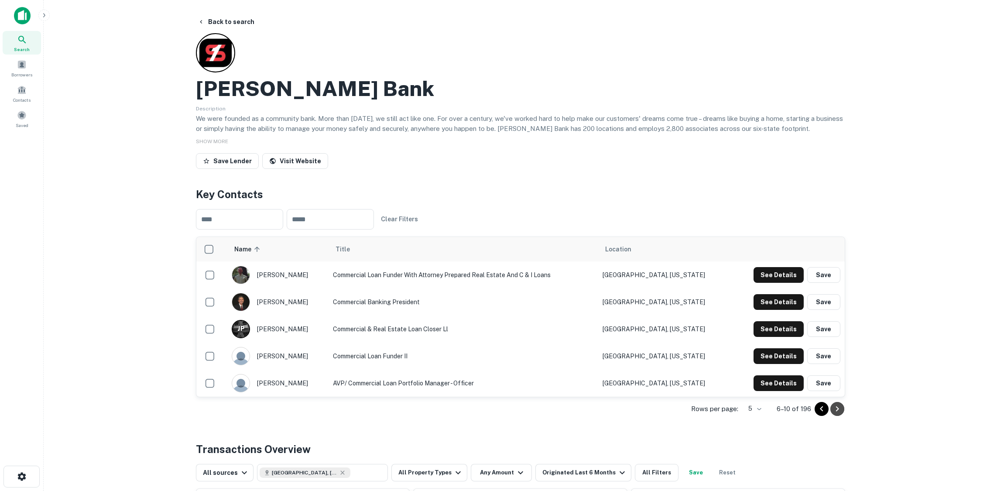
click at [836, 411] on icon "Go to next page" at bounding box center [837, 408] width 10 height 10
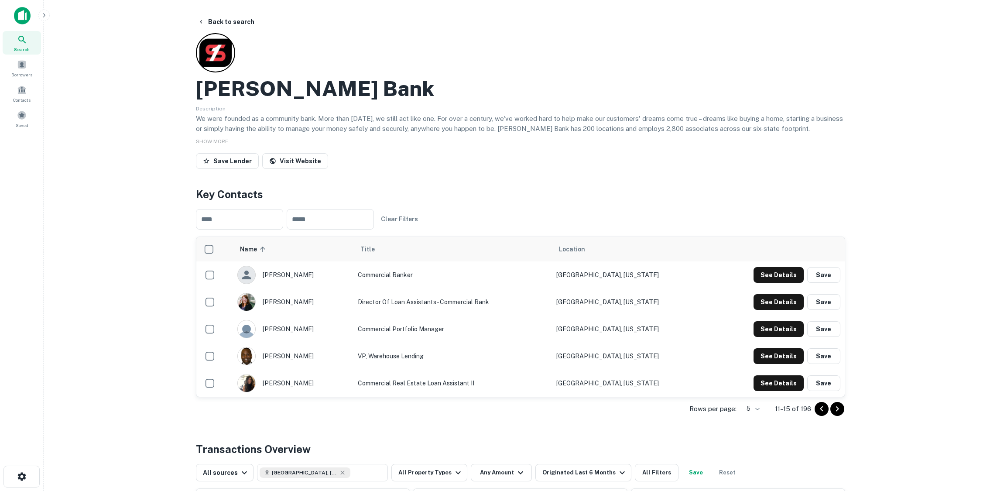
click at [816, 411] on icon "Go to previous page" at bounding box center [821, 408] width 10 height 10
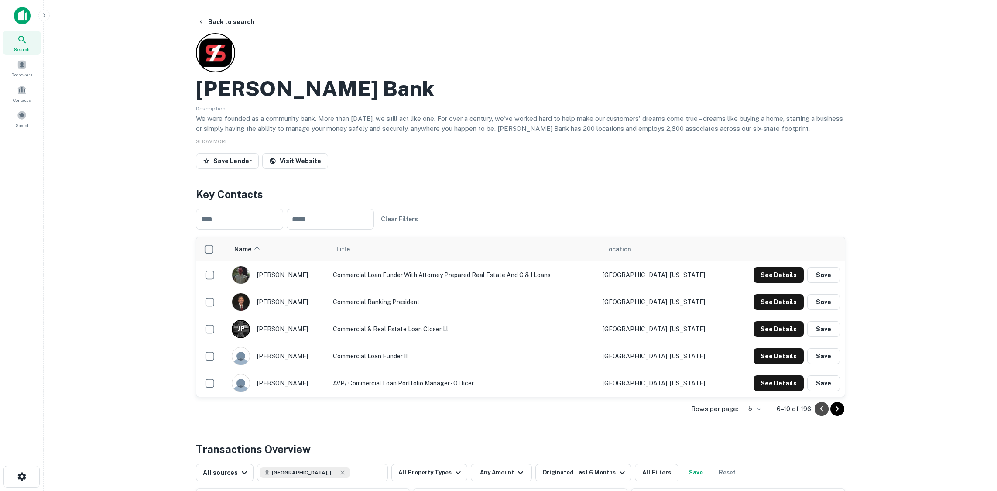
click at [816, 411] on icon "Go to previous page" at bounding box center [821, 408] width 10 height 10
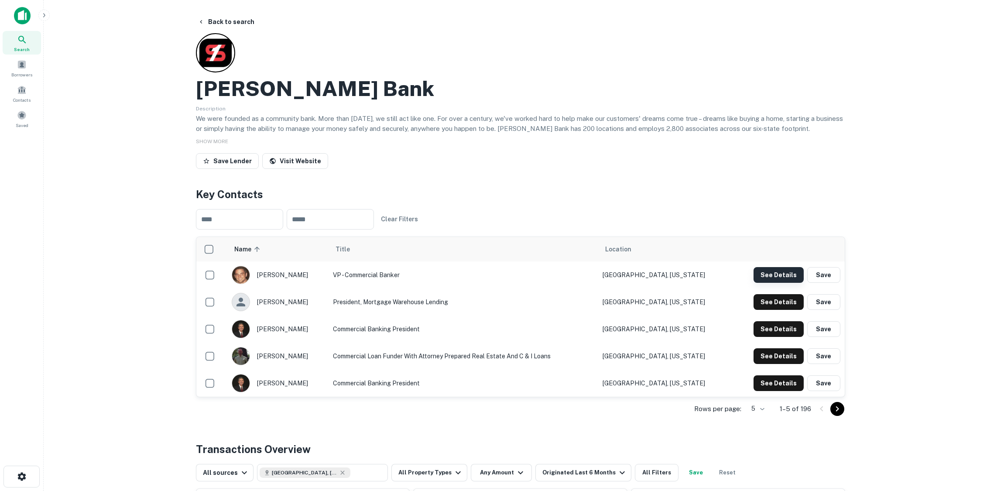
click at [784, 274] on button "See Details" at bounding box center [778, 275] width 50 height 16
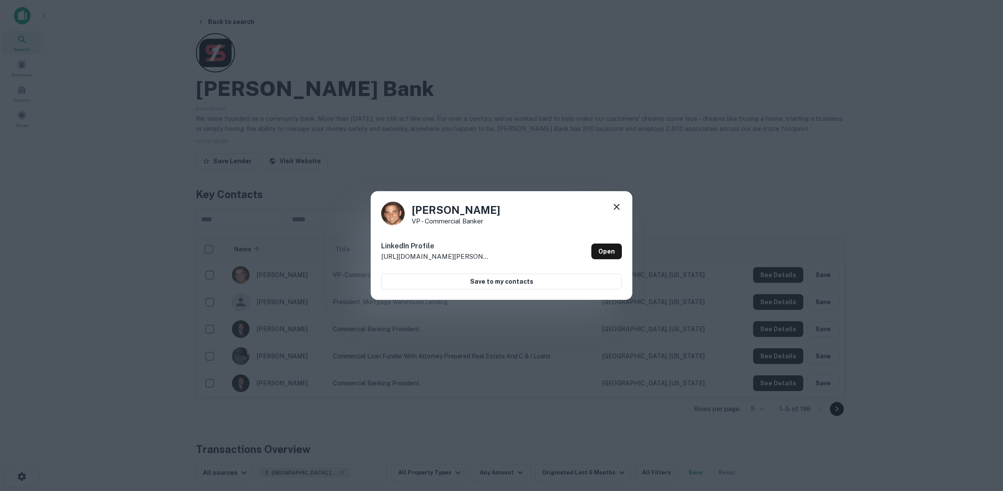
click at [738, 200] on div "Alex Holmes VP - Commercial Banker LinkedIn Profile http://www.linkedin.com/in/…" at bounding box center [501, 245] width 1003 height 491
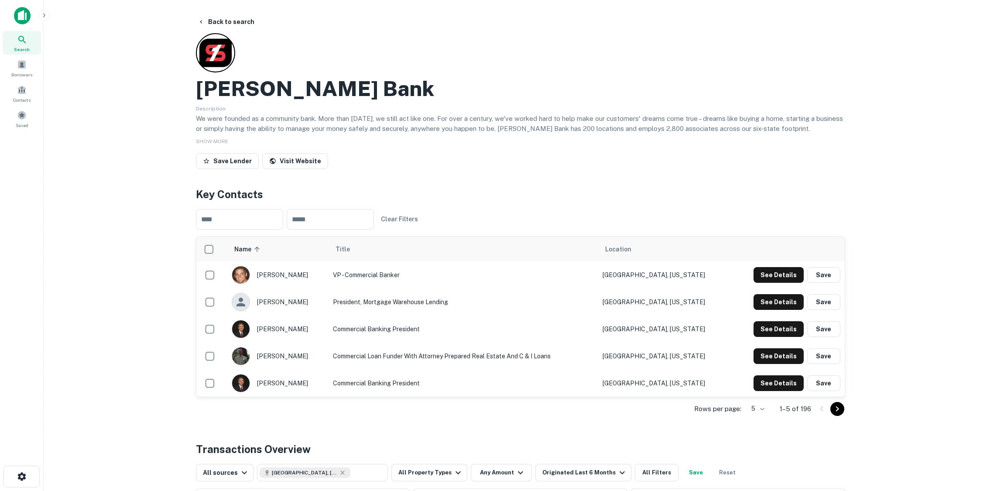
click at [840, 408] on icon "Go to next page" at bounding box center [837, 408] width 10 height 10
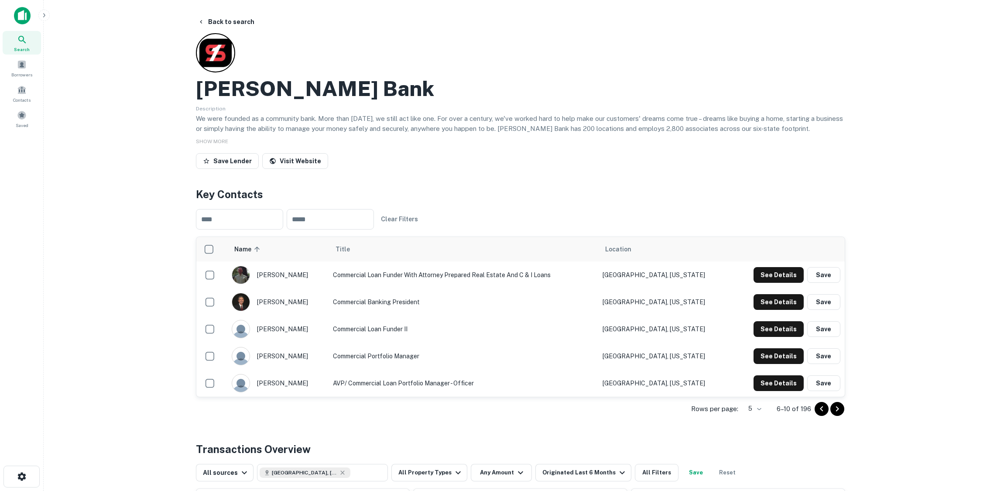
click at [840, 408] on icon "Go to next page" at bounding box center [837, 408] width 10 height 10
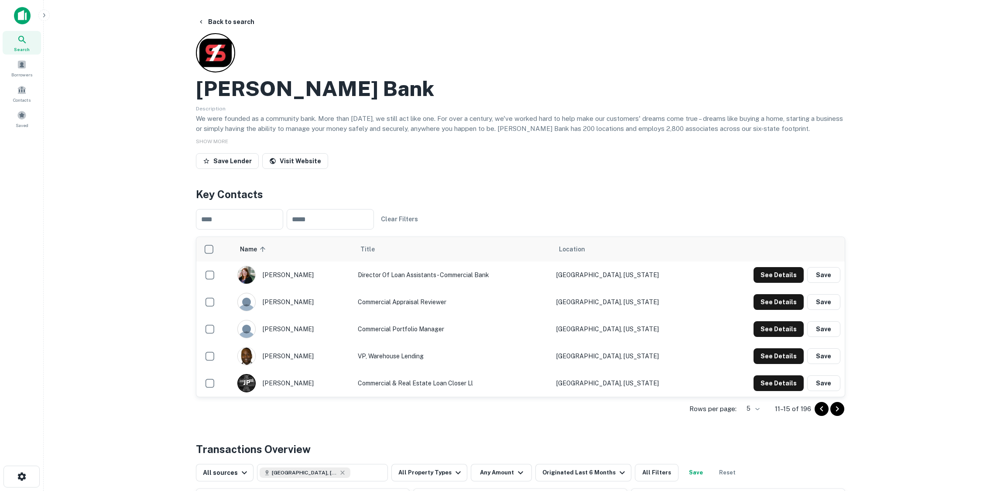
click at [840, 408] on icon "Go to next page" at bounding box center [837, 408] width 10 height 10
click at [788, 283] on button "See Details" at bounding box center [778, 275] width 50 height 16
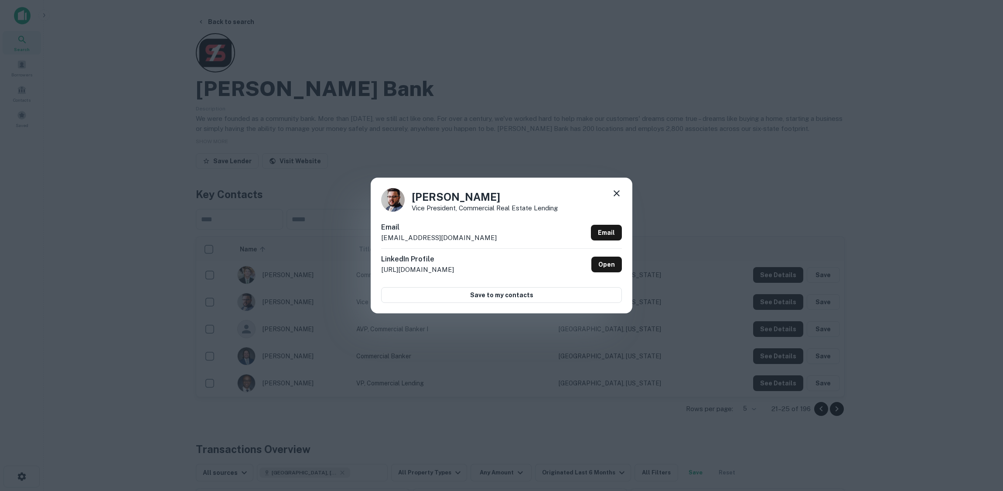
click at [305, 83] on div "Kenan Kunalic Vice President, Commercial Real Estate Lending Email kenan.kunali…" at bounding box center [501, 245] width 1003 height 491
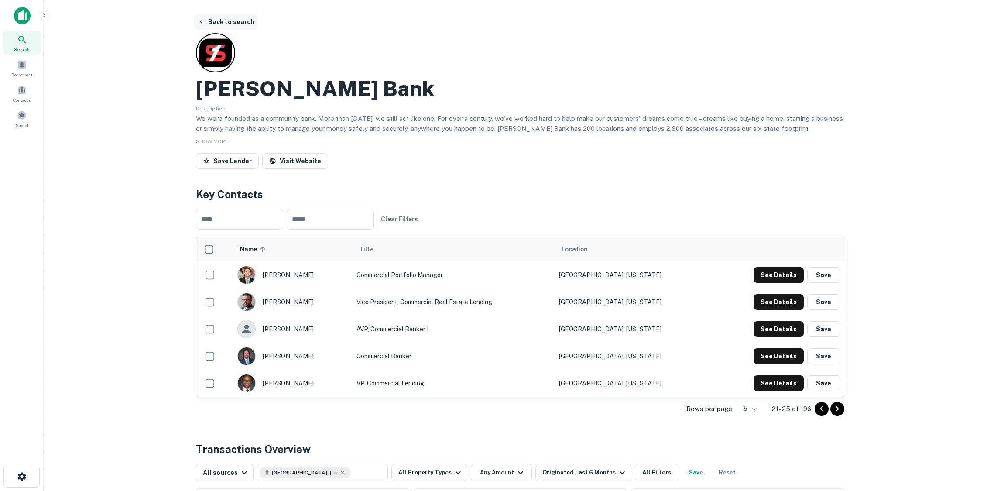
click at [235, 19] on button "Back to search" at bounding box center [226, 22] width 64 height 16
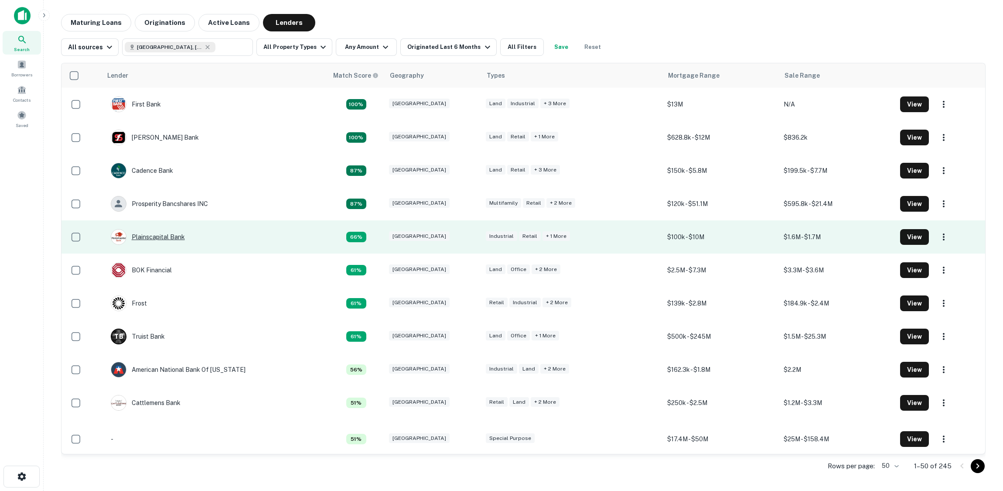
click at [163, 239] on div "Plainscapital Bank" at bounding box center [148, 237] width 74 height 16
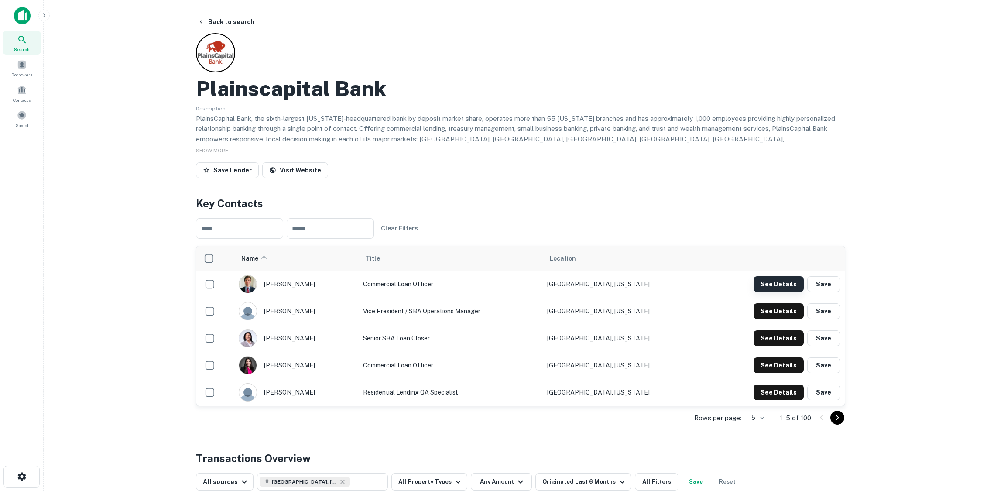
click at [776, 286] on button "See Details" at bounding box center [778, 284] width 50 height 16
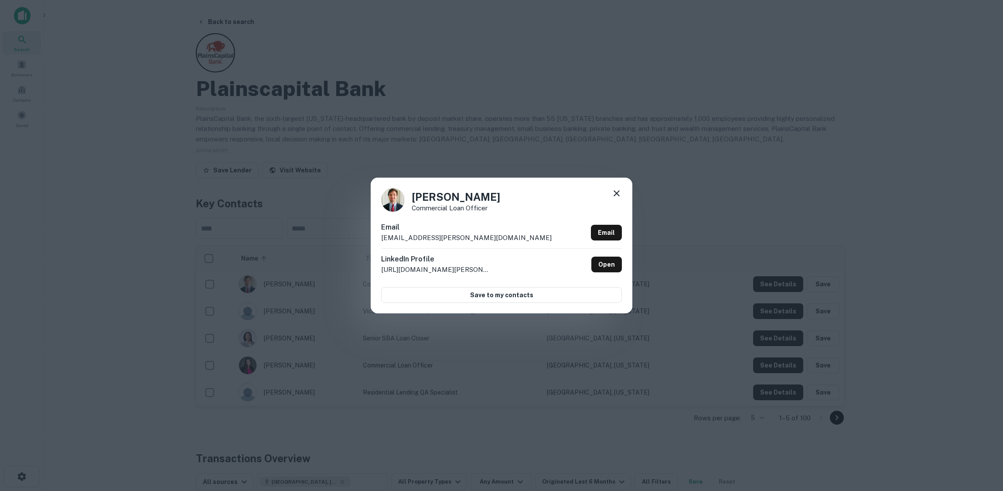
click at [266, 34] on div "Austin Harrison Commercial Loan Officer Email austin.harrison@plainscapital.com…" at bounding box center [501, 245] width 1003 height 491
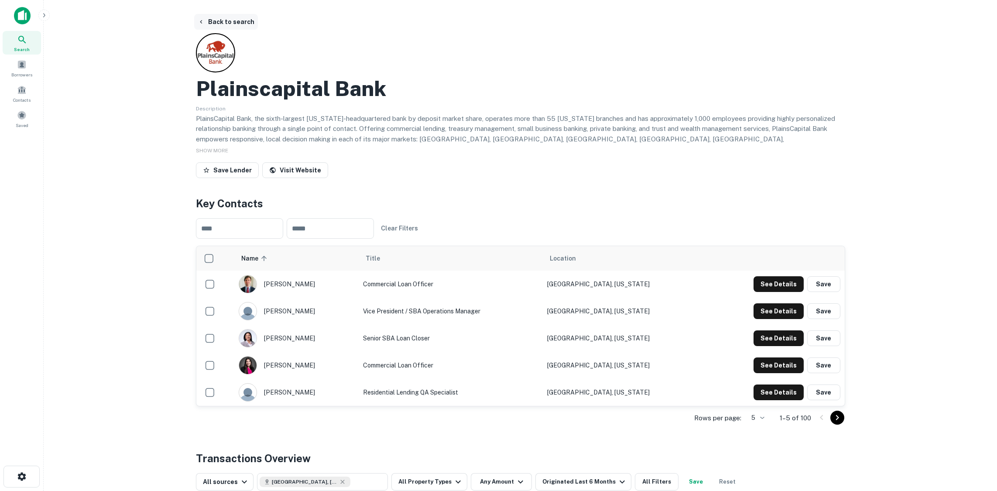
click at [232, 22] on button "Back to search" at bounding box center [226, 22] width 64 height 16
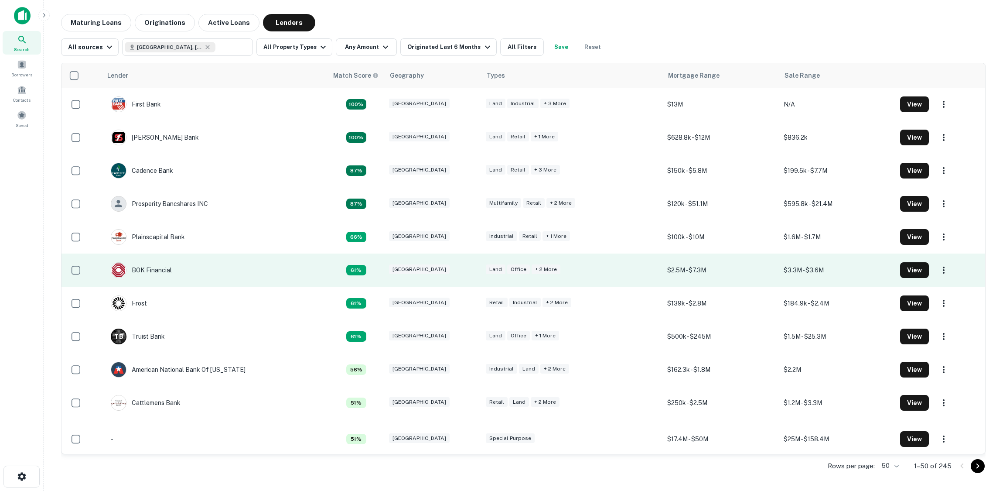
click at [152, 267] on div "BOK Financial" at bounding box center [141, 270] width 61 height 16
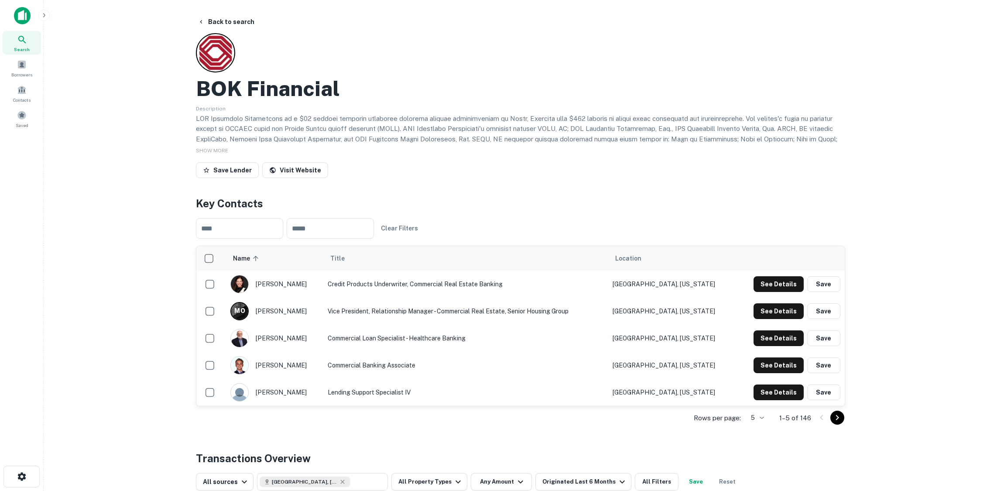
click at [838, 419] on icon "Go to next page" at bounding box center [837, 417] width 10 height 10
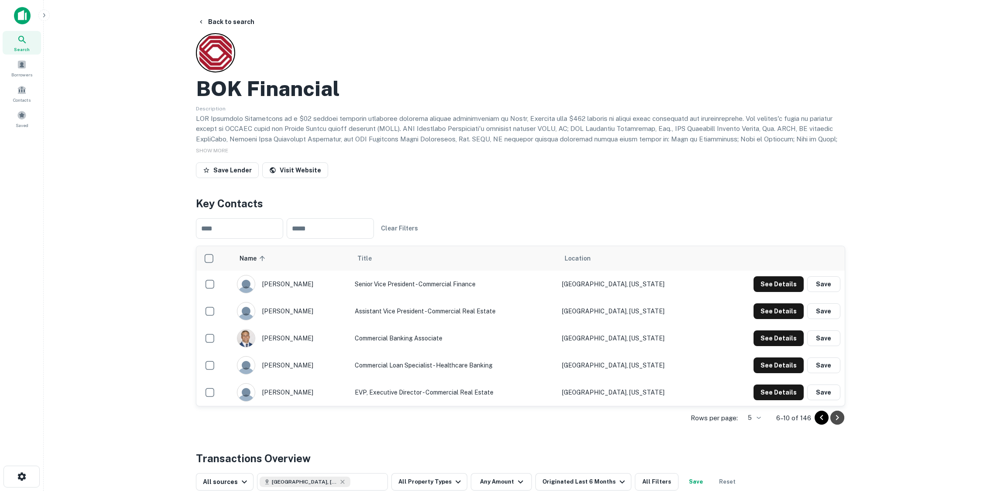
click at [838, 419] on icon "Go to next page" at bounding box center [837, 417] width 10 height 10
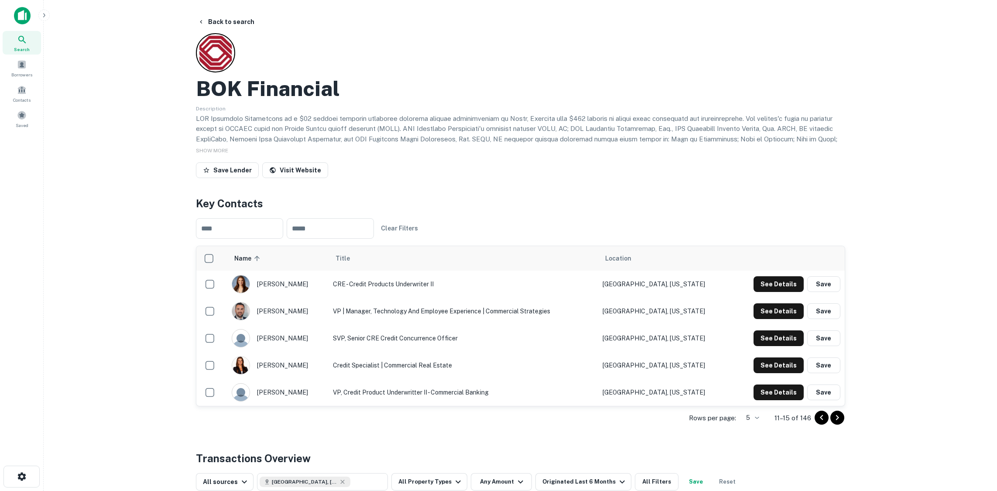
click at [838, 419] on icon "Go to next page" at bounding box center [837, 417] width 10 height 10
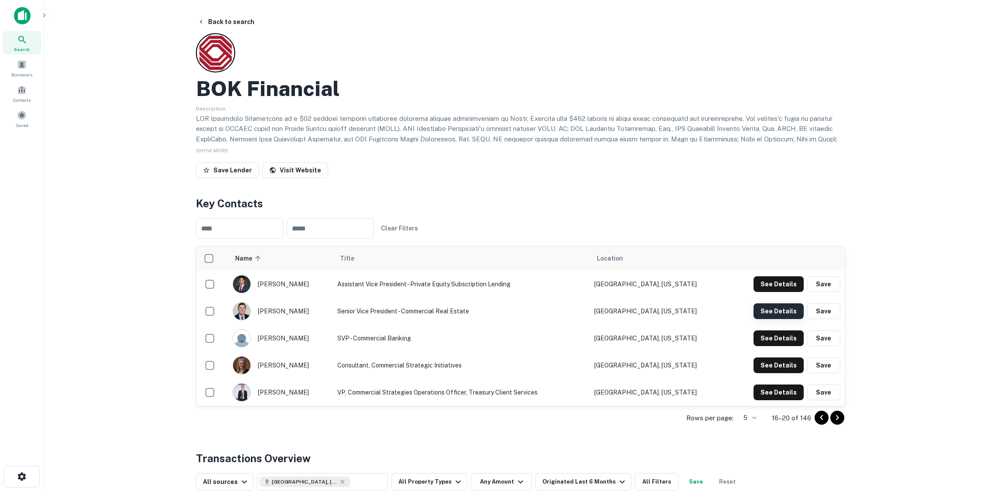
click at [772, 292] on button "See Details" at bounding box center [778, 284] width 50 height 16
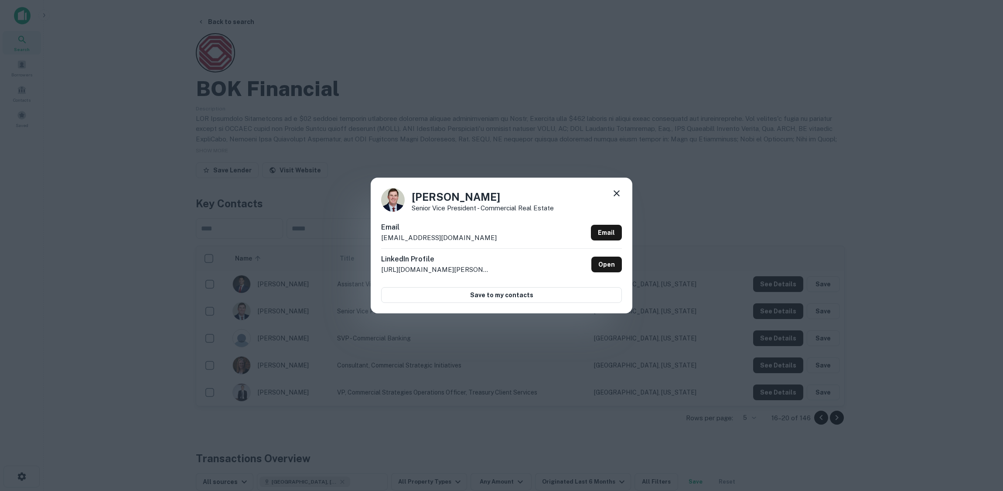
click at [472, 102] on div "Bo Bain Senior Vice President - Commercial Real Estate Email bbain@bokf.com Ema…" at bounding box center [501, 245] width 1003 height 491
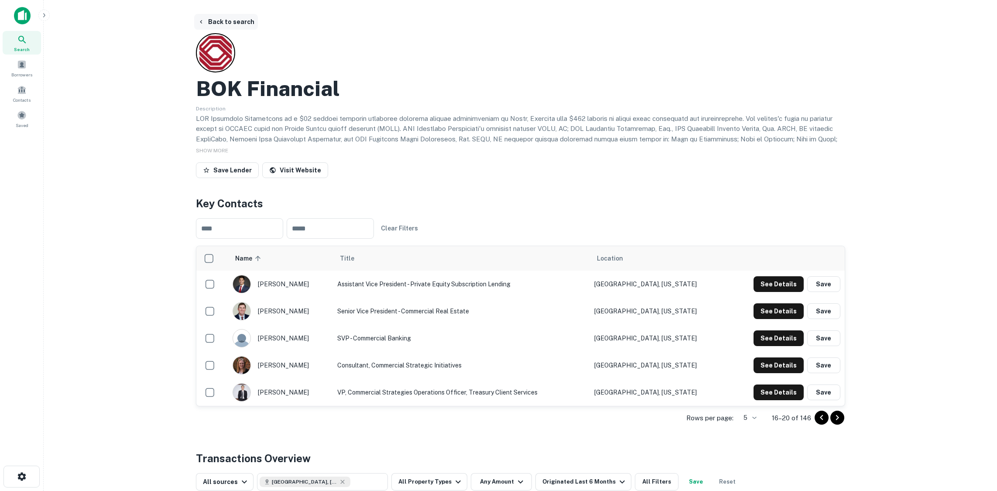
click at [225, 17] on button "Back to search" at bounding box center [226, 22] width 64 height 16
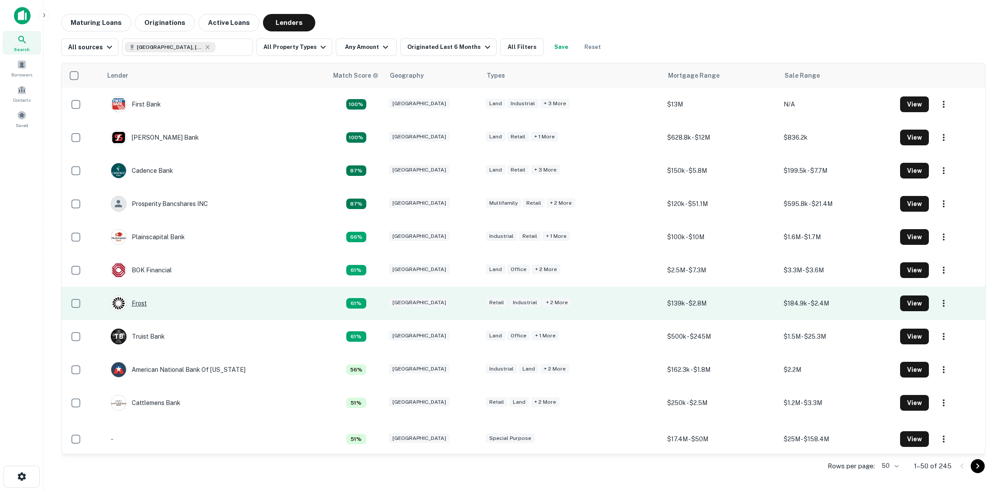
click at [136, 302] on div "Frost" at bounding box center [129, 303] width 36 height 16
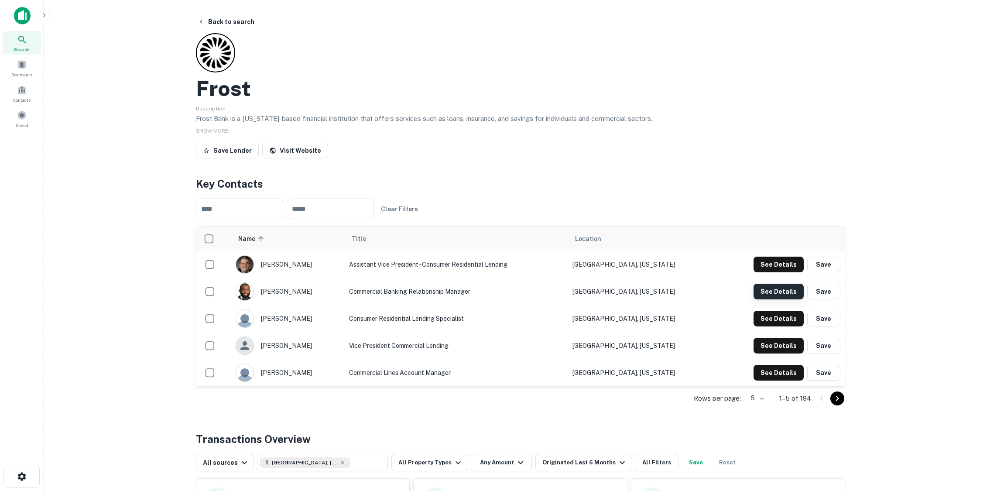
click at [786, 272] on button "See Details" at bounding box center [778, 264] width 50 height 16
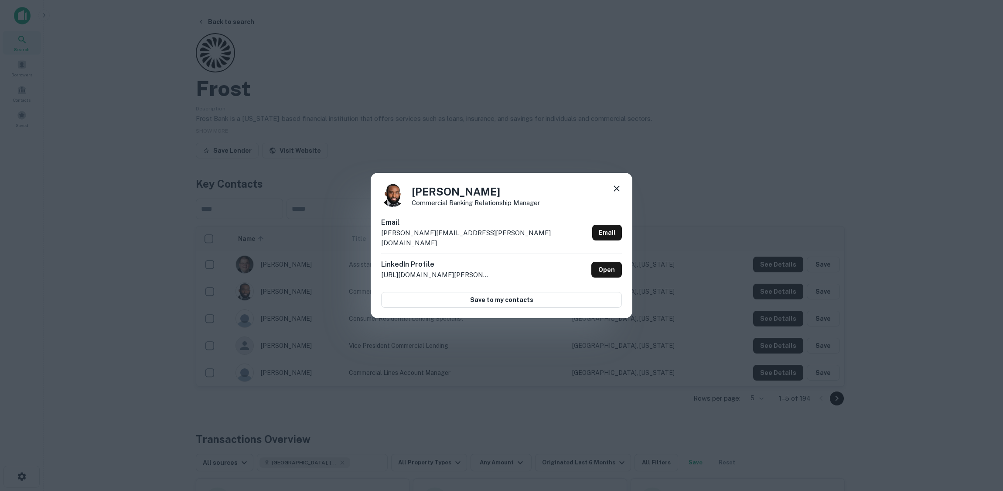
click at [302, 84] on div "Johnny Taylor Commercial Banking Relationship Manager Email johnny.taylor@frost…" at bounding box center [501, 245] width 1003 height 491
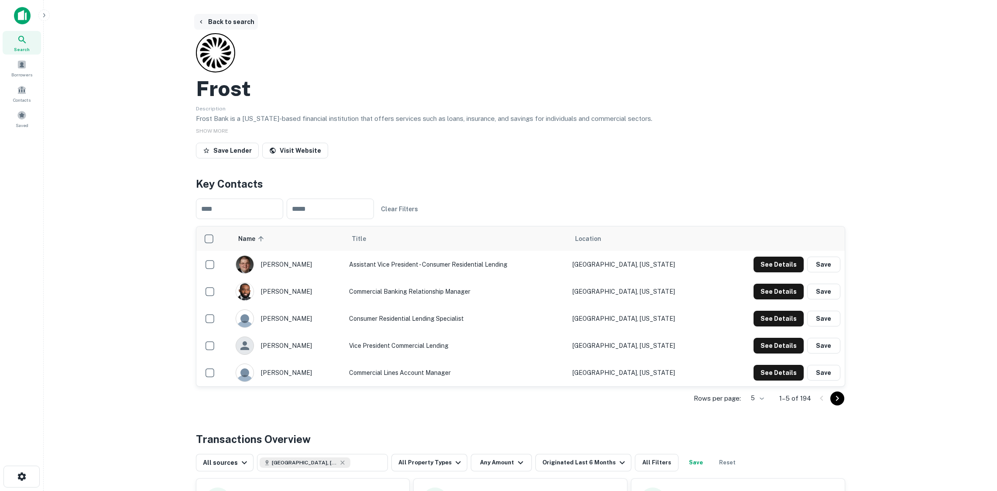
click at [243, 22] on button "Back to search" at bounding box center [226, 22] width 64 height 16
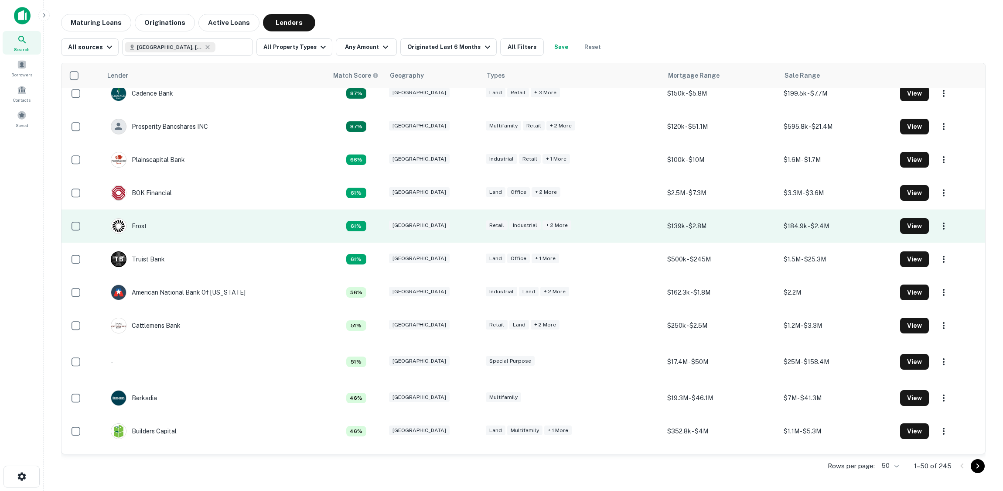
scroll to position [87, 0]
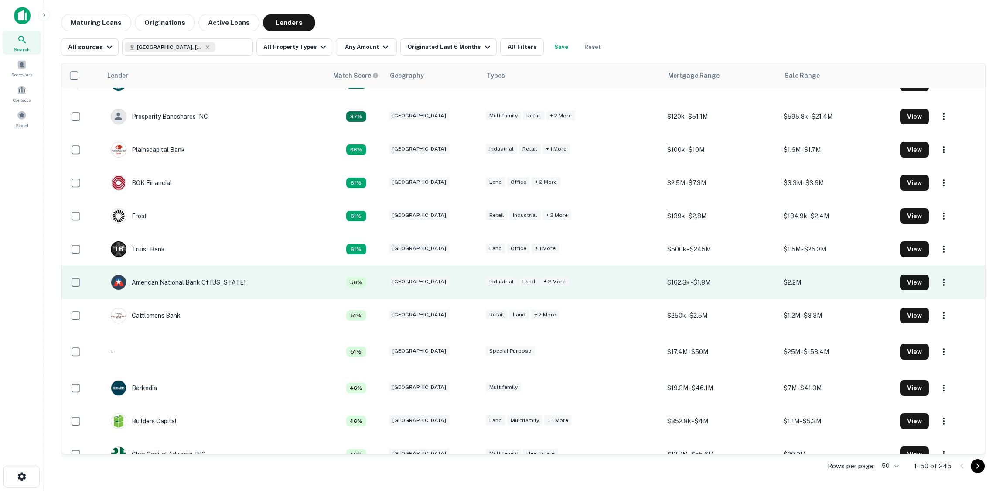
click at [196, 284] on div "American National Bank Of [US_STATE]" at bounding box center [178, 282] width 135 height 16
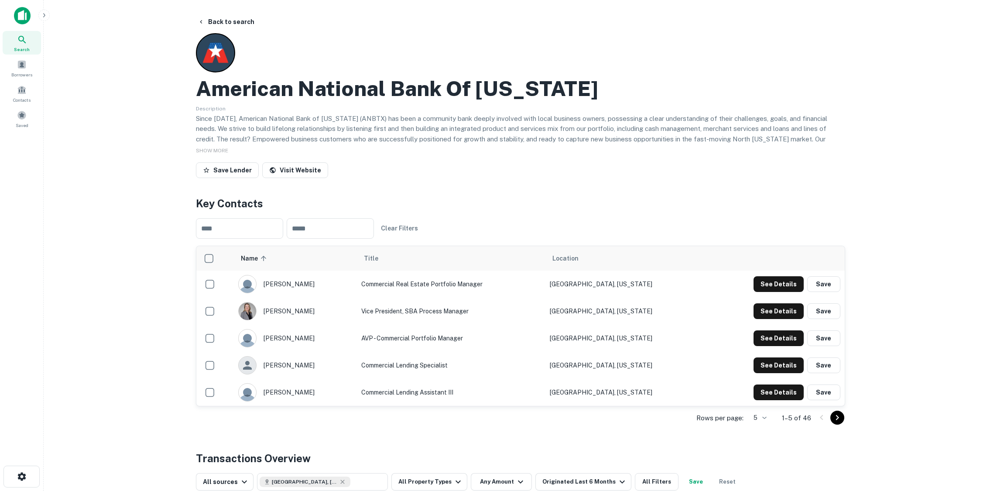
click at [837, 416] on icon "Go to next page" at bounding box center [837, 417] width 10 height 10
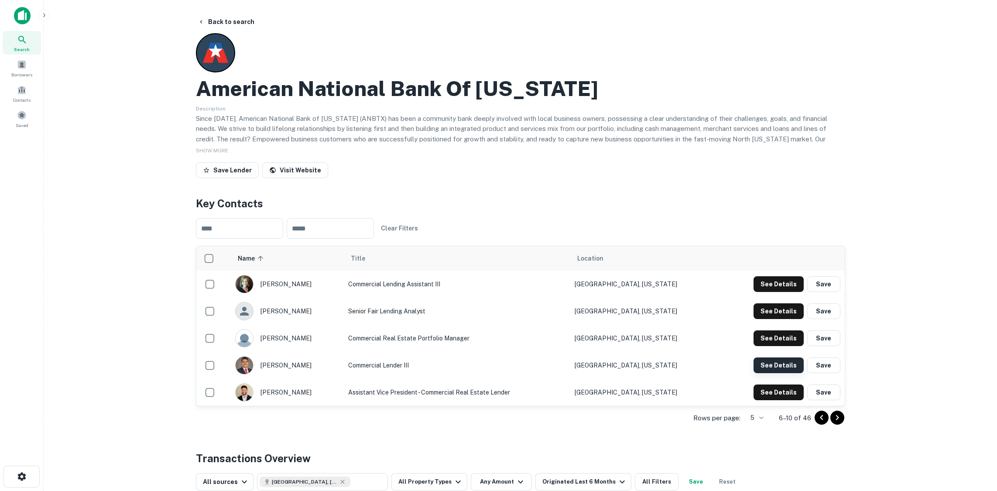
click at [775, 292] on button "See Details" at bounding box center [778, 284] width 50 height 16
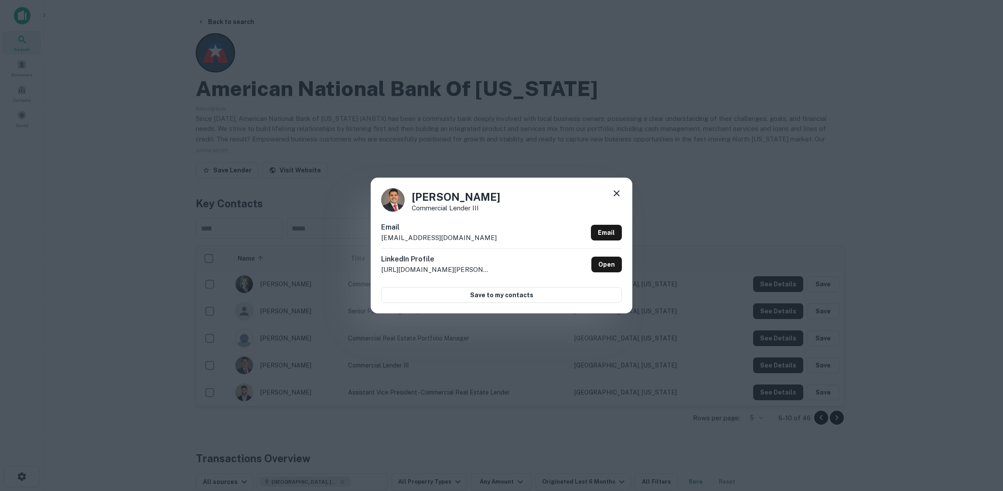
click at [344, 32] on div "Adan Flores Commercial Lender III Email adanflores@anbtx.com Email LinkedIn Pro…" at bounding box center [501, 245] width 1003 height 491
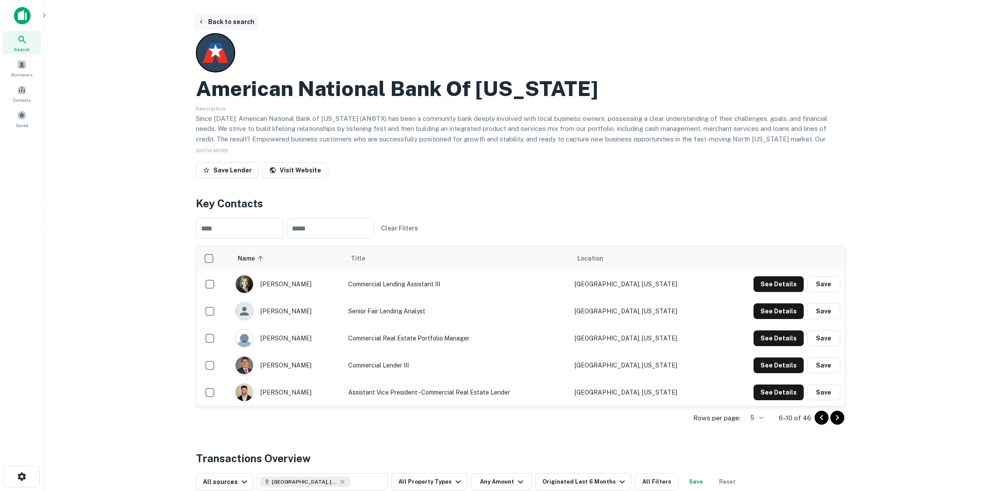
click at [234, 22] on button "Back to search" at bounding box center [226, 22] width 64 height 16
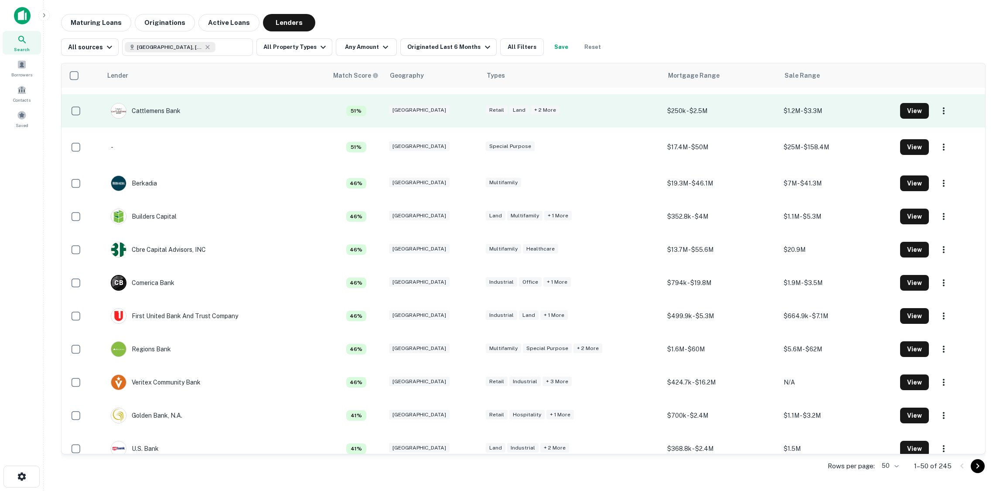
scroll to position [305, 0]
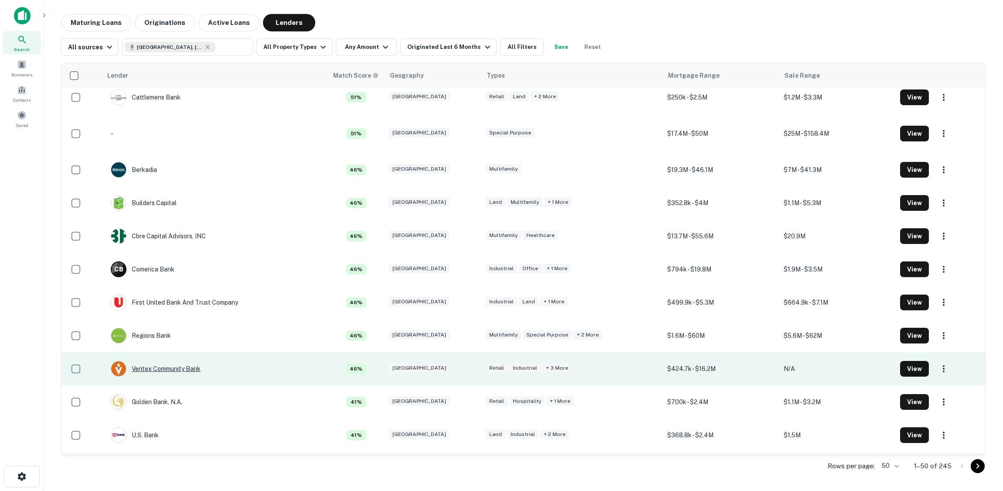
click at [187, 368] on div "Veritex Community Bank" at bounding box center [156, 369] width 90 height 16
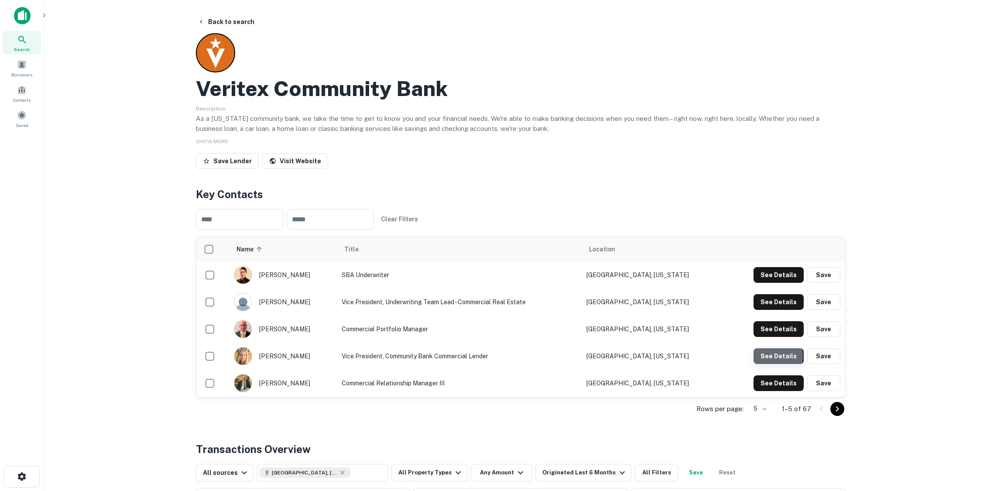
click at [774, 283] on button "See Details" at bounding box center [778, 275] width 50 height 16
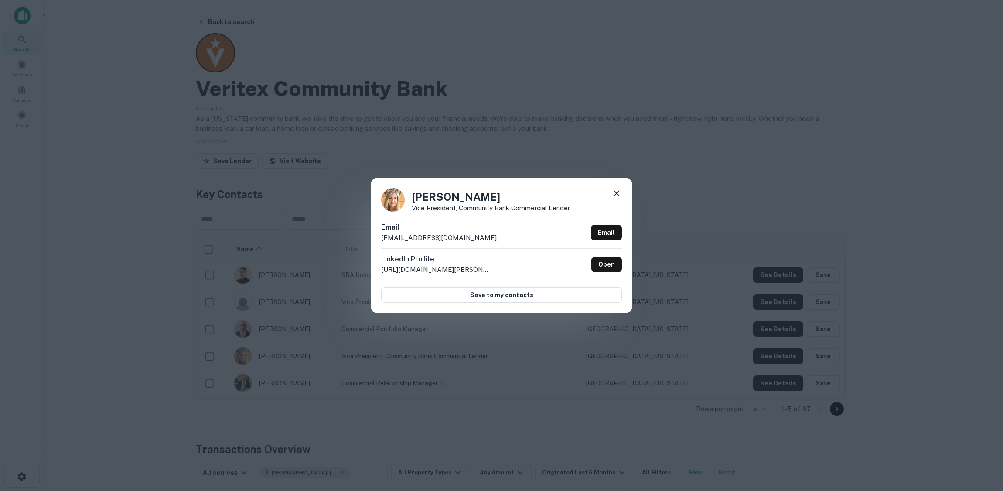
click at [682, 438] on div "Lisa Handley Vice President, Community Bank Commercial Lender Email lhandley@ve…" at bounding box center [501, 245] width 1003 height 491
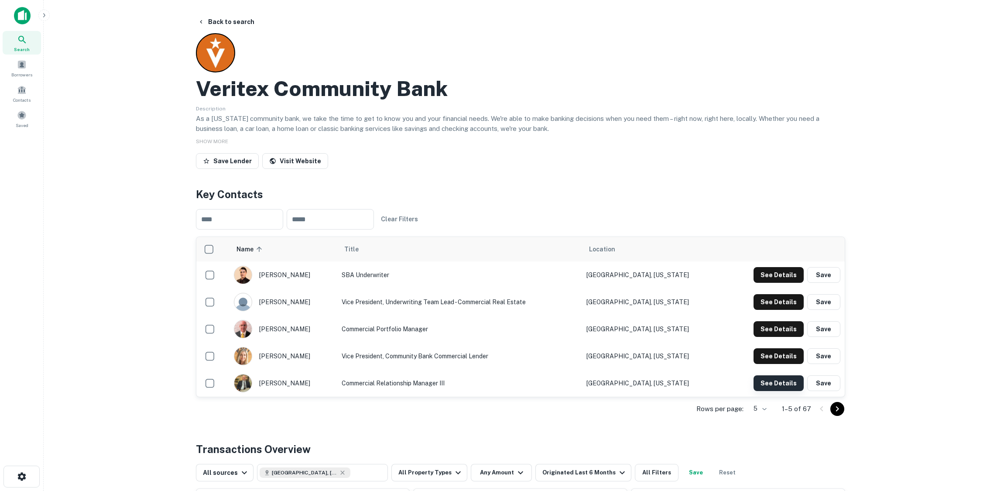
click at [772, 283] on button "See Details" at bounding box center [778, 275] width 50 height 16
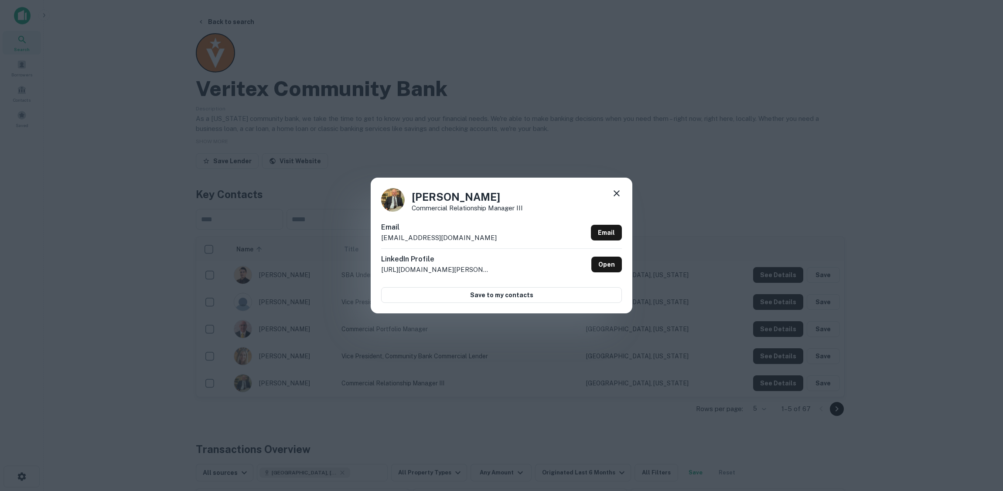
click at [290, 105] on div "Chad Tefft Commercial Relationship Manager III Email ctefft@veritexbank.com Ema…" at bounding box center [501, 245] width 1003 height 491
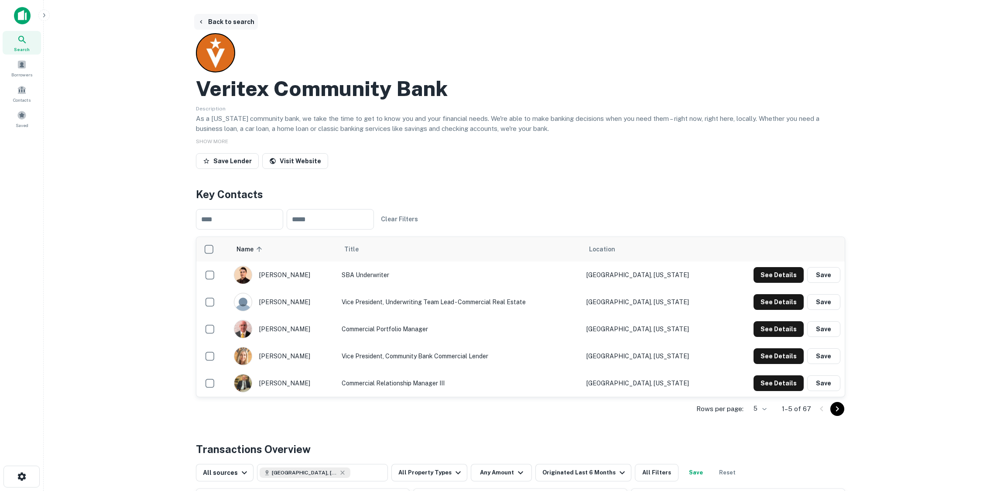
click at [239, 17] on button "Back to search" at bounding box center [226, 22] width 64 height 16
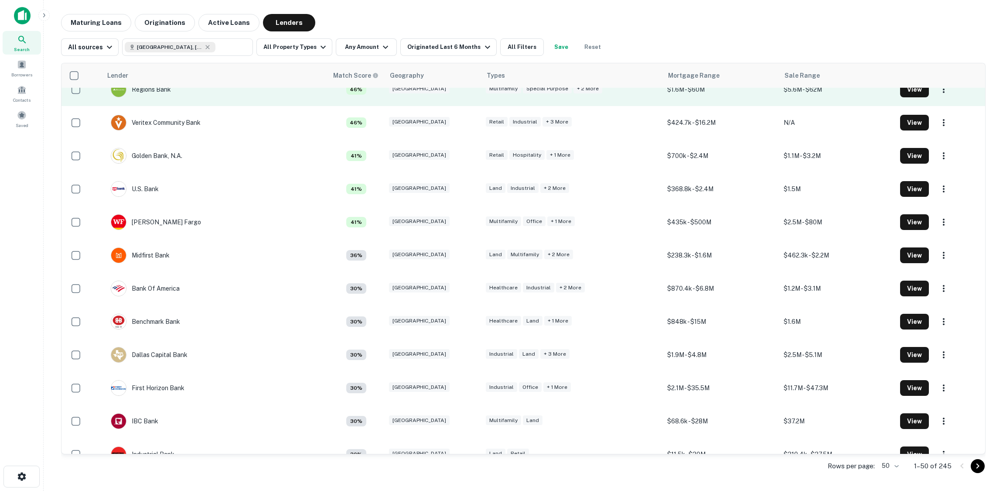
scroll to position [567, 0]
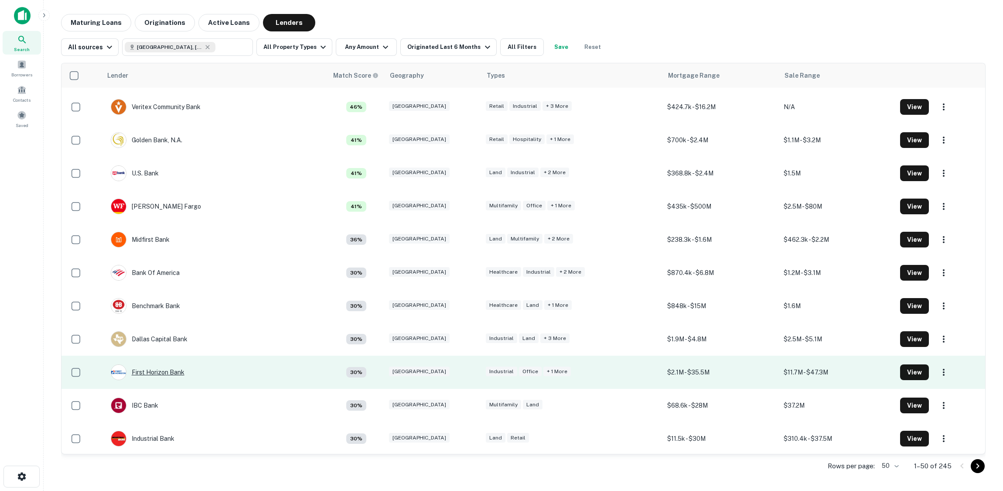
click at [159, 373] on div "First Horizon Bank" at bounding box center [148, 372] width 74 height 16
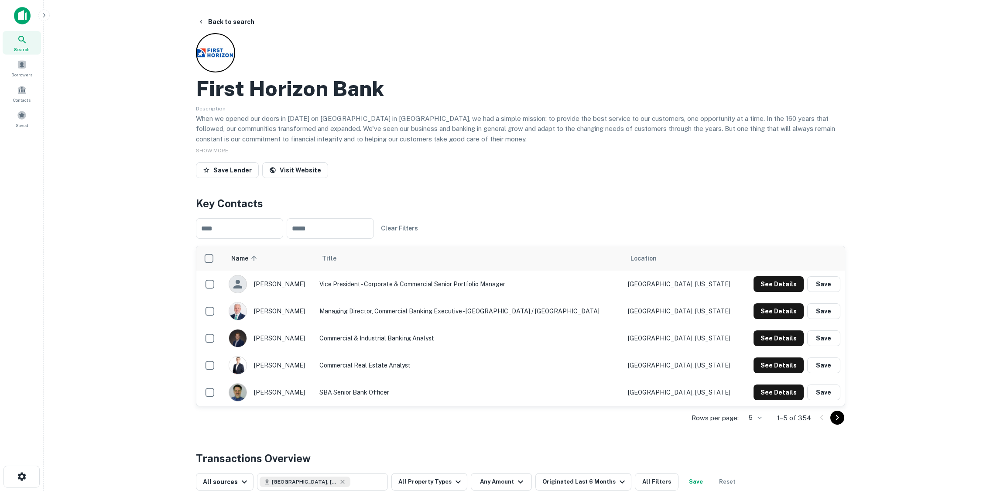
click at [839, 417] on icon "Go to next page" at bounding box center [837, 417] width 10 height 10
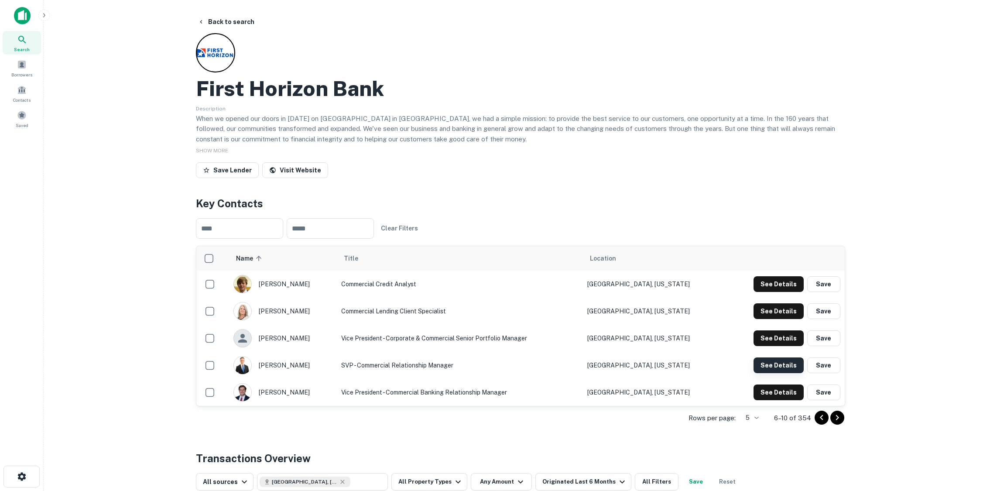
click at [789, 292] on button "See Details" at bounding box center [778, 284] width 50 height 16
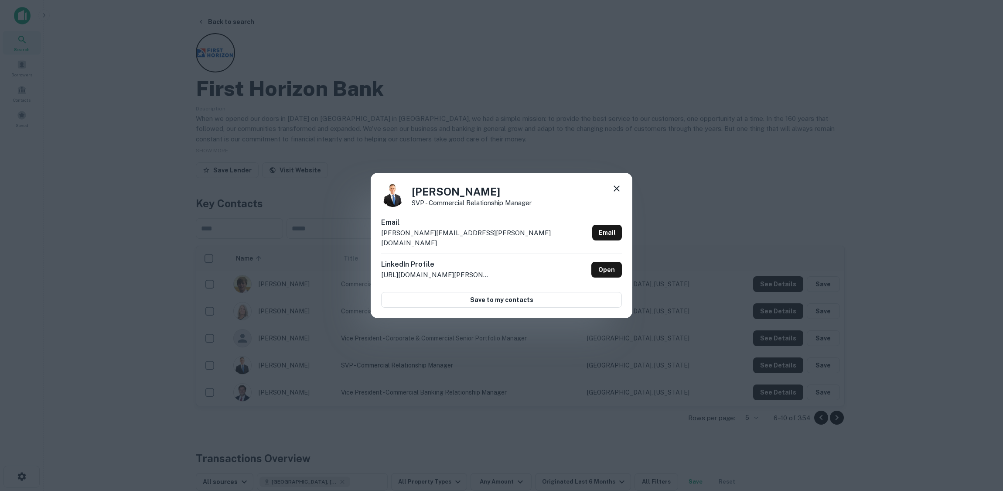
drag, startPoint x: 453, startPoint y: 69, endPoint x: 439, endPoint y: 69, distance: 13.5
click at [453, 69] on div "Roger Wright SVP - Commercial Relationship Manager Email roger.wright@firsthori…" at bounding box center [501, 245] width 1003 height 491
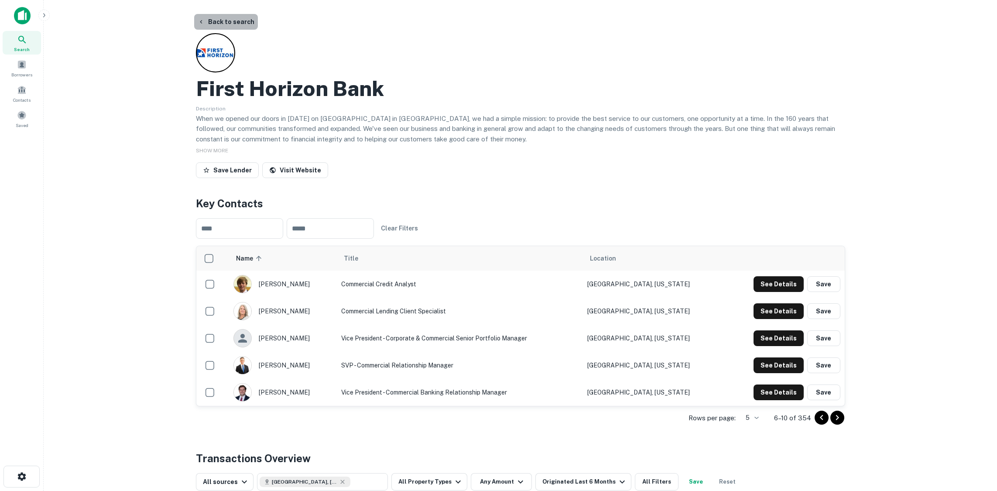
click at [242, 23] on button "Back to search" at bounding box center [226, 22] width 64 height 16
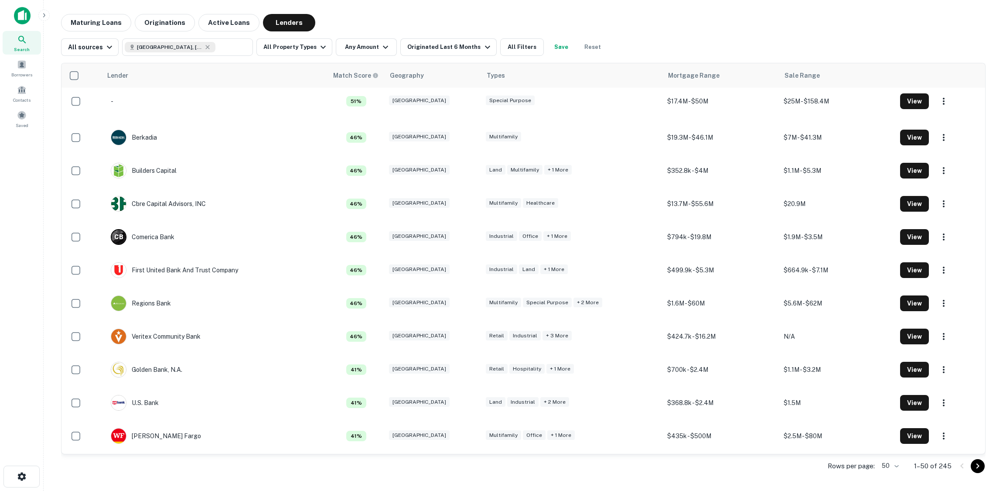
scroll to position [567, 0]
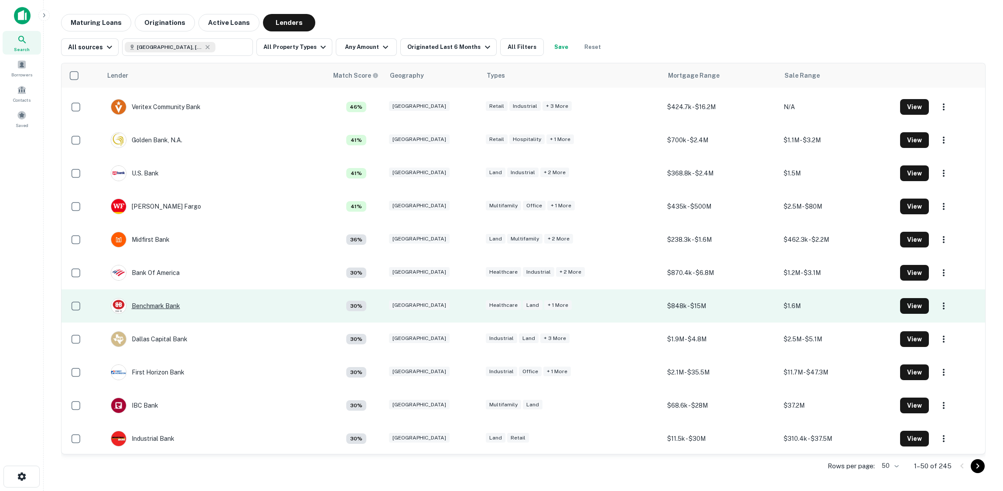
click at [165, 305] on div "Benchmark Bank" at bounding box center [145, 306] width 69 height 16
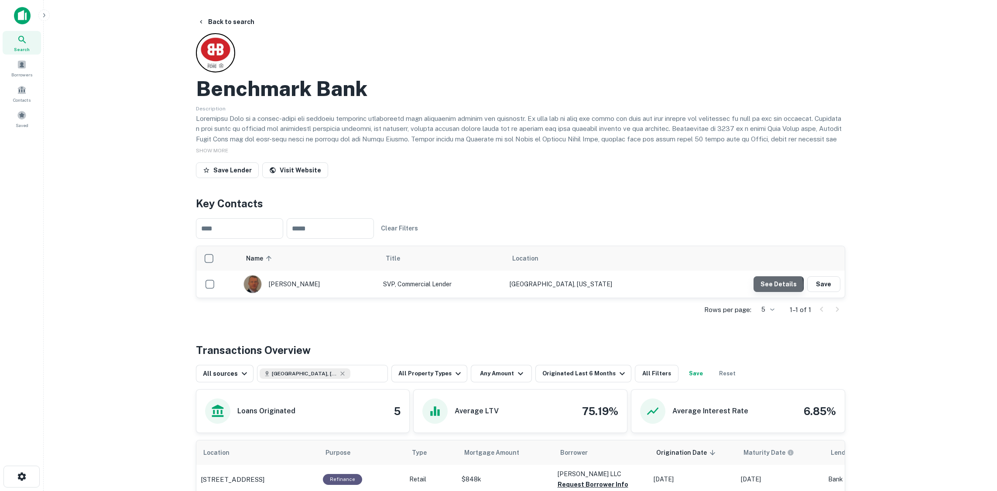
click at [770, 285] on button "See Details" at bounding box center [778, 284] width 50 height 16
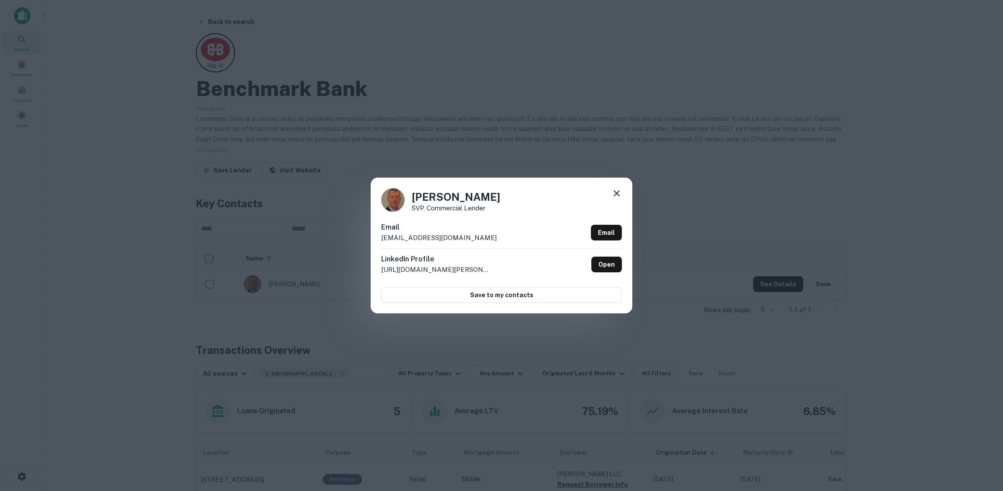
click at [284, 26] on div "Jeff Huffman SVP, Commercial Lender Email jhuffman@benchmarkbank.com Email Link…" at bounding box center [501, 245] width 1003 height 491
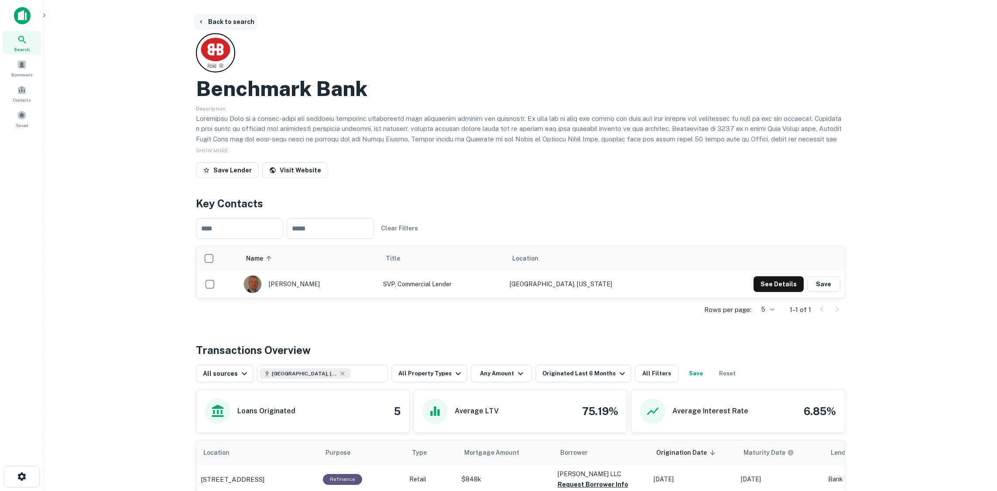
click at [243, 21] on button "Back to search" at bounding box center [226, 22] width 64 height 16
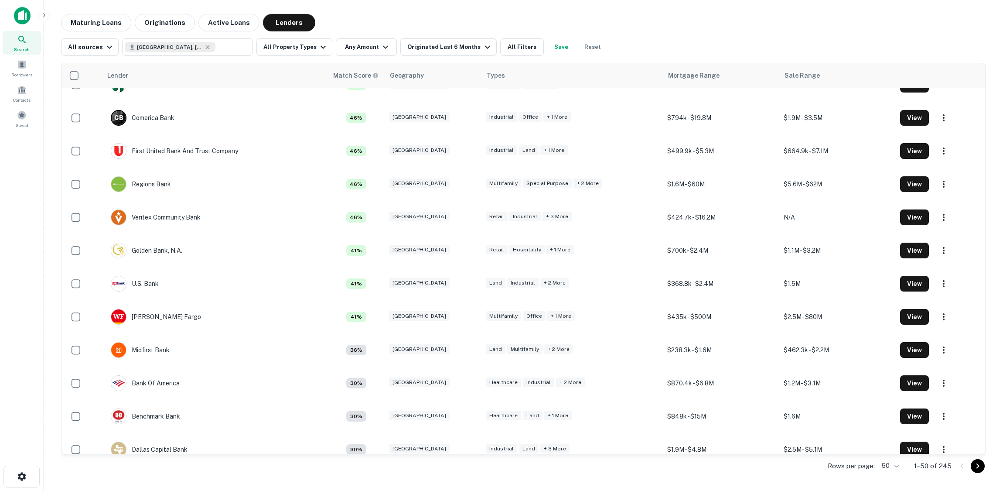
scroll to position [567, 0]
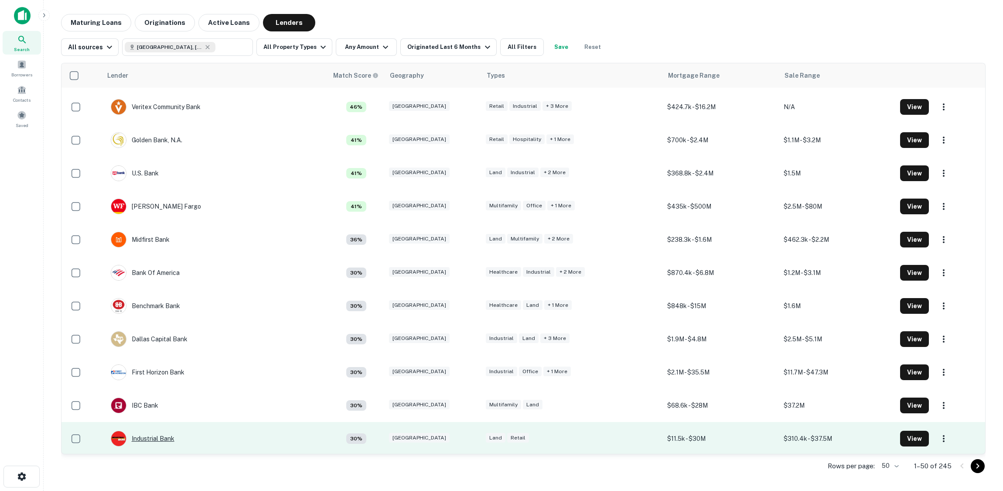
click at [149, 439] on div "Industrial Bank" at bounding box center [143, 439] width 64 height 16
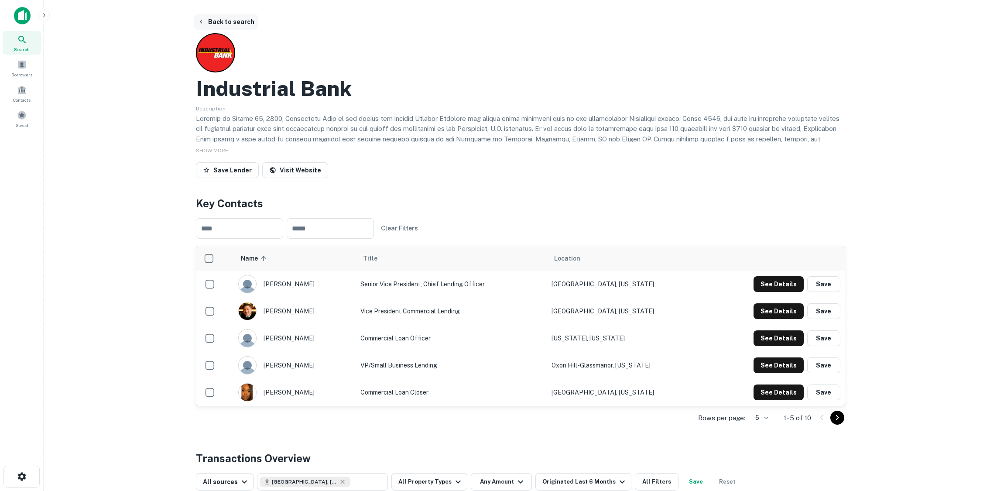
click at [218, 22] on button "Back to search" at bounding box center [226, 22] width 64 height 16
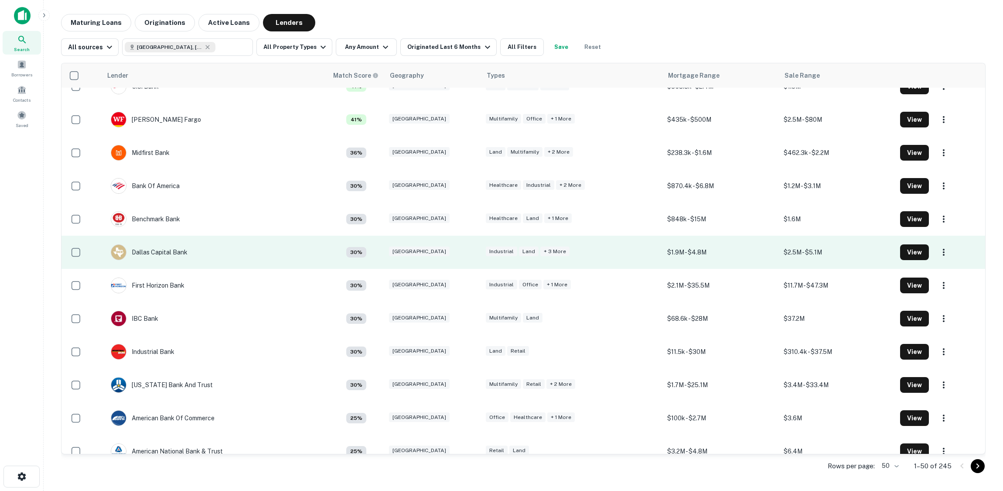
scroll to position [654, 0]
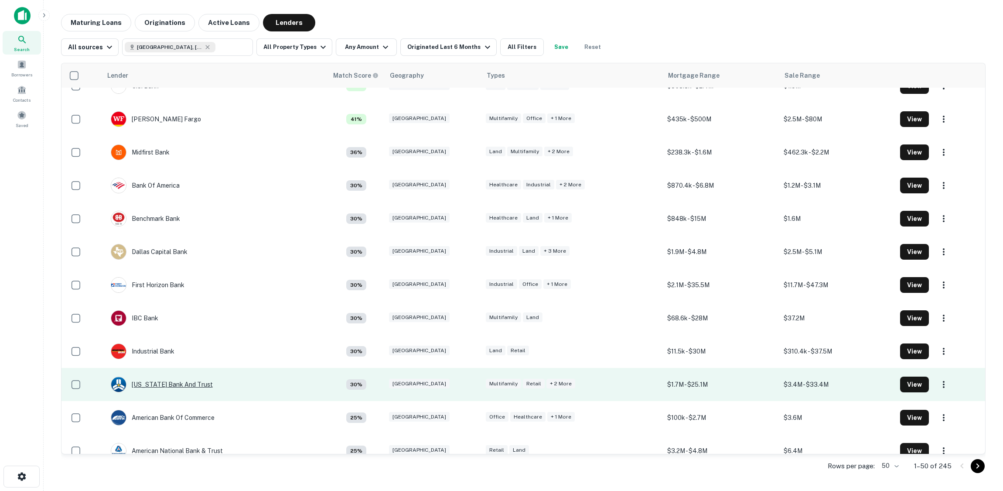
click at [144, 381] on div "[US_STATE] Bank And Trust" at bounding box center [162, 384] width 102 height 16
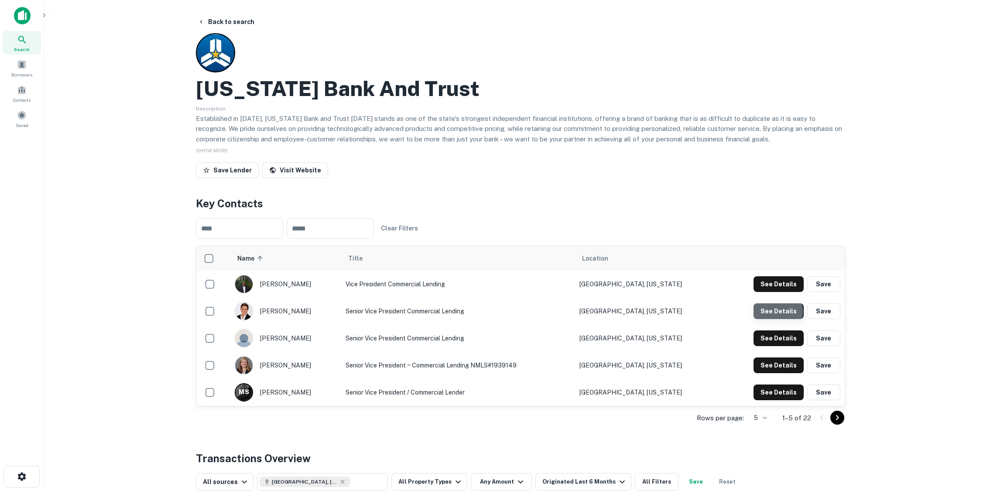
click at [774, 292] on button "See Details" at bounding box center [778, 284] width 50 height 16
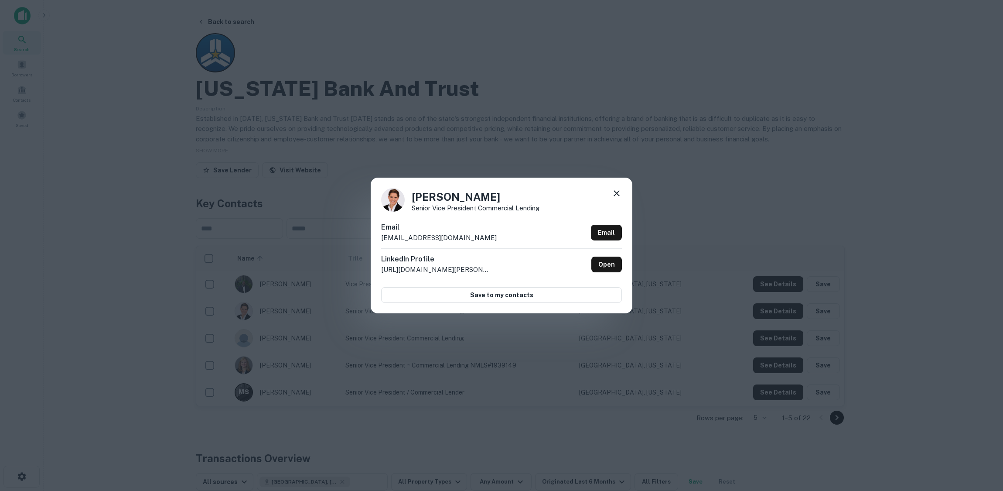
click at [481, 62] on div "Anna Laughlin Senior Vice President Commercial Lending Email alaughlin@texasban…" at bounding box center [501, 245] width 1003 height 491
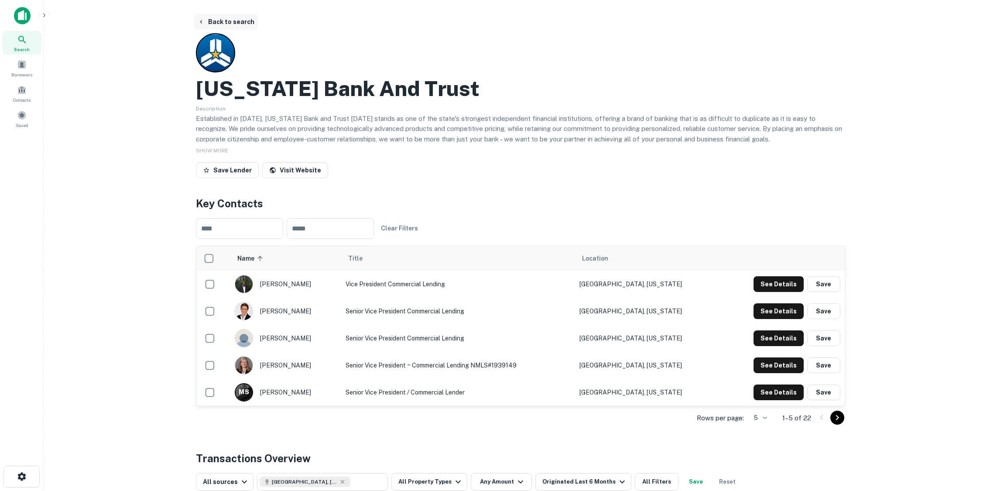
click at [241, 21] on button "Back to search" at bounding box center [226, 22] width 64 height 16
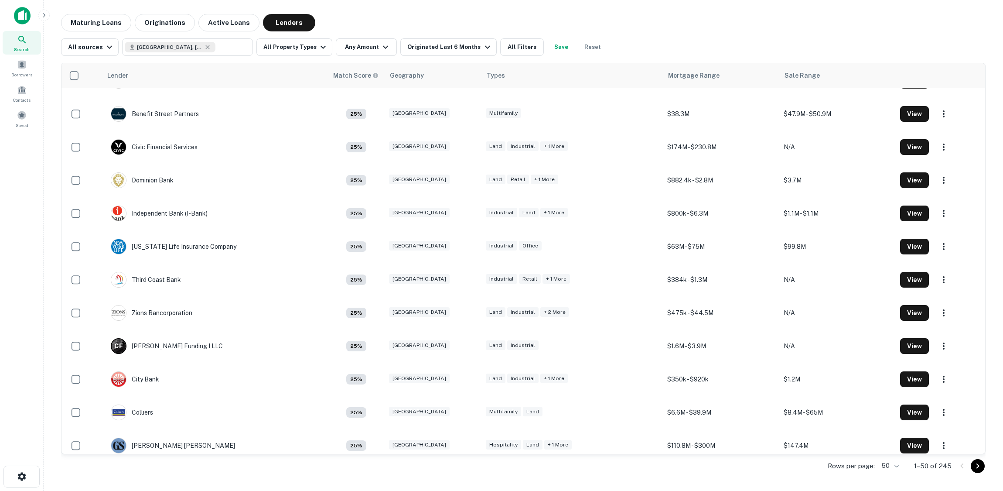
scroll to position [829, 0]
